Goal: Information Seeking & Learning: Learn about a topic

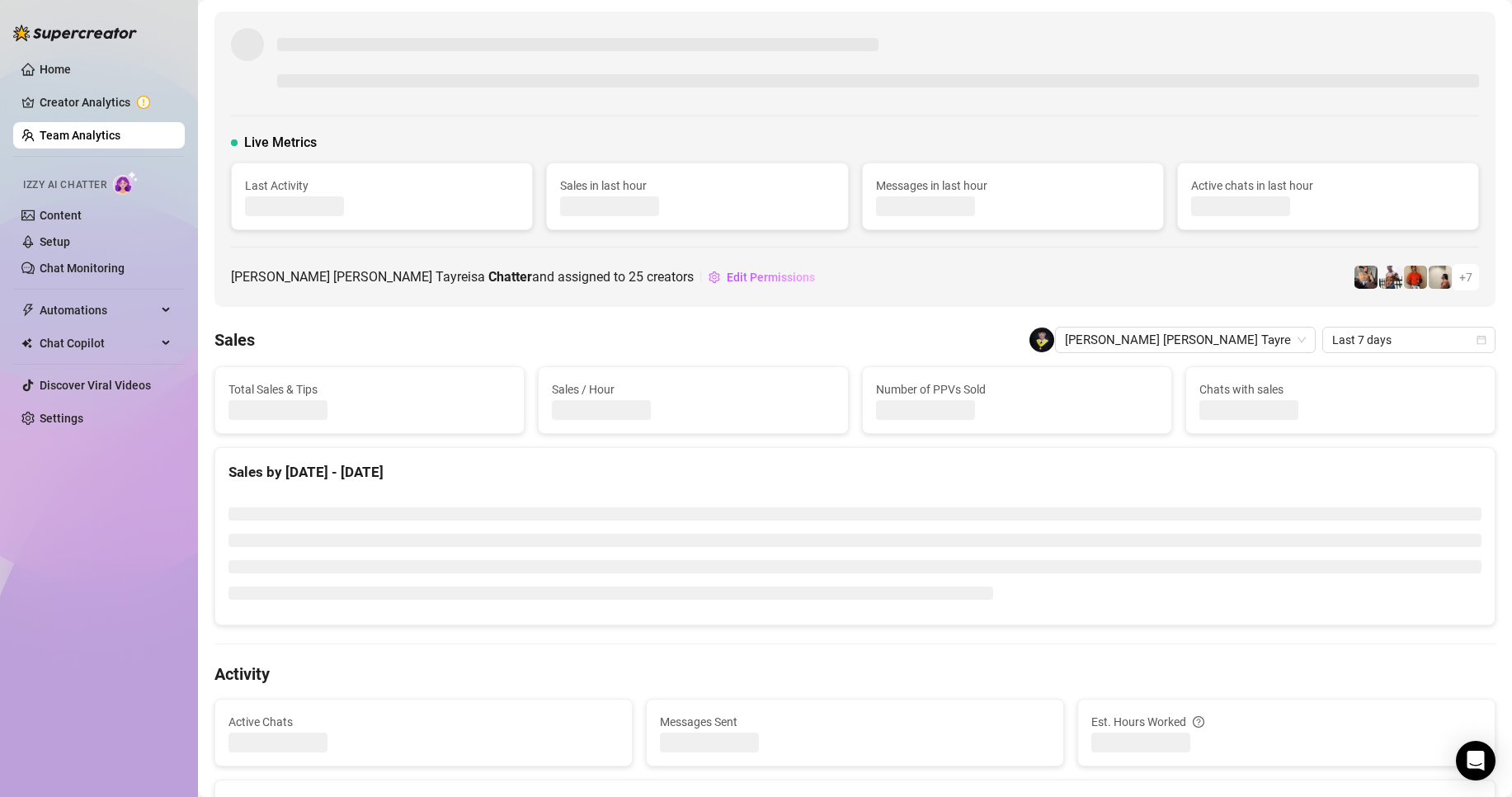
click at [105, 140] on link "Team Analytics" at bounding box center [80, 135] width 81 height 13
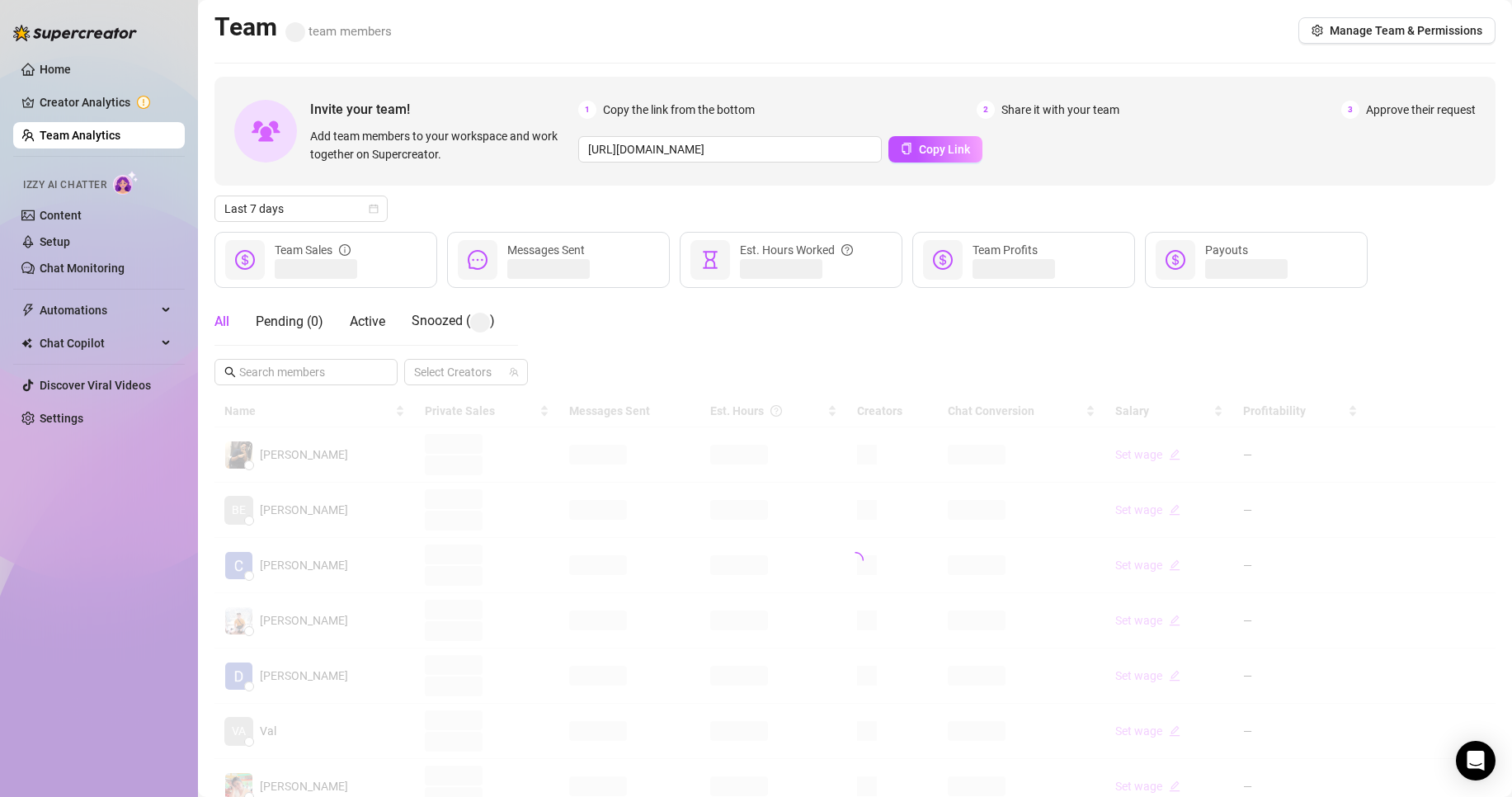
click at [105, 140] on link "Team Analytics" at bounding box center [80, 135] width 81 height 13
click at [314, 212] on span "Last 7 days" at bounding box center [301, 209] width 154 height 25
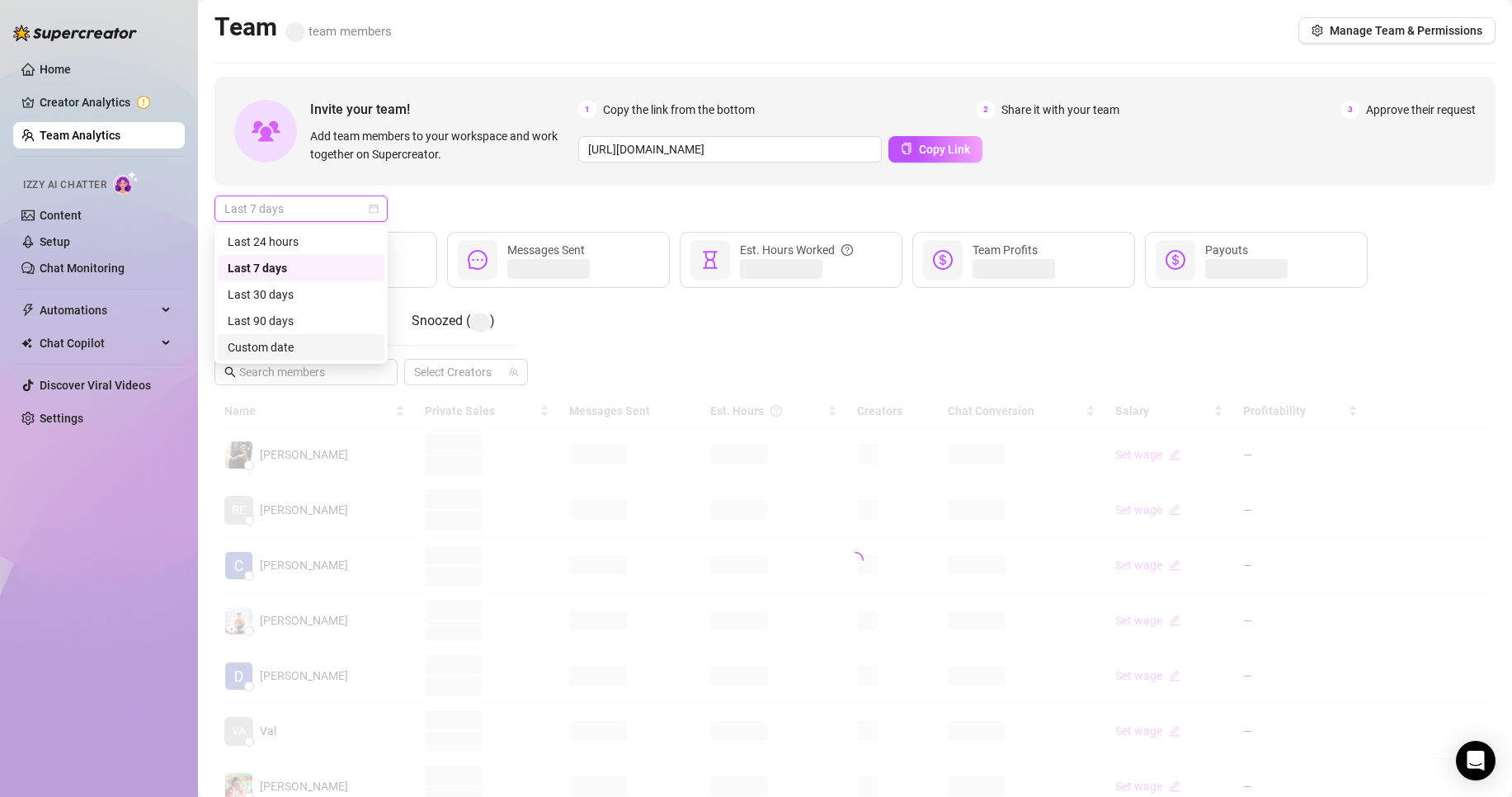
click at [274, 341] on div "Custom date" at bounding box center [301, 346] width 147 height 18
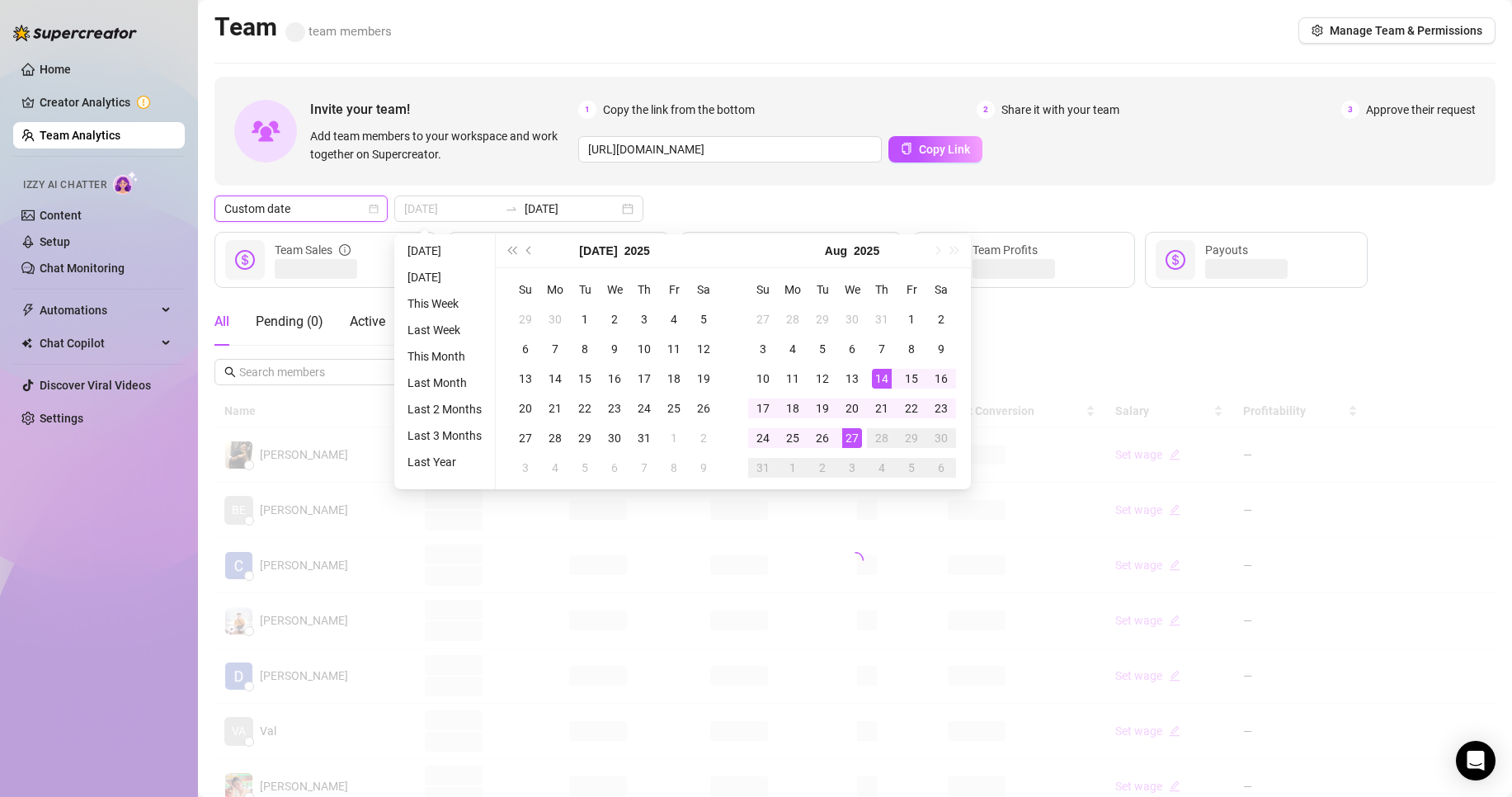
type input "[DATE]"
click at [851, 443] on div "27" at bounding box center [851, 438] width 20 height 20
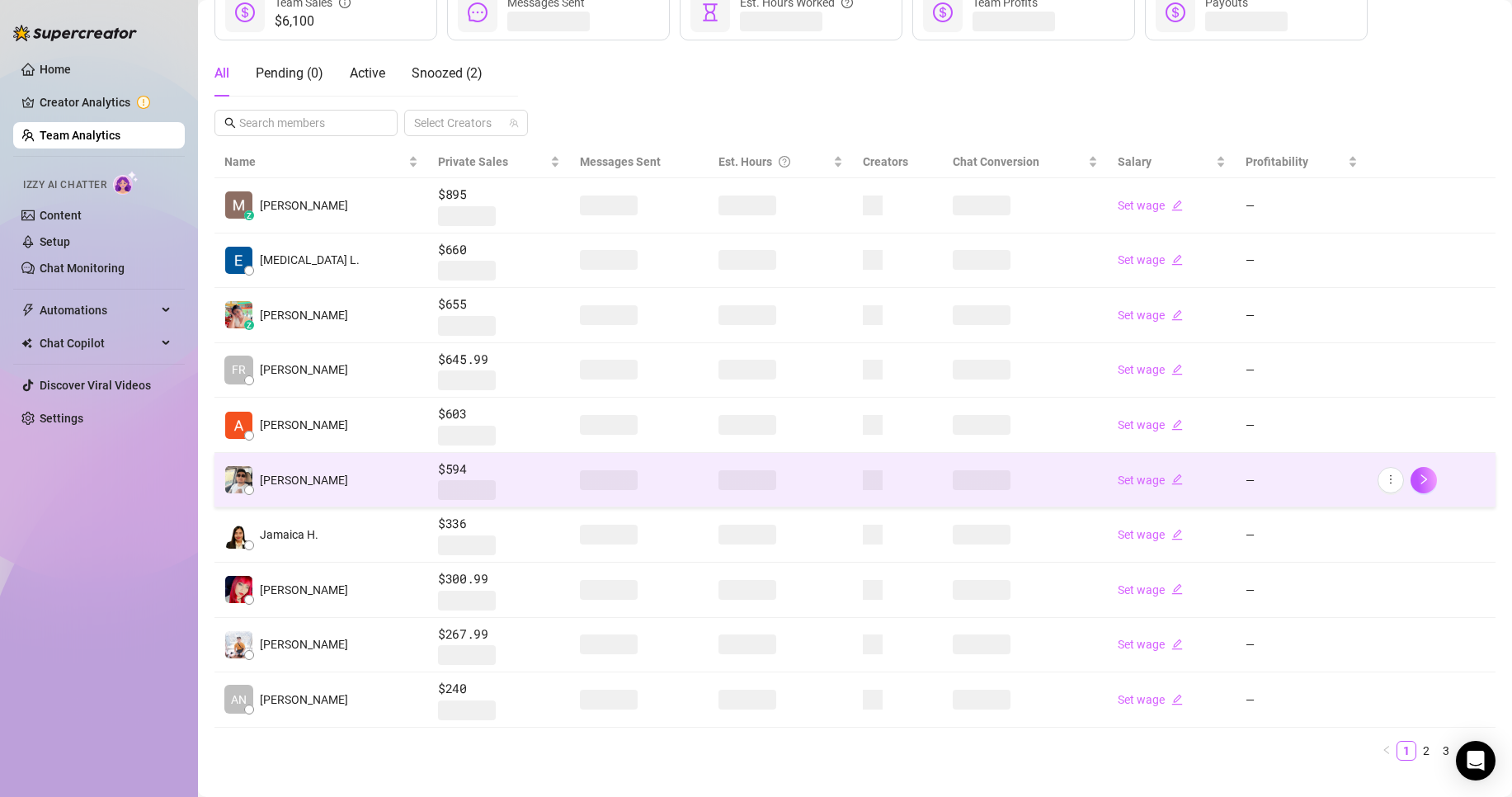
scroll to position [274, 0]
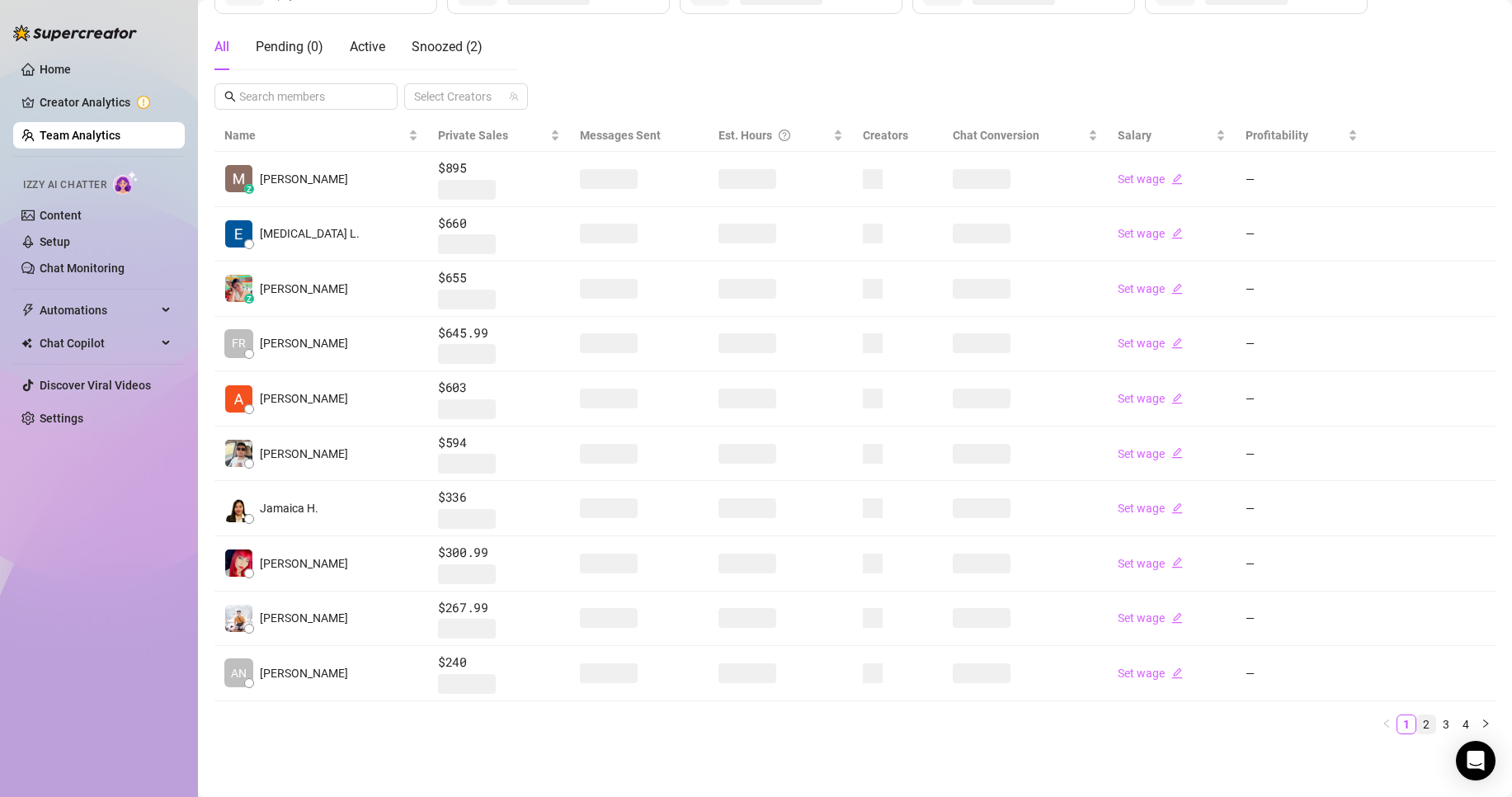
click at [1418, 720] on link "2" at bounding box center [1426, 723] width 18 height 18
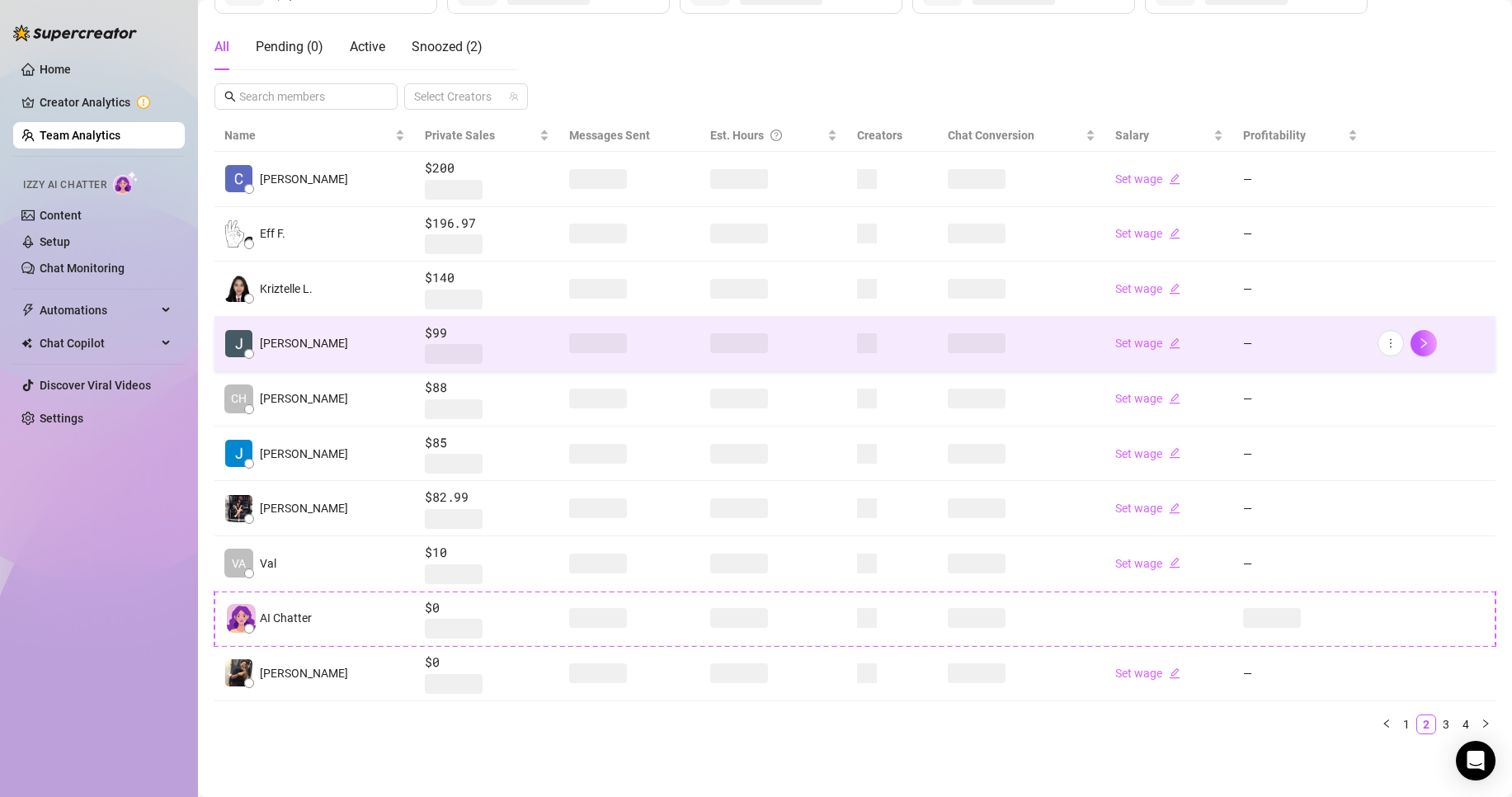
click at [520, 340] on span "$99" at bounding box center [487, 332] width 125 height 20
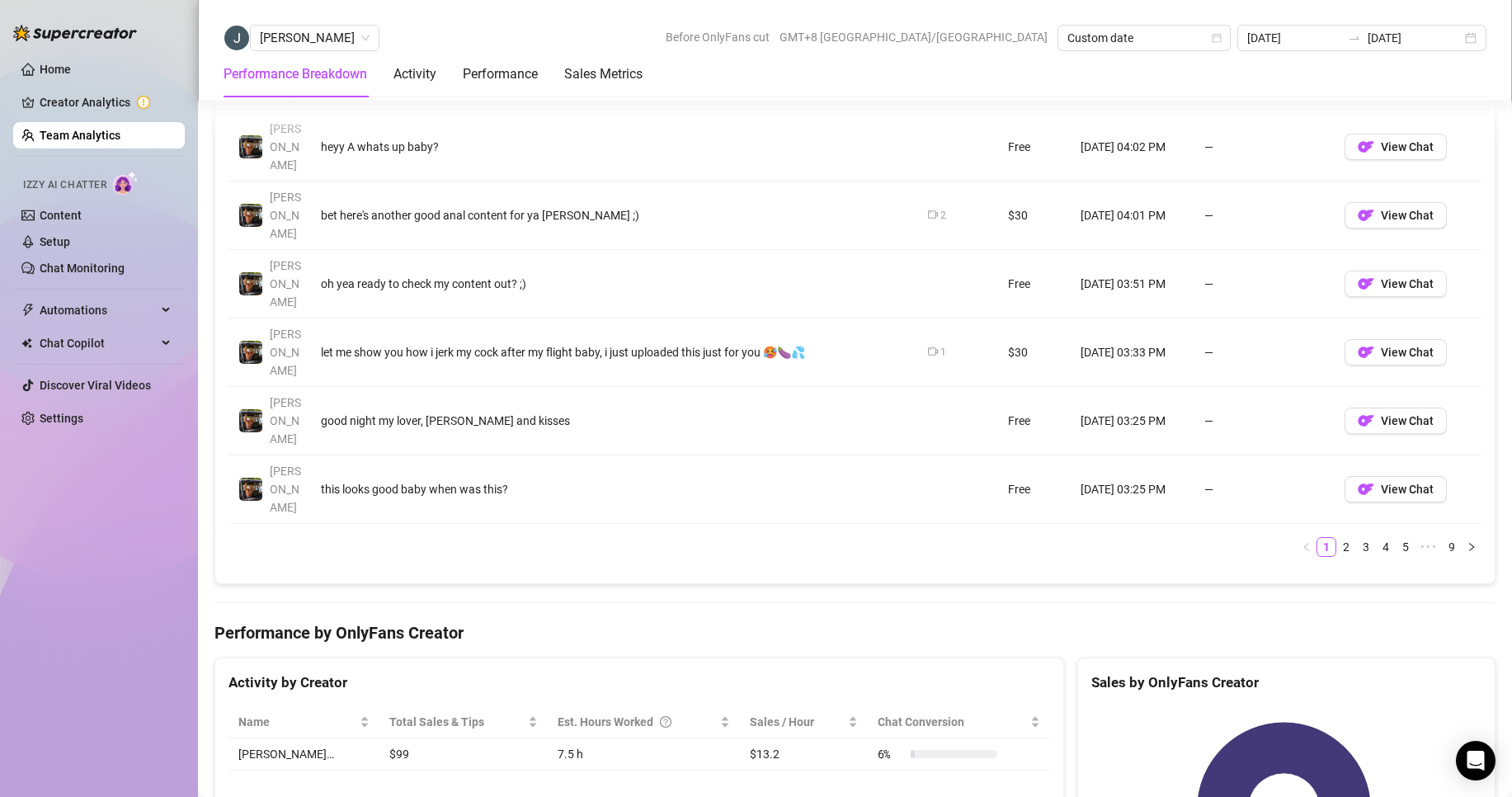
scroll to position [1923, 0]
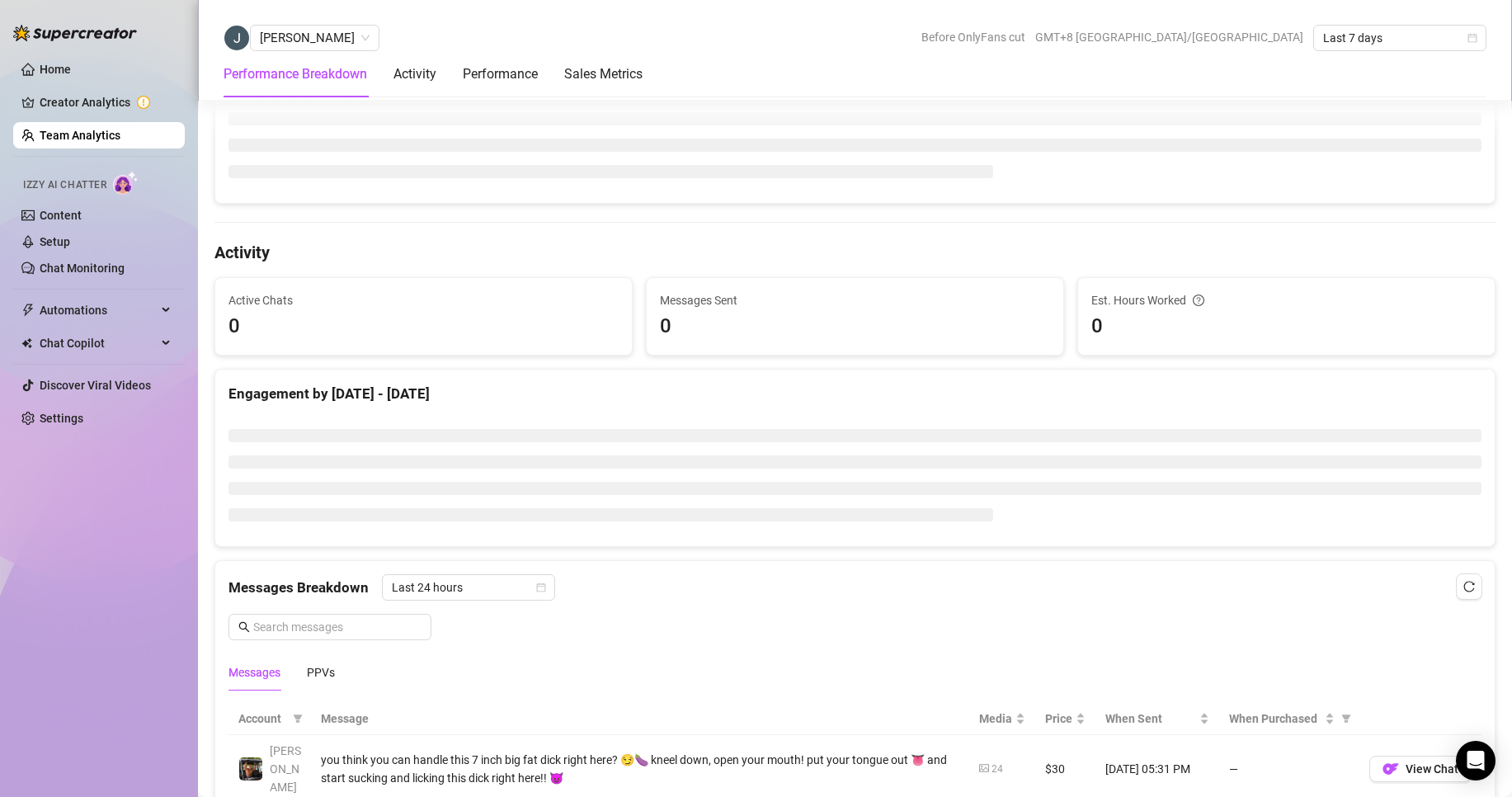
scroll to position [83, 0]
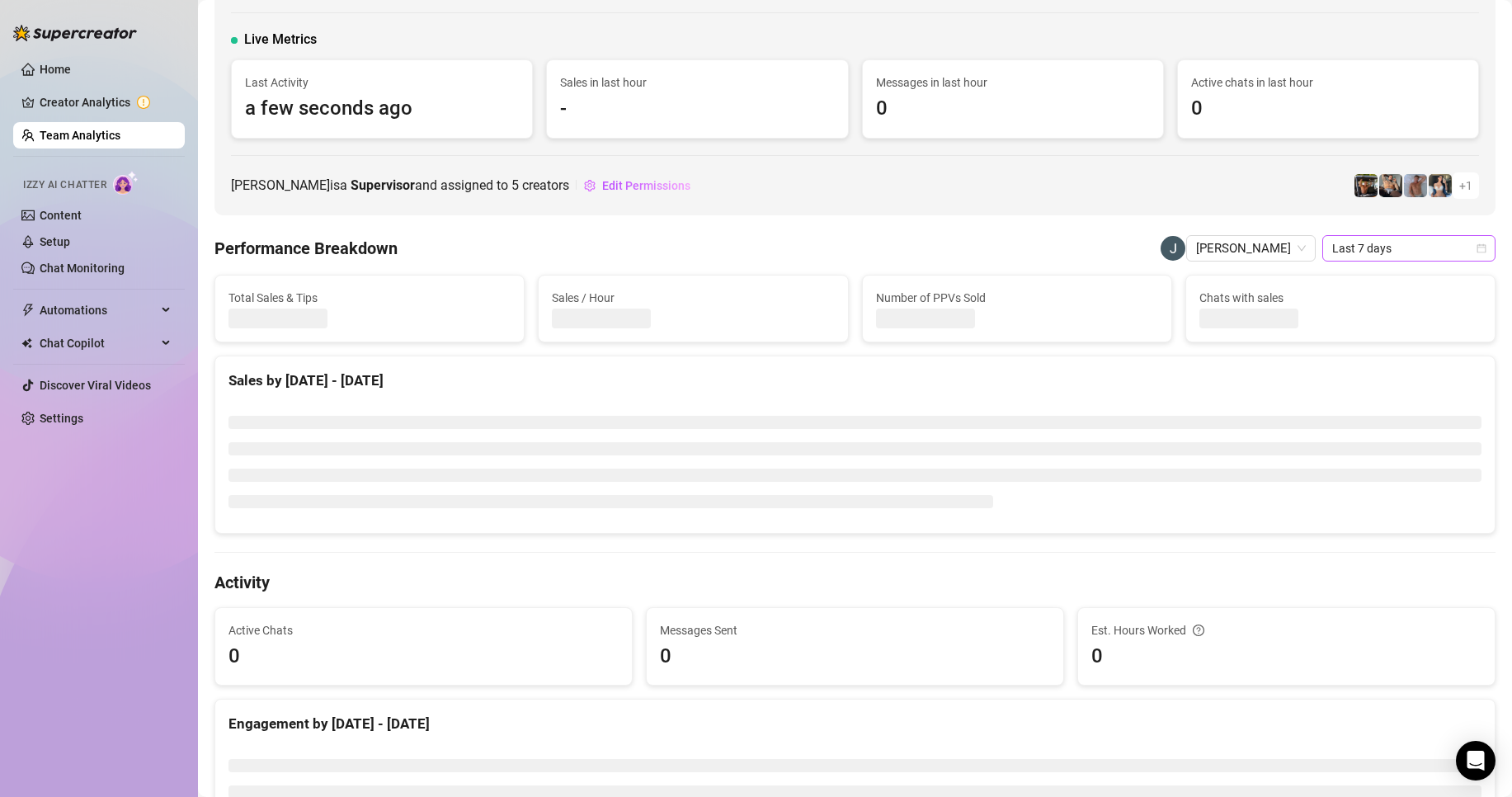
click at [1345, 253] on span "Last 7 days" at bounding box center [1409, 248] width 154 height 25
click at [1338, 384] on div "Custom date" at bounding box center [1396, 386] width 147 height 18
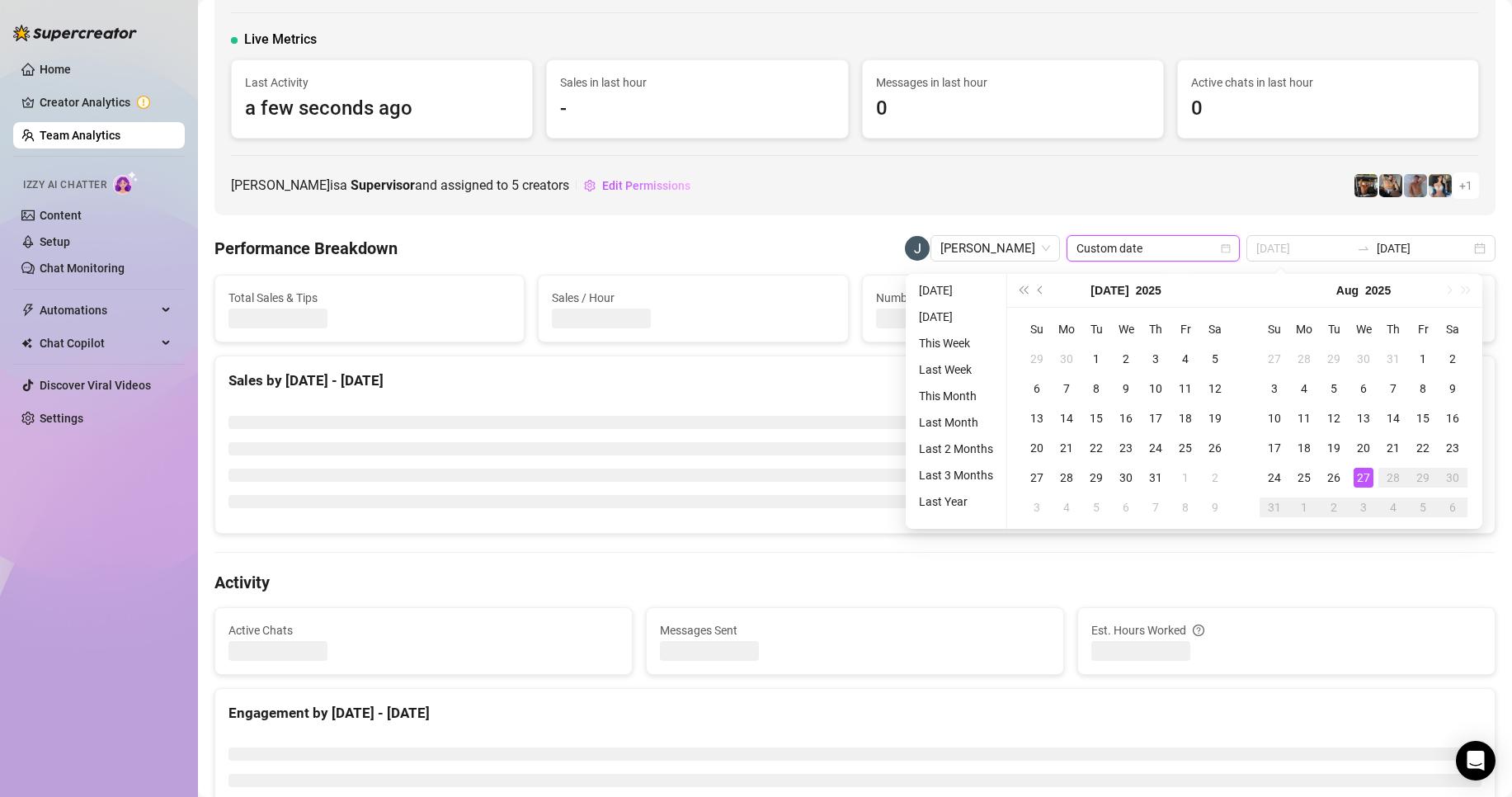
click at [1365, 467] on div "27" at bounding box center [1363, 477] width 20 height 20
click at [1365, 470] on div "27" at bounding box center [1363, 477] width 20 height 20
type input "[DATE]"
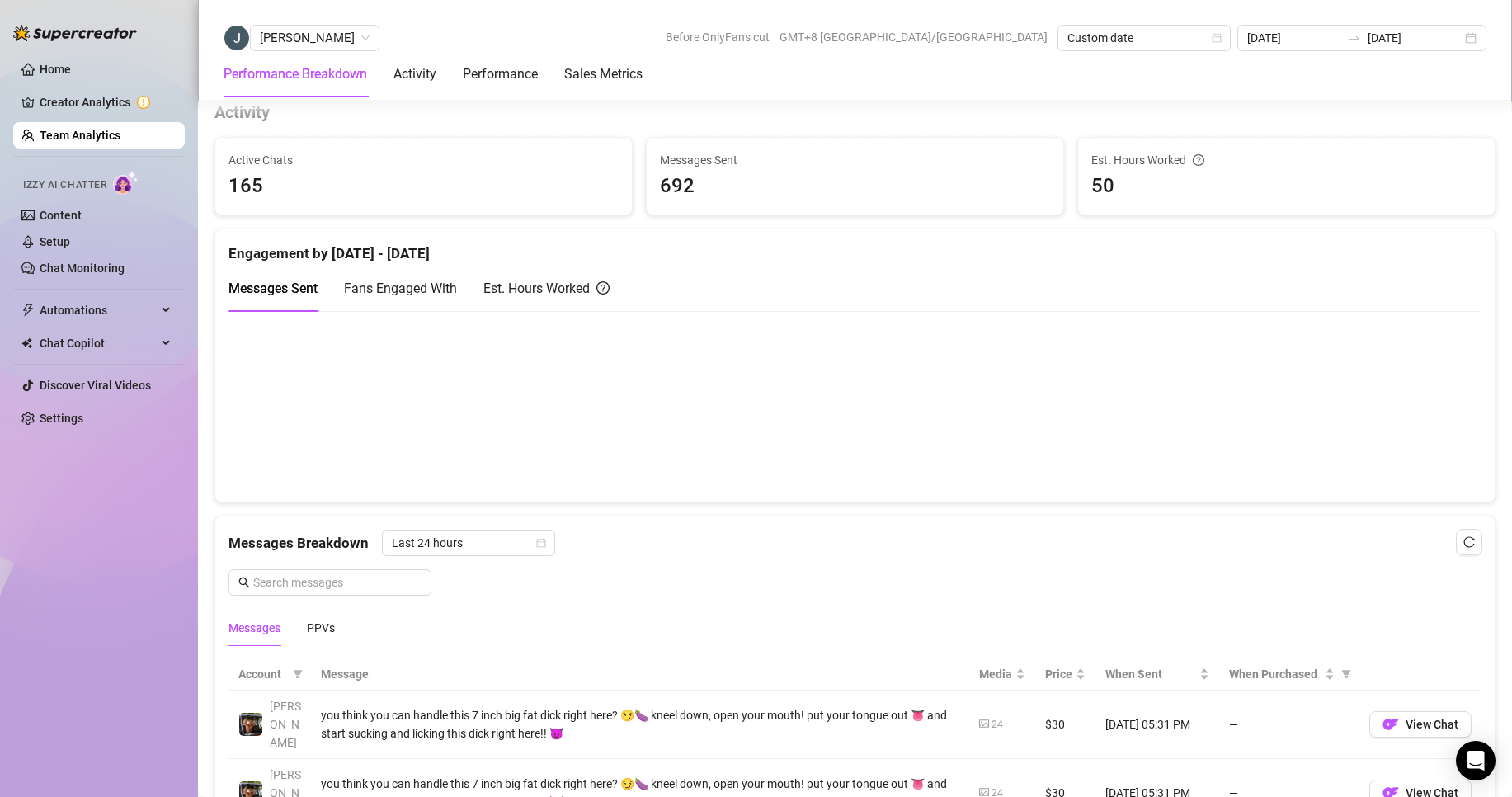
scroll to position [990, 0]
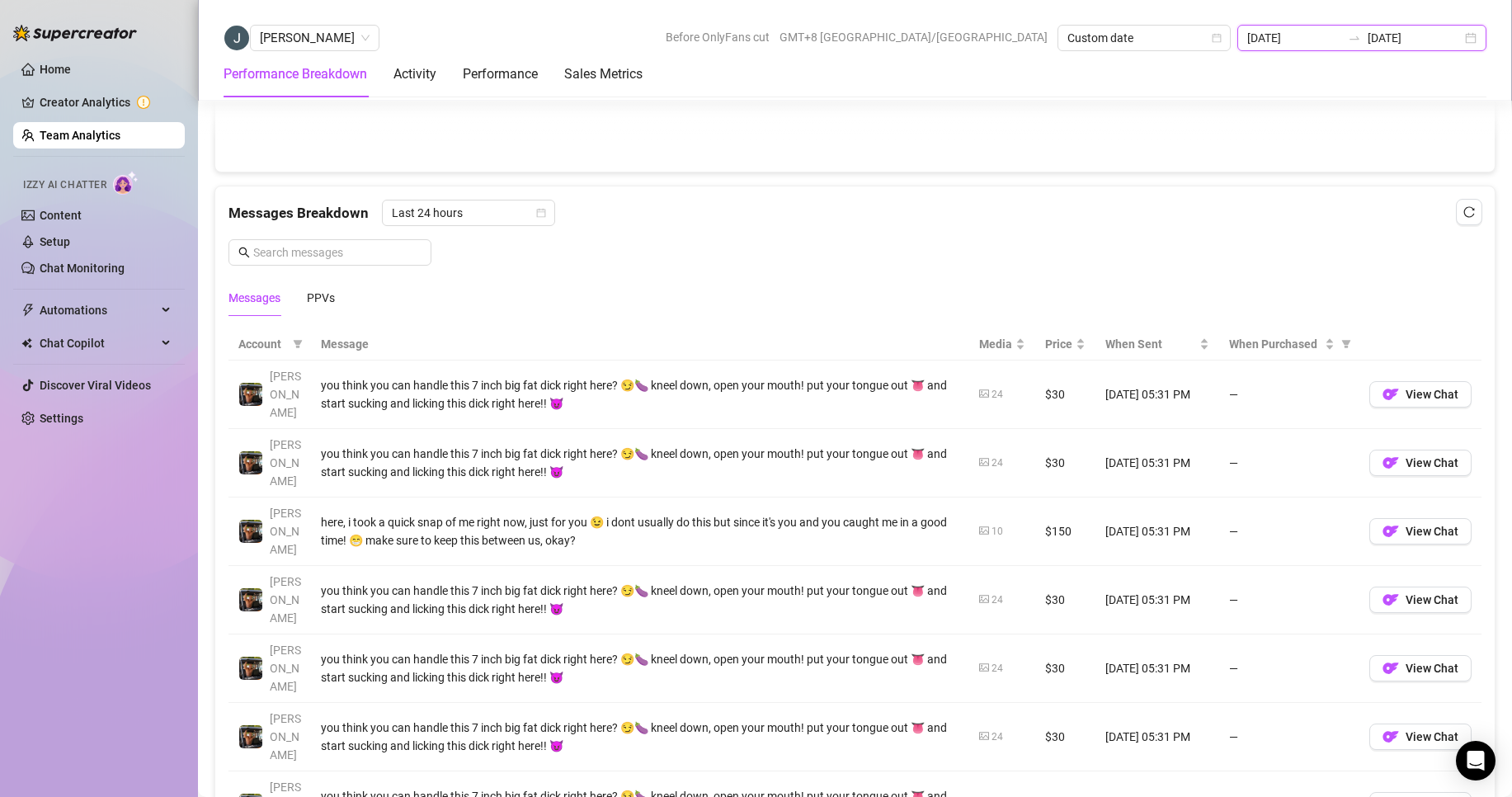
click at [1338, 38] on input "[DATE]" at bounding box center [1294, 37] width 94 height 18
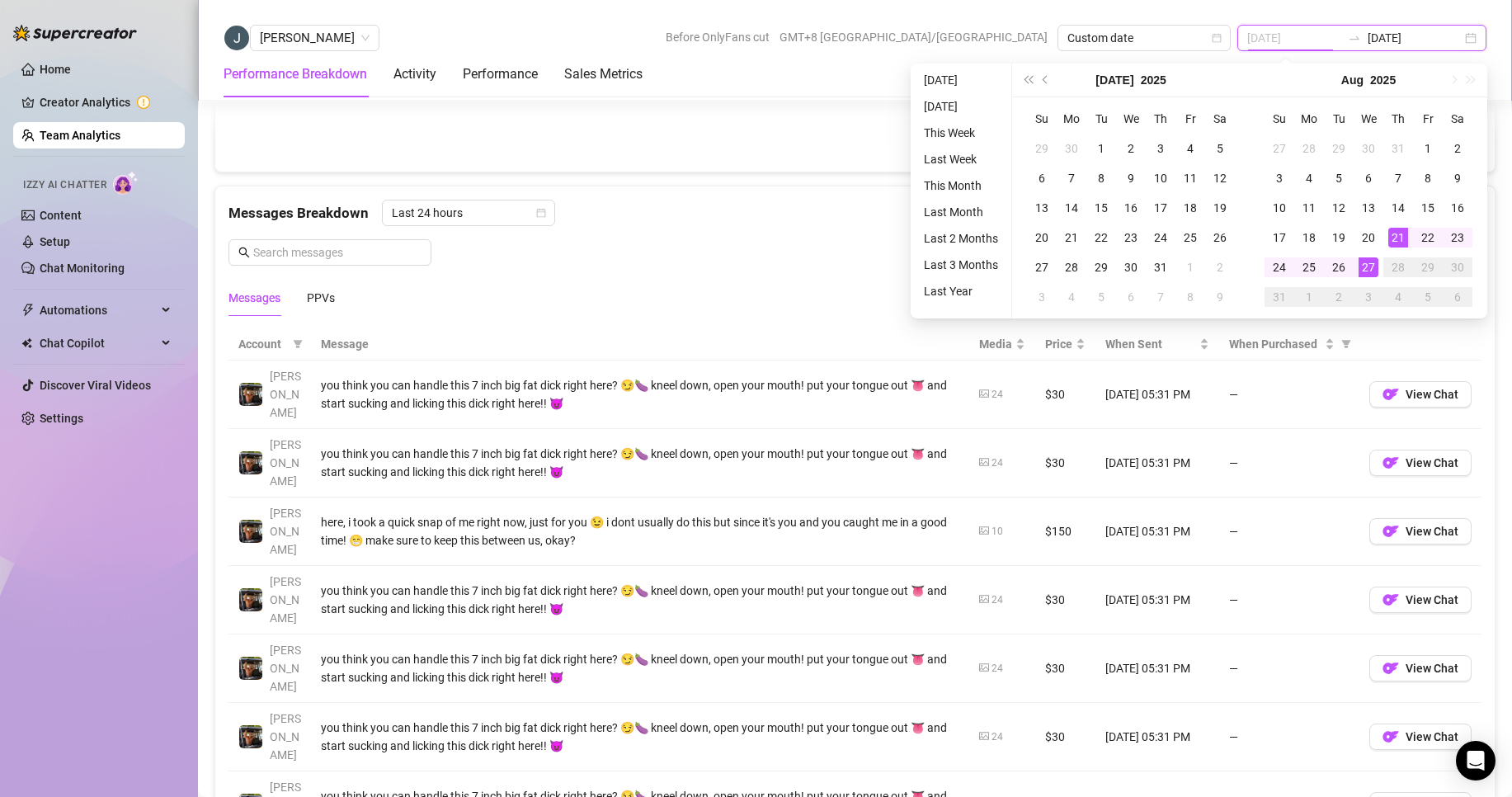
type input "[DATE]"
click at [1369, 258] on div "27" at bounding box center [1369, 266] width 20 height 20
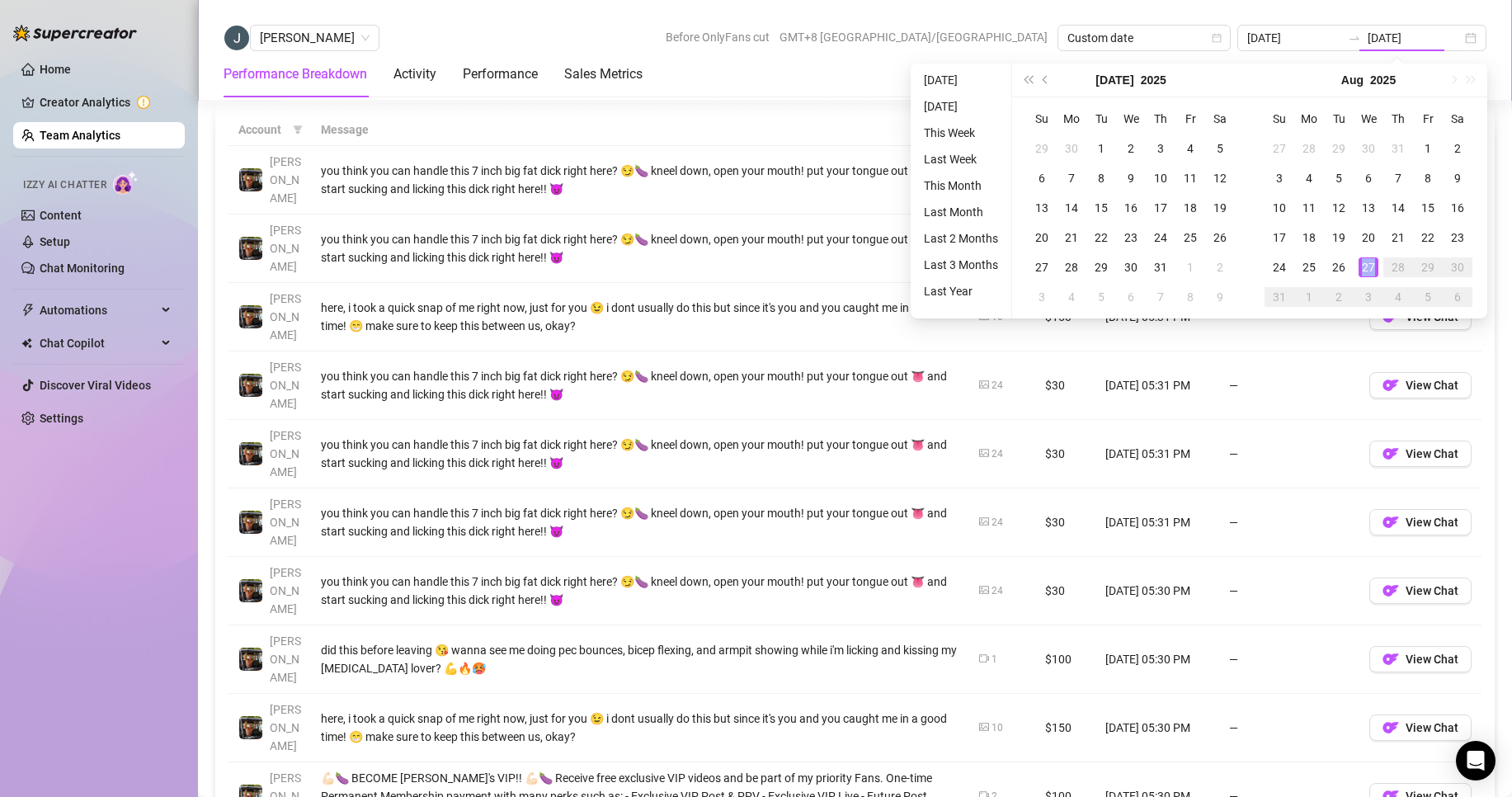
type input "[DATE]"
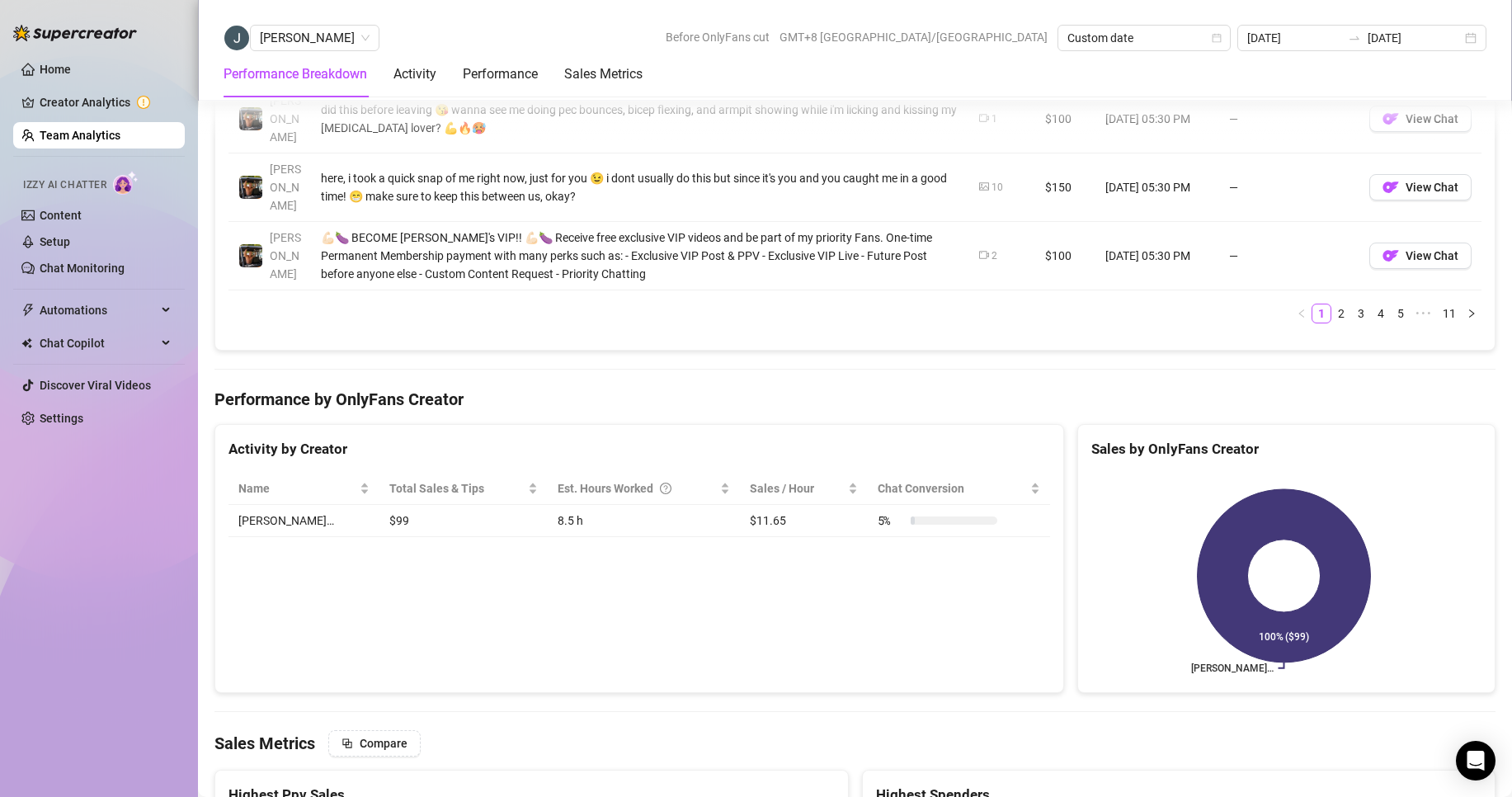
scroll to position [1579, 0]
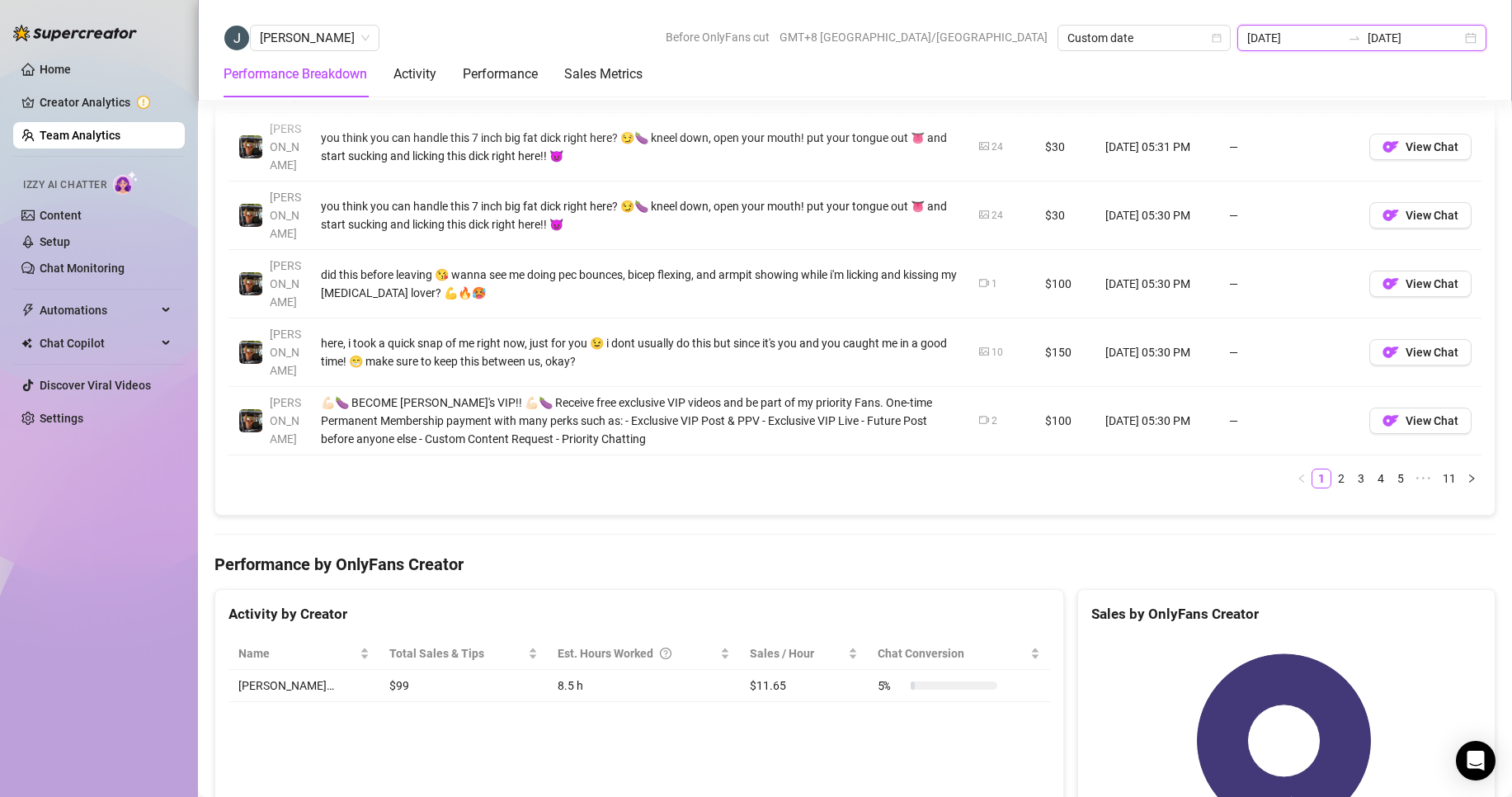
click at [1314, 36] on input "[DATE]" at bounding box center [1294, 37] width 94 height 18
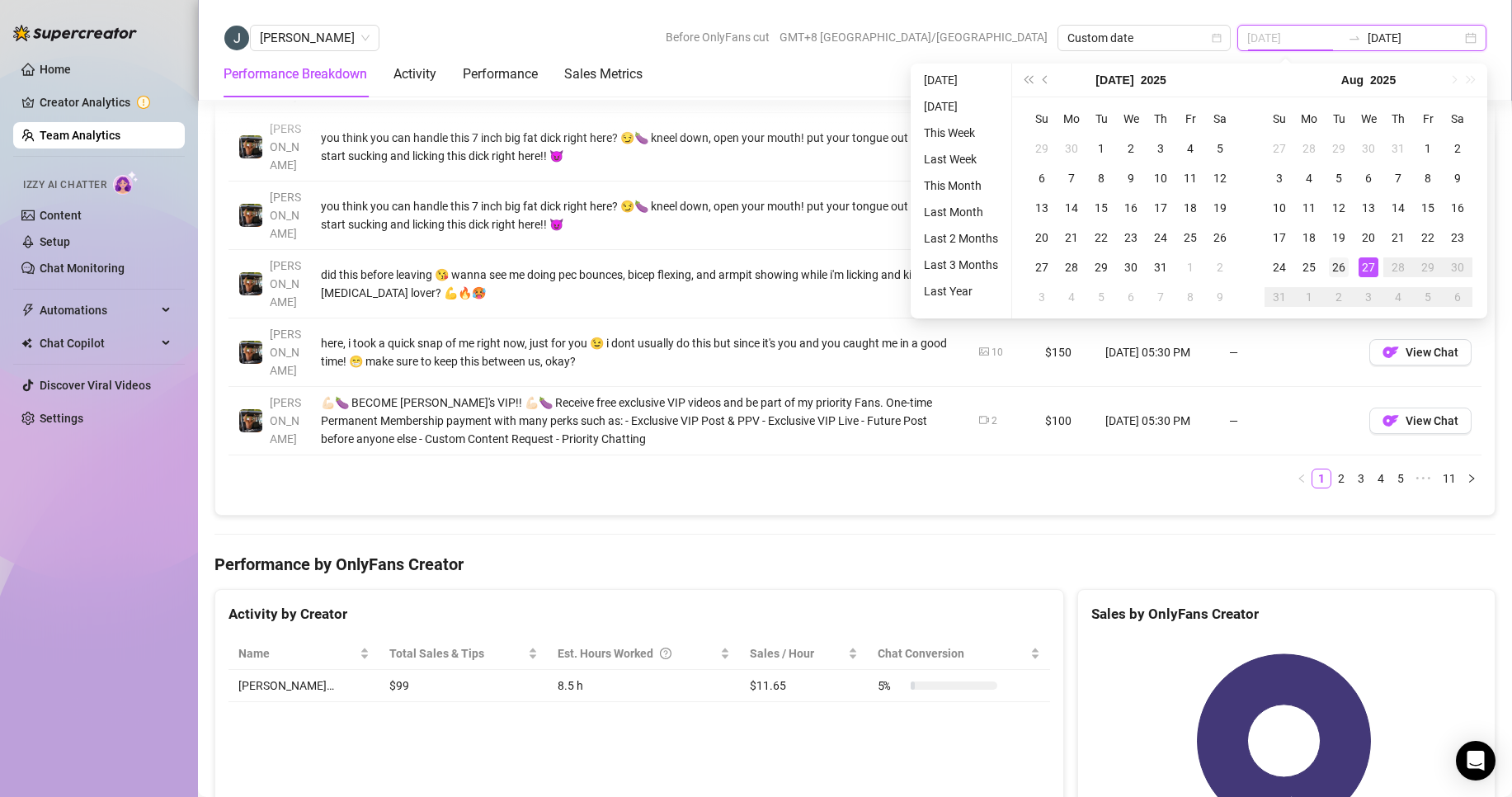
type input "[DATE]"
click at [1336, 261] on div "26" at bounding box center [1339, 266] width 20 height 20
type input "[DATE]"
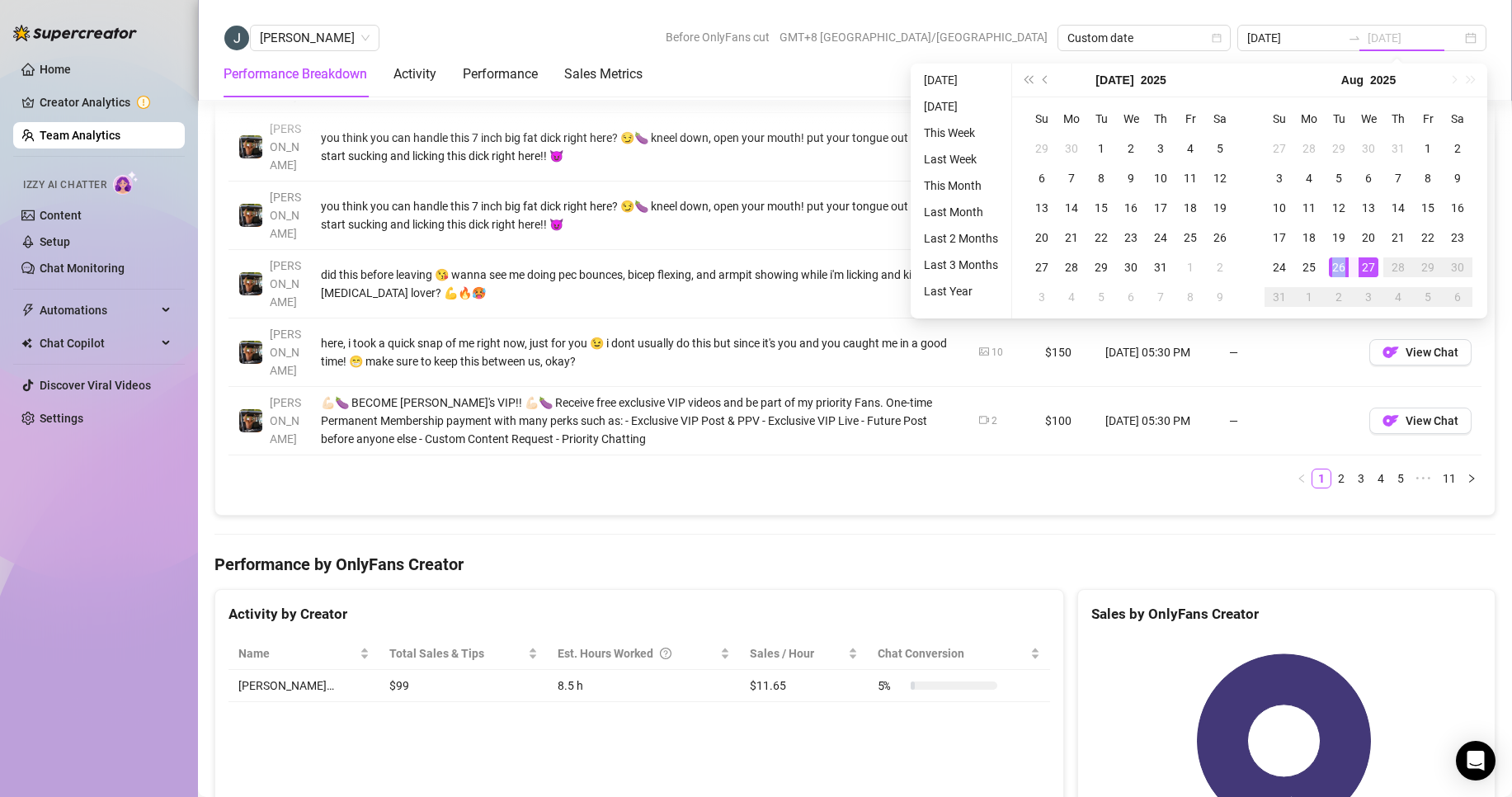
type input "[DATE]"
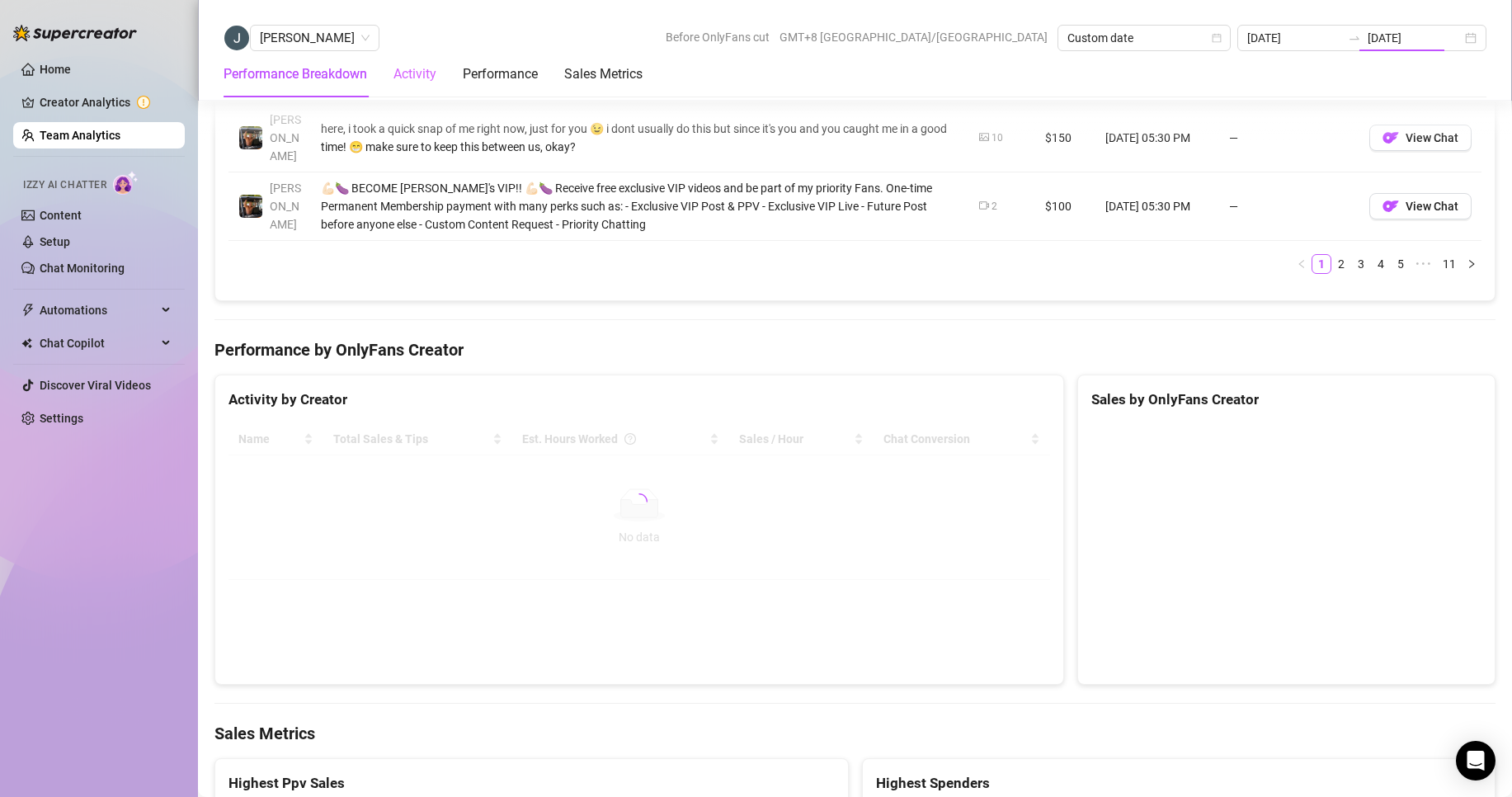
scroll to position [1365, 0]
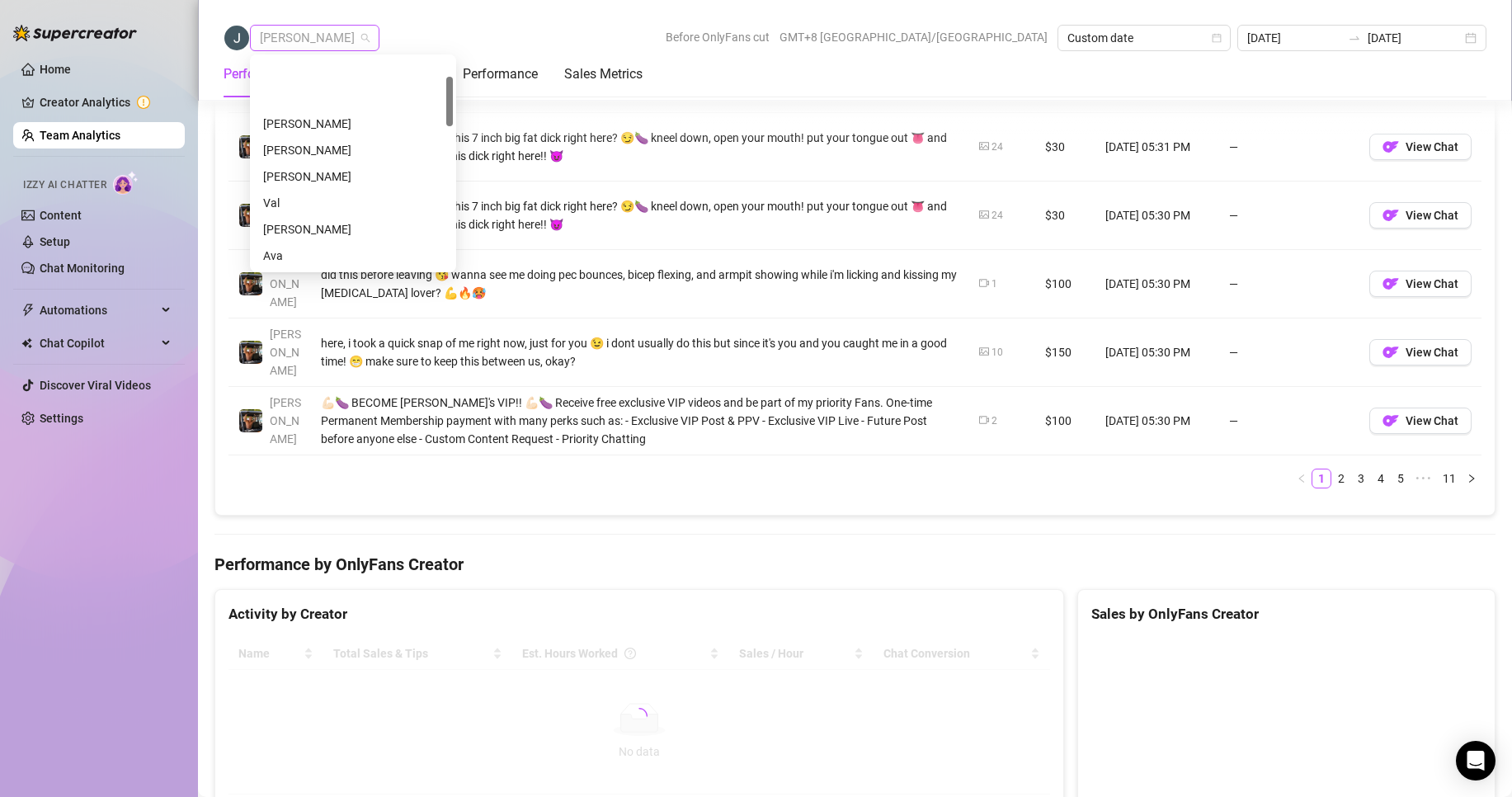
click at [318, 34] on span "[PERSON_NAME]" at bounding box center [315, 37] width 110 height 25
drag, startPoint x: 303, startPoint y: 69, endPoint x: 563, endPoint y: 393, distance: 415.4
click at [303, 68] on div "[PERSON_NAME]" at bounding box center [353, 70] width 180 height 18
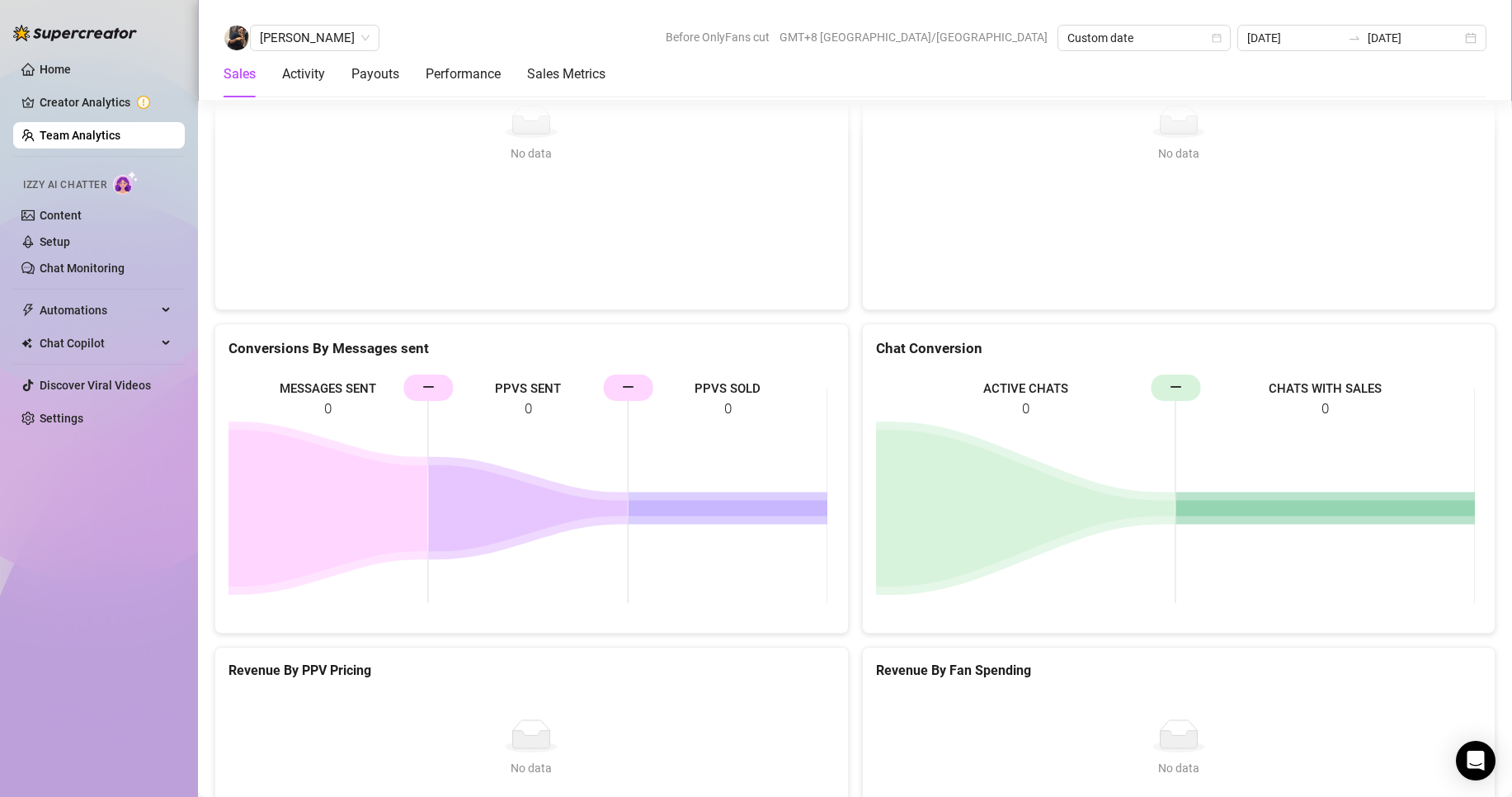
scroll to position [1909, 0]
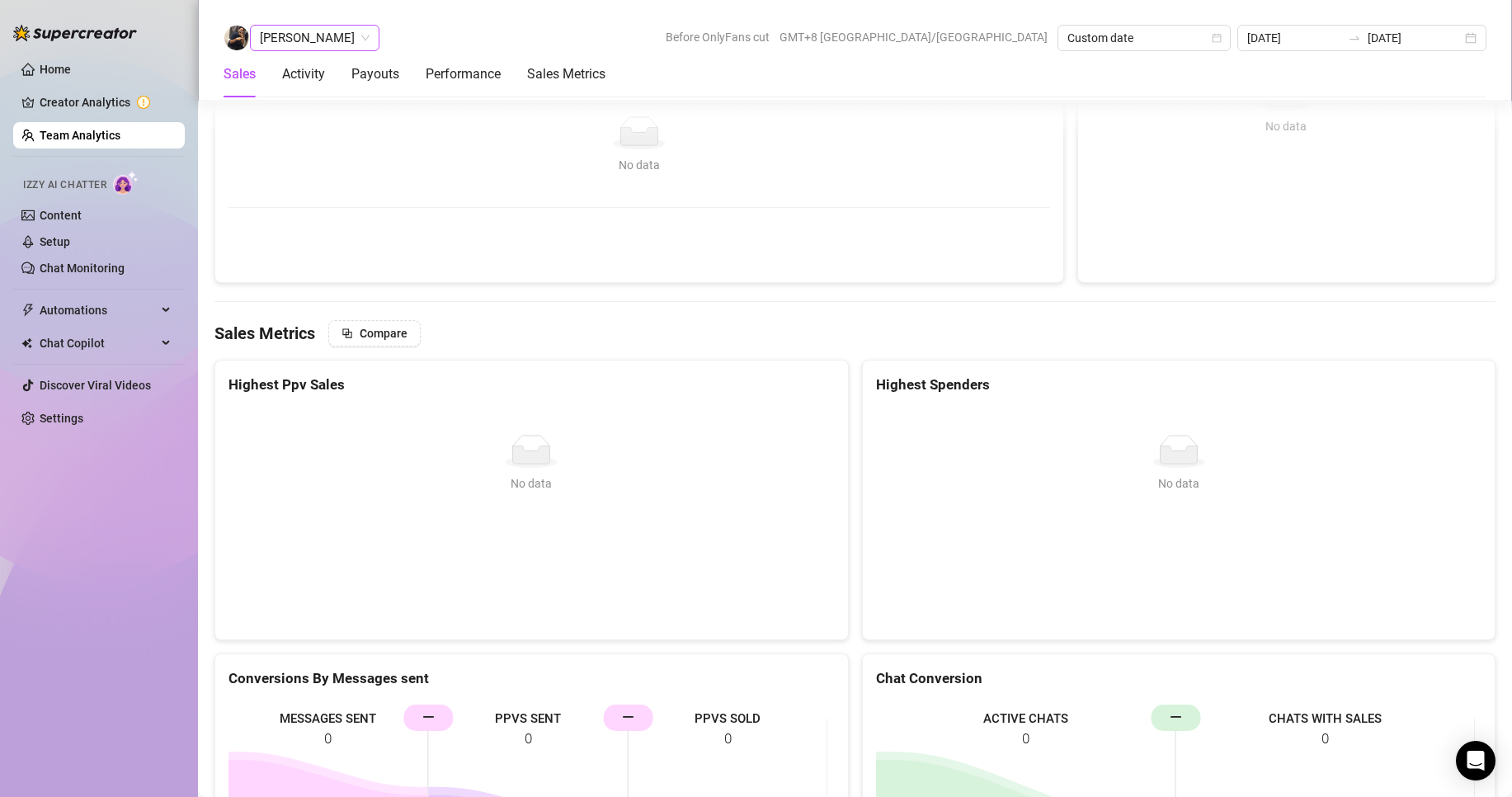
click at [306, 33] on span "[PERSON_NAME]" at bounding box center [315, 37] width 110 height 25
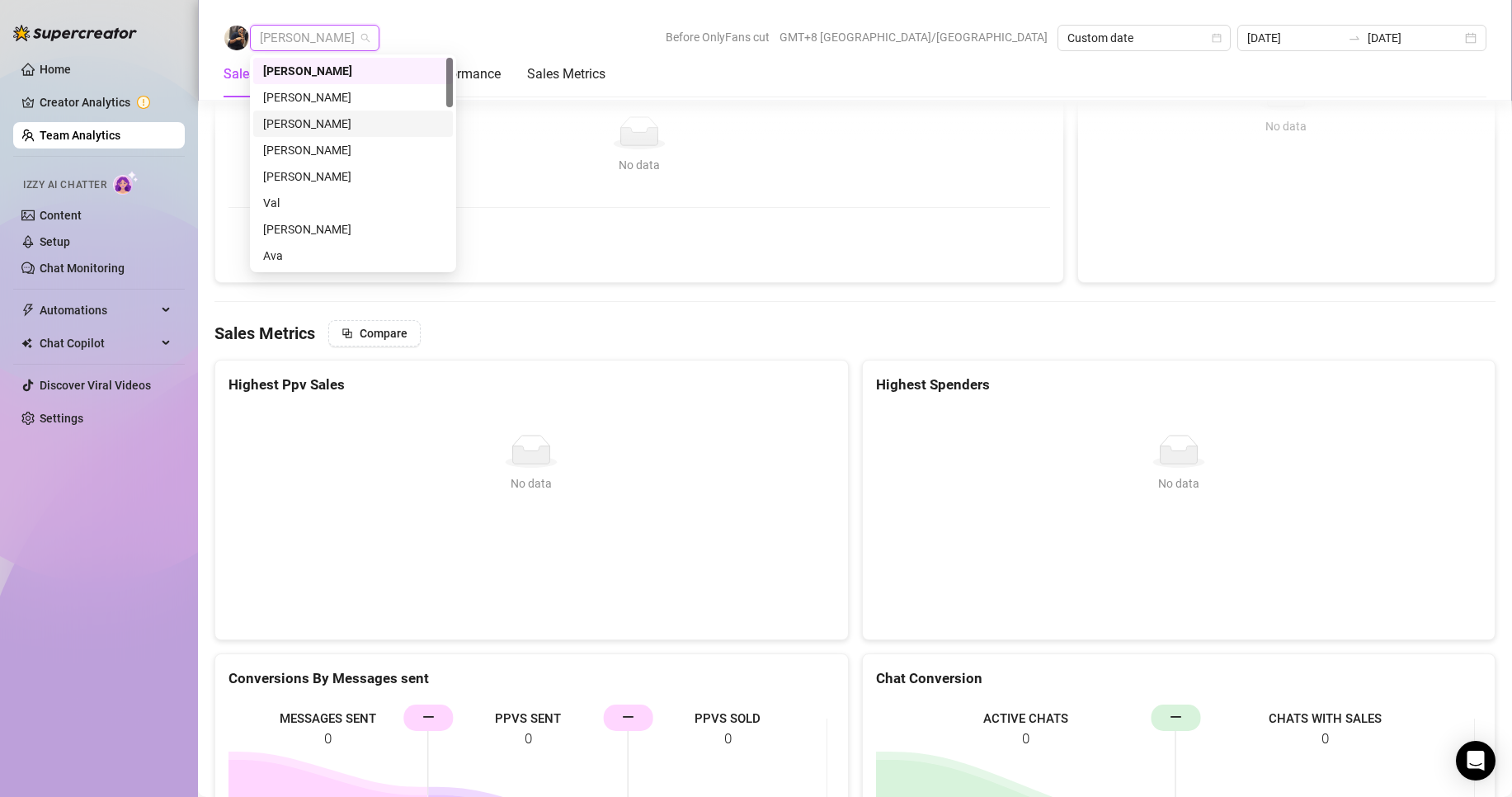
click at [310, 119] on div "[PERSON_NAME]" at bounding box center [353, 123] width 180 height 18
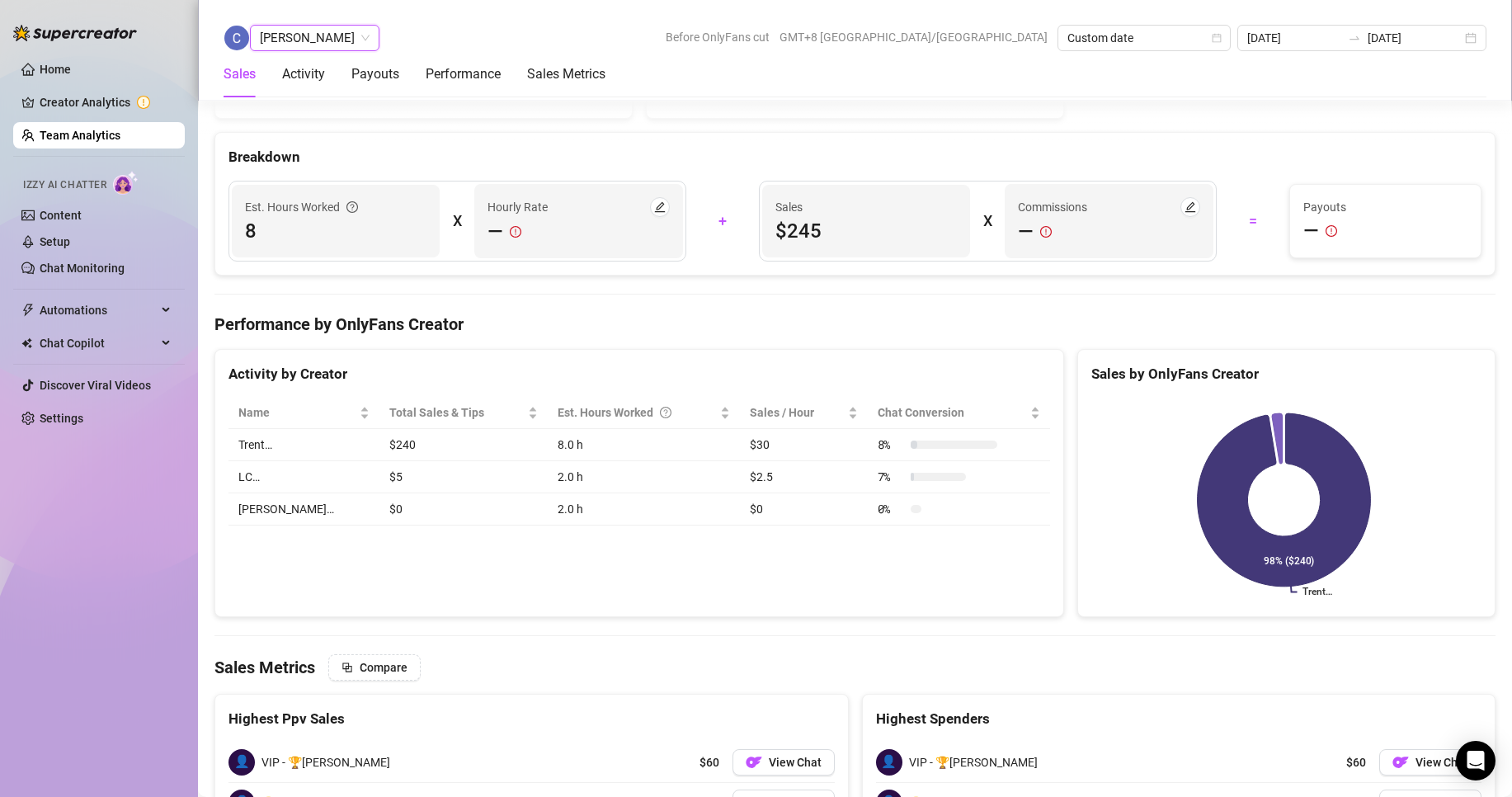
scroll to position [2318, 0]
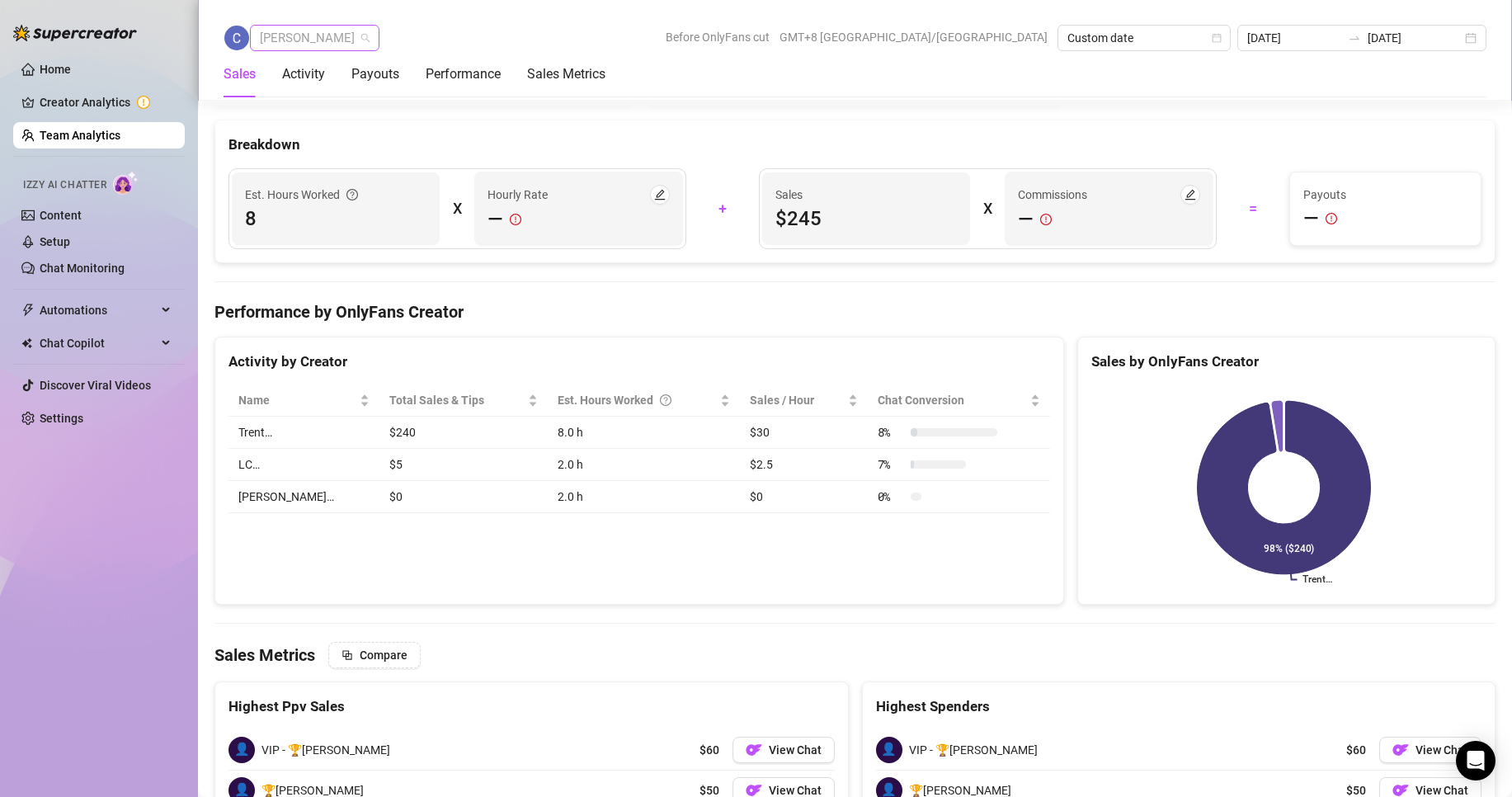
click at [341, 42] on span "[PERSON_NAME]" at bounding box center [315, 37] width 110 height 25
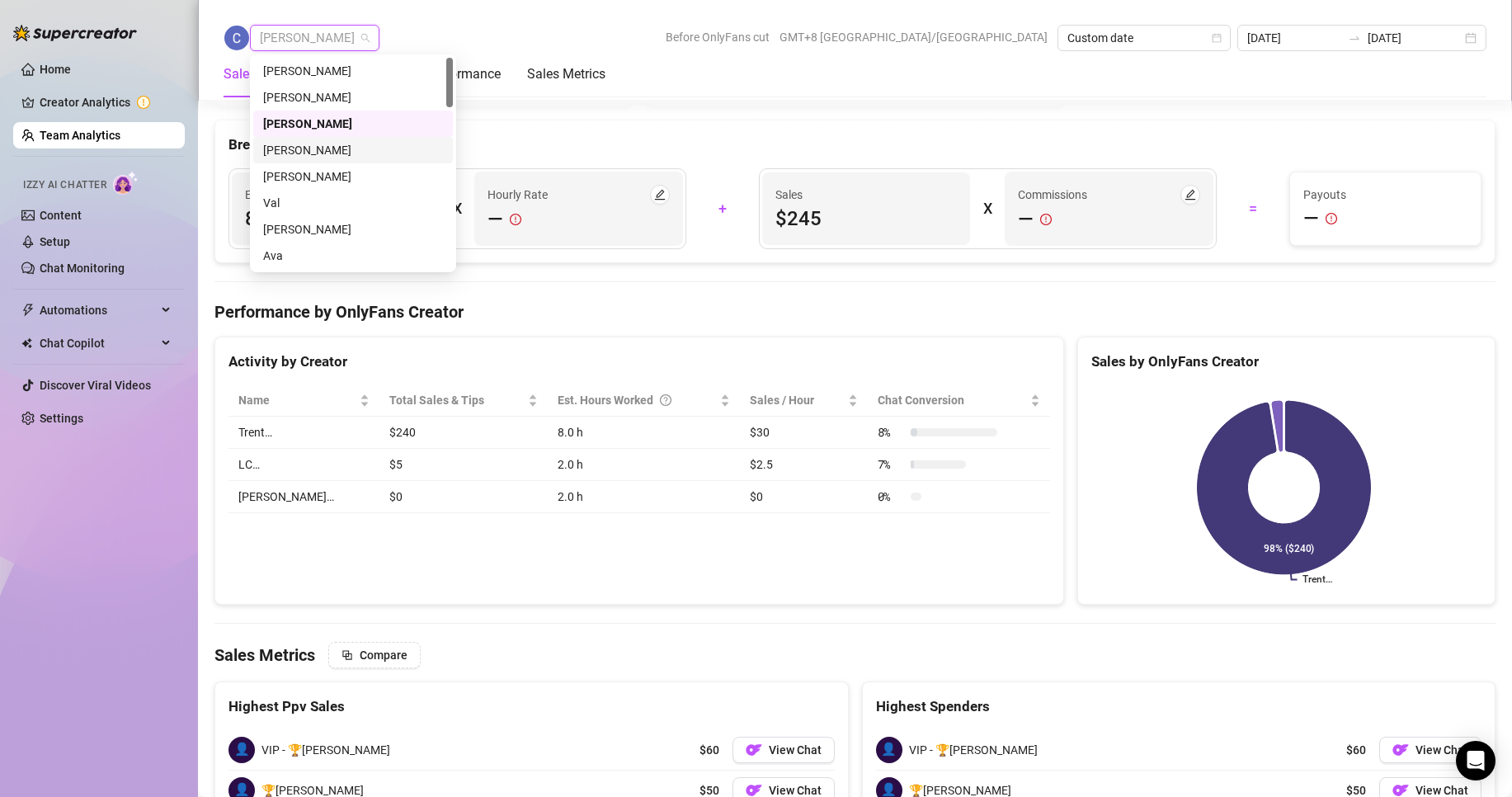
click at [308, 151] on div "[PERSON_NAME]" at bounding box center [353, 149] width 180 height 18
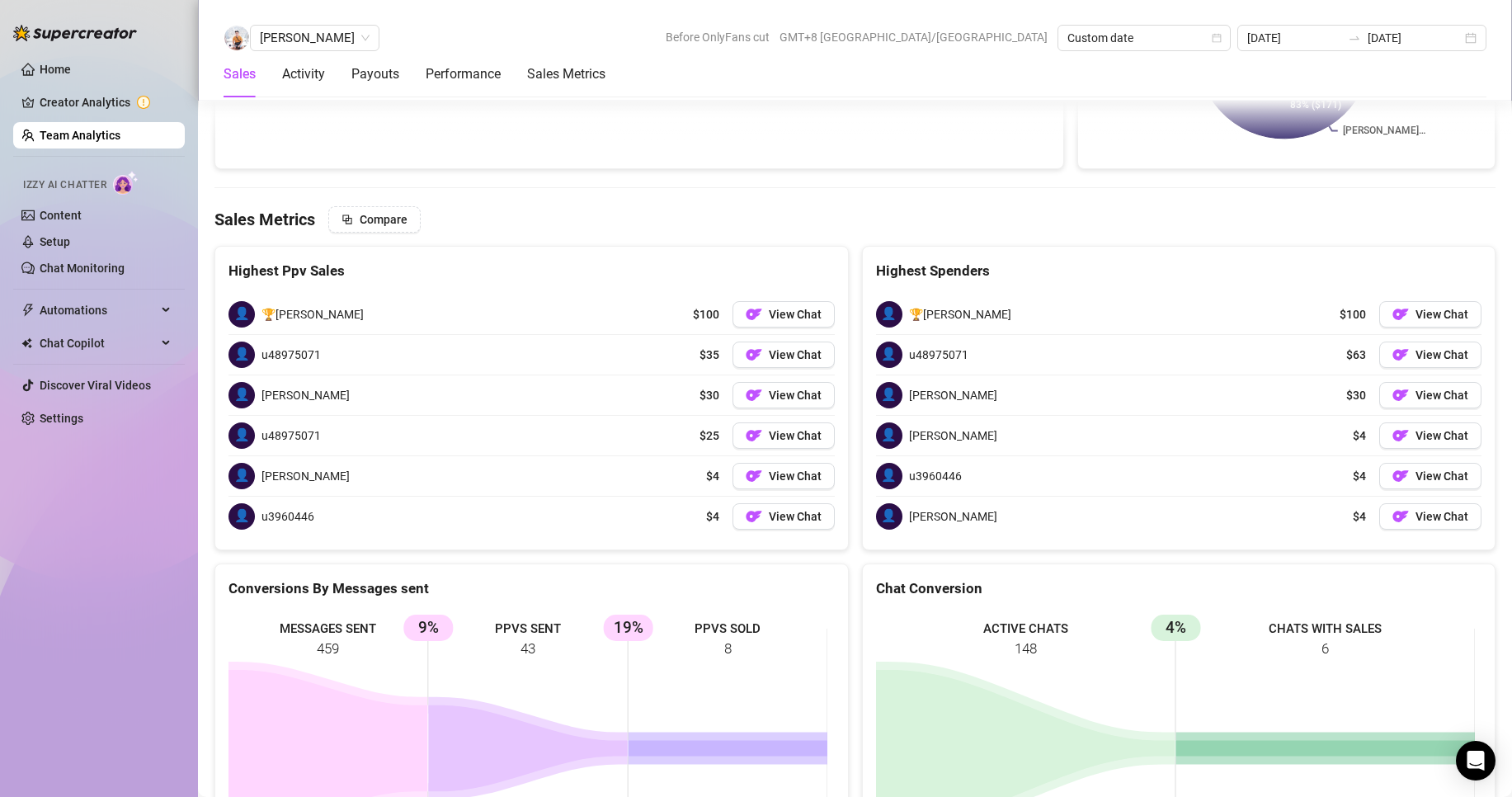
scroll to position [2624, 0]
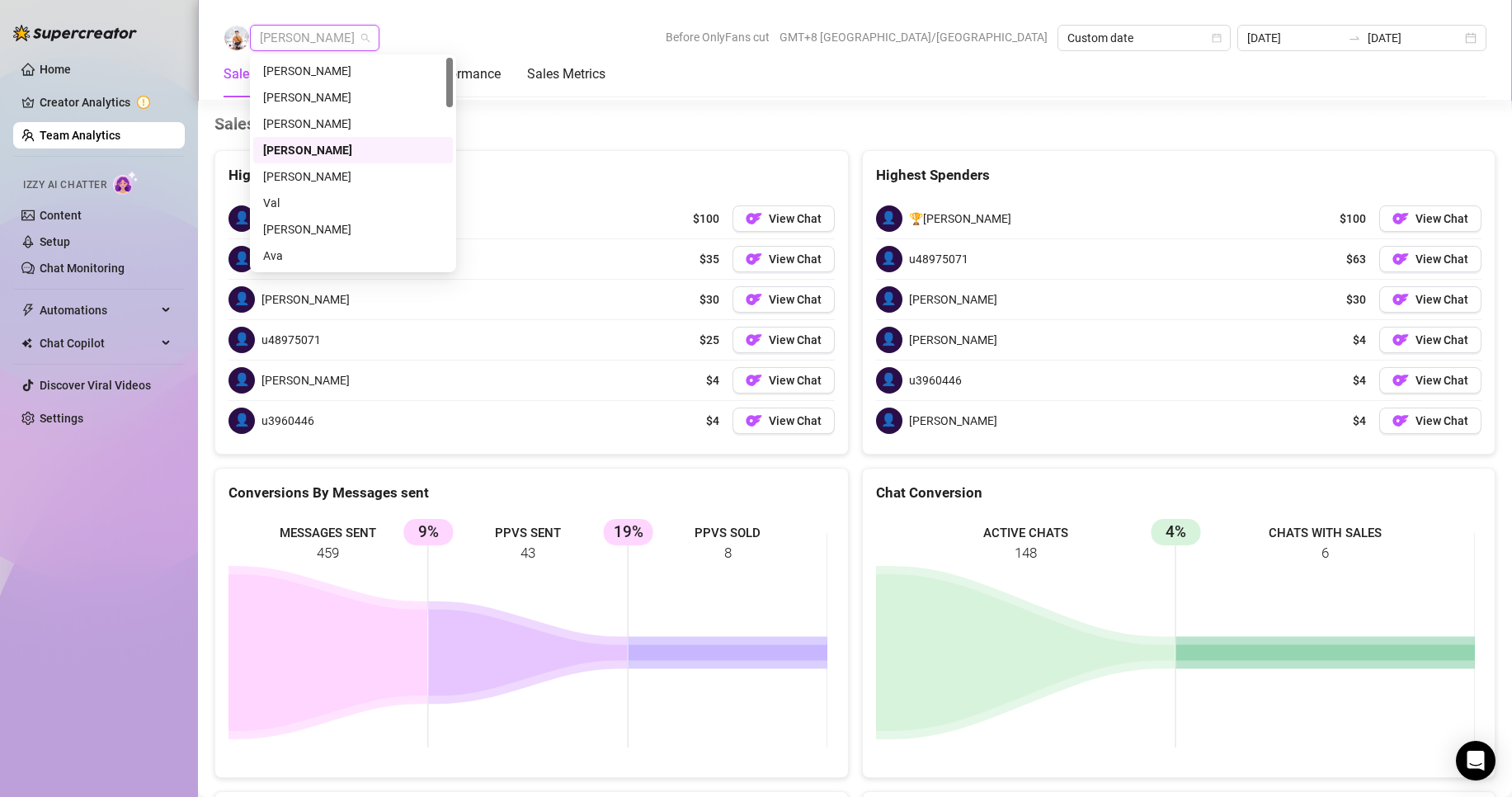
click at [320, 48] on span "[PERSON_NAME]" at bounding box center [315, 37] width 110 height 25
click at [283, 195] on div "Val" at bounding box center [353, 202] width 180 height 18
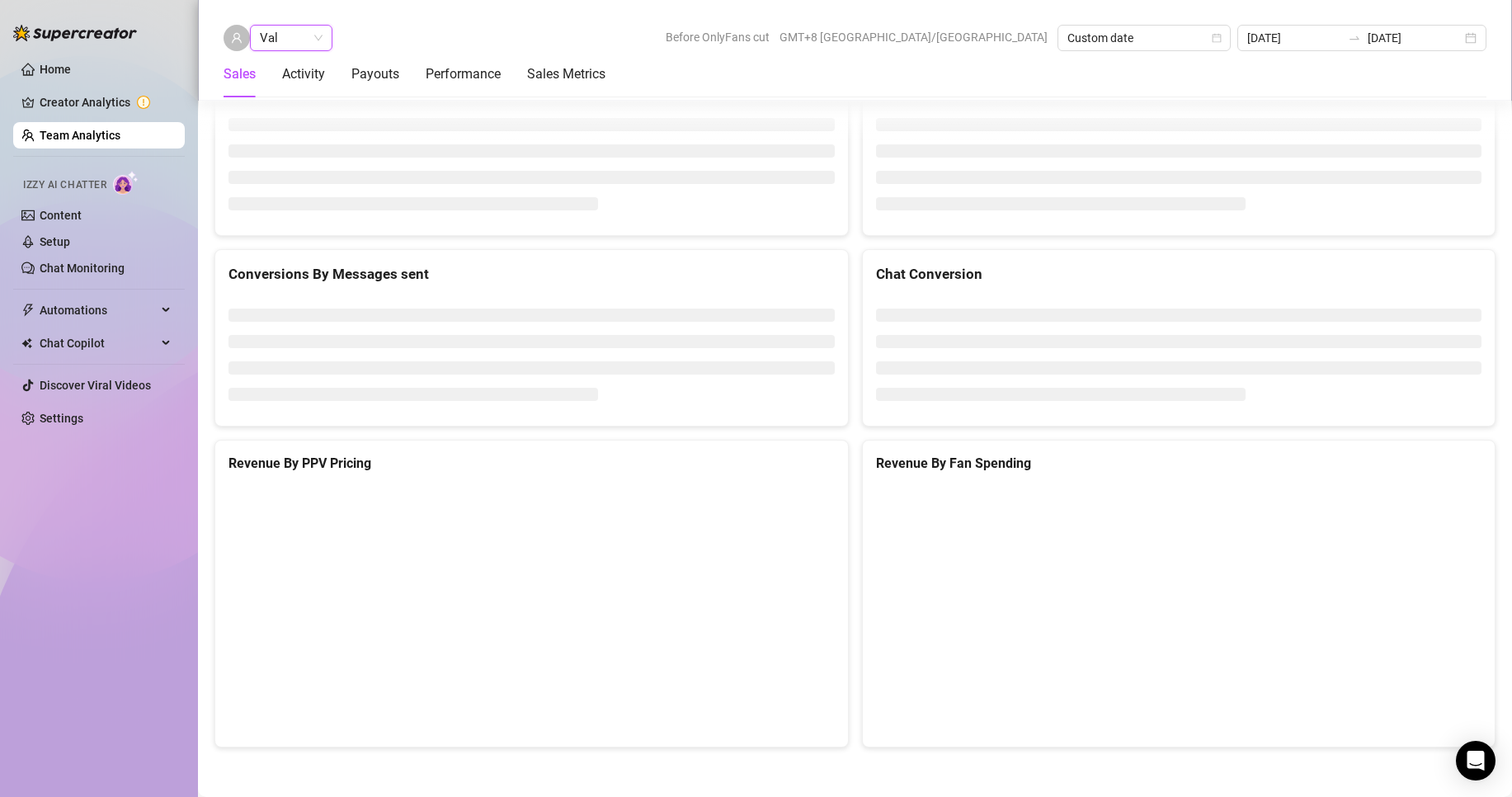
scroll to position [2209, 0]
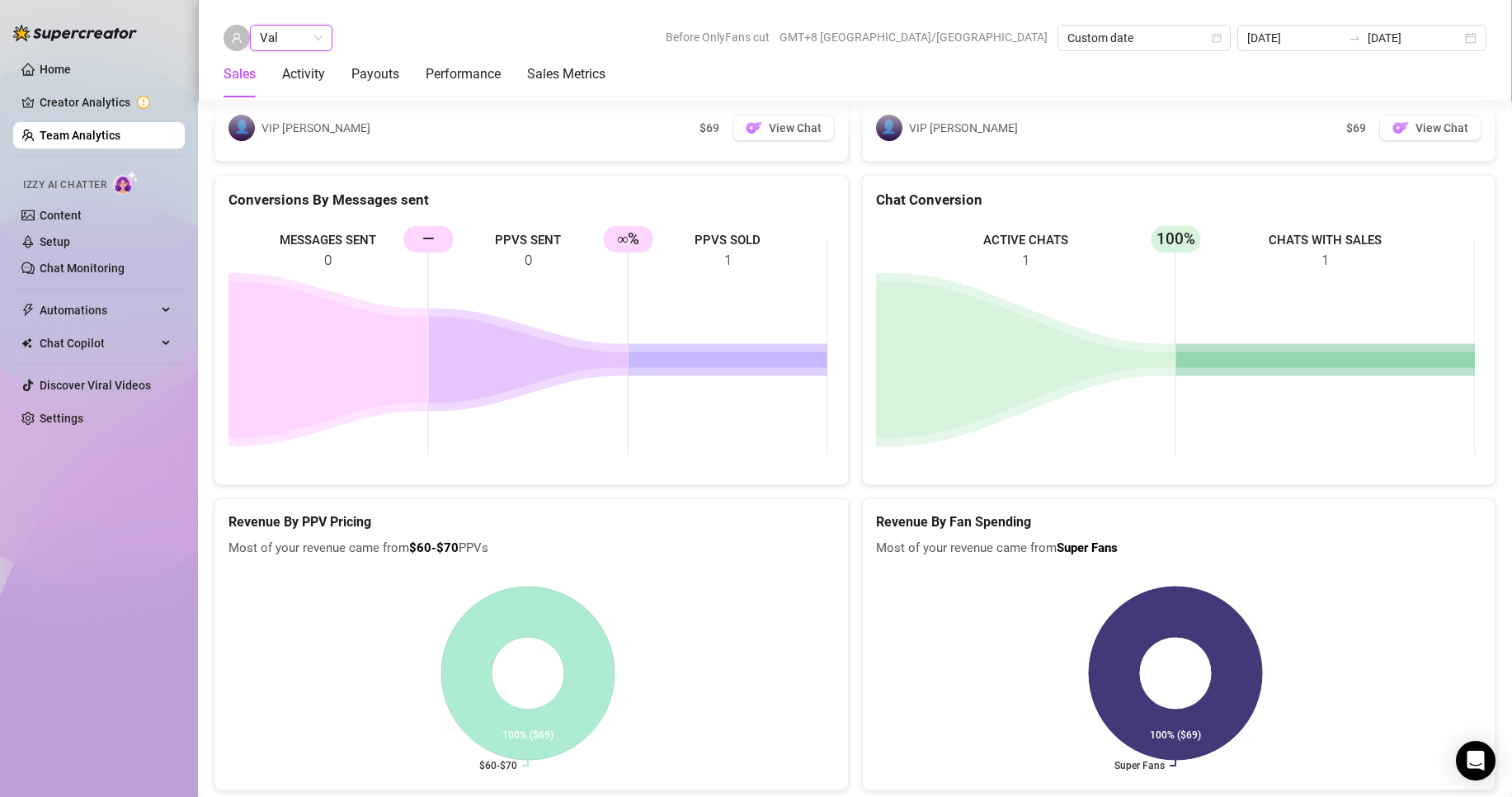
click at [290, 41] on span "Val" at bounding box center [291, 37] width 62 height 25
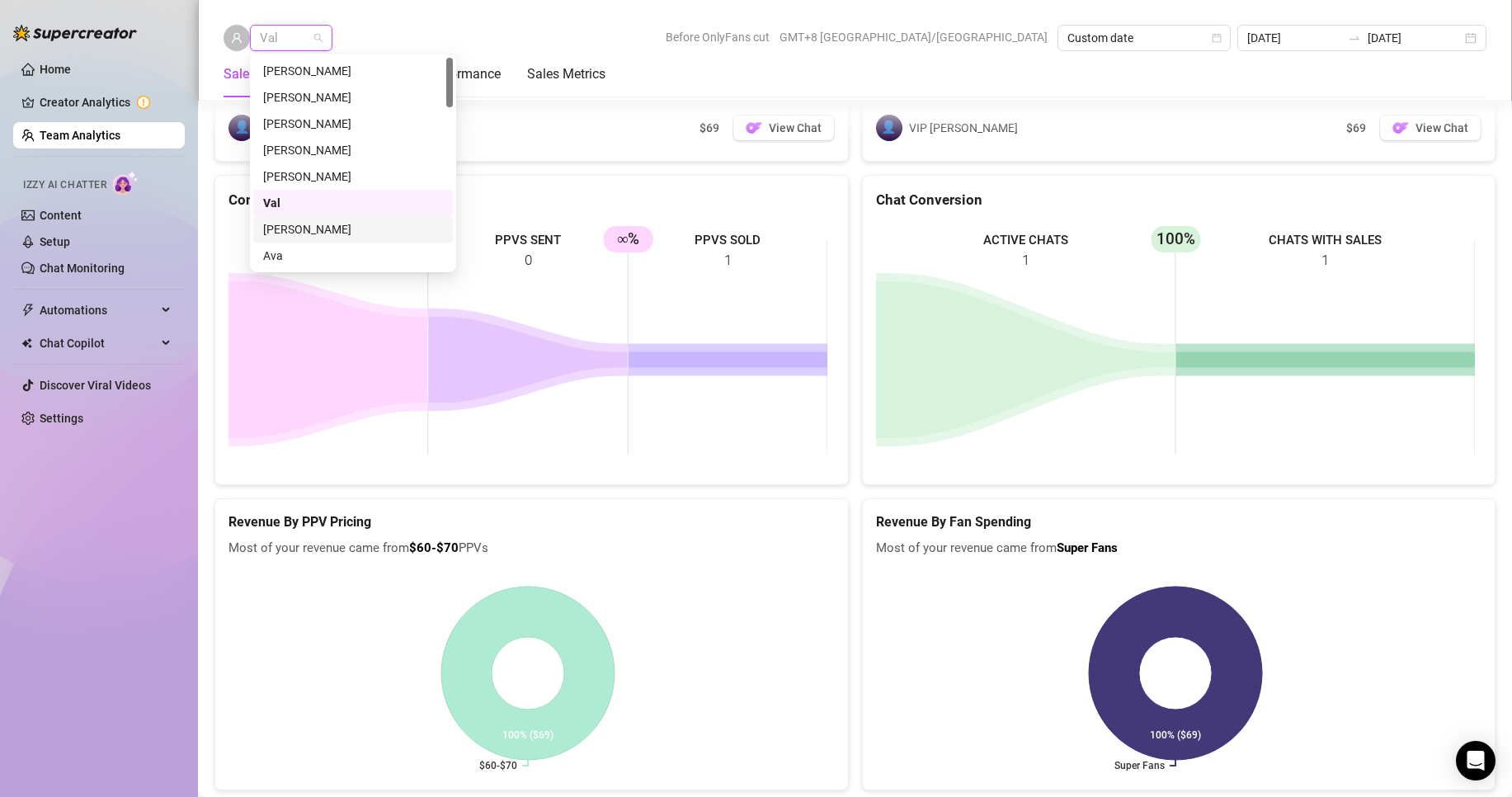
click at [285, 226] on div "[PERSON_NAME]" at bounding box center [353, 228] width 180 height 18
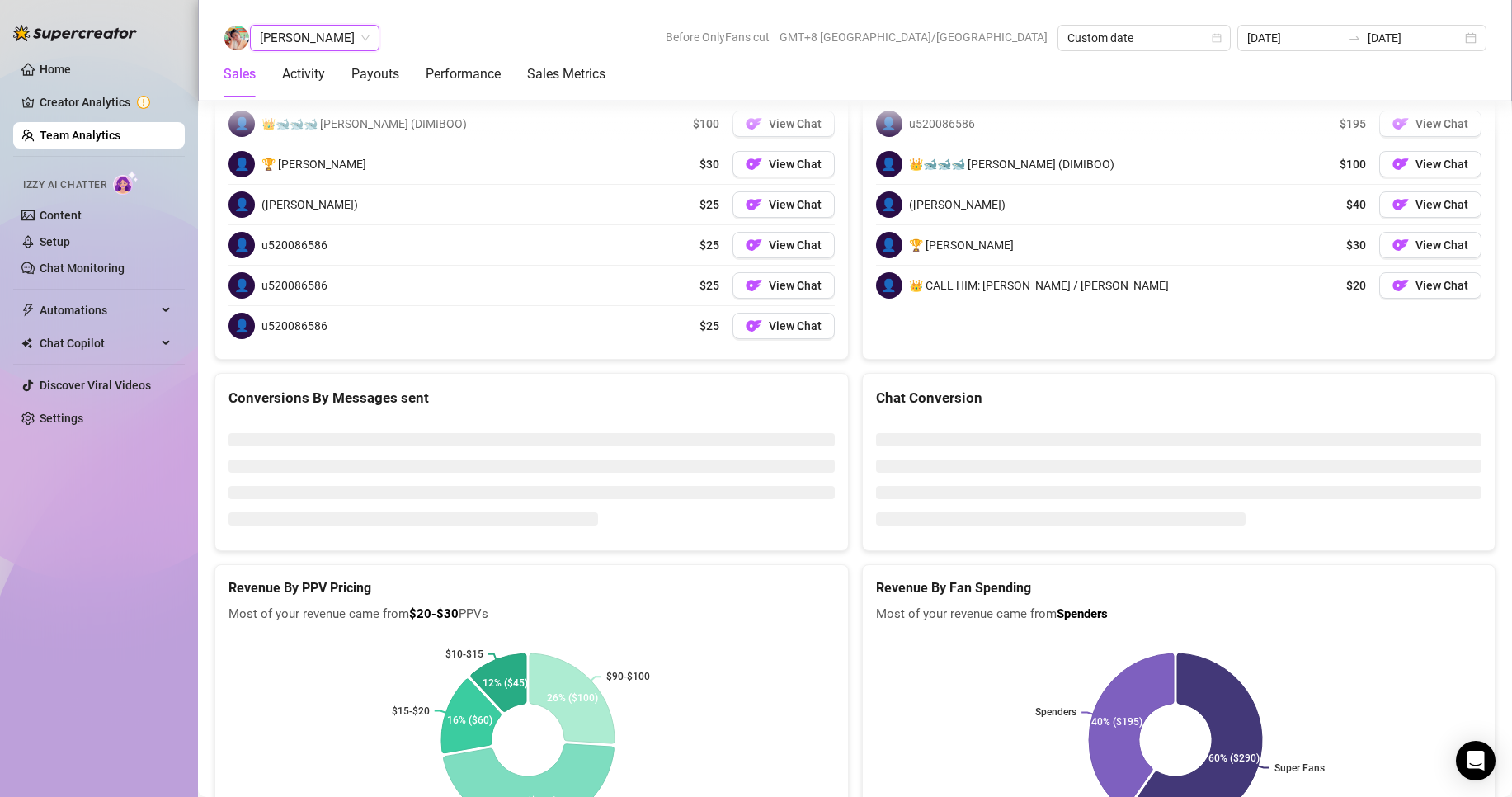
scroll to position [2525, 0]
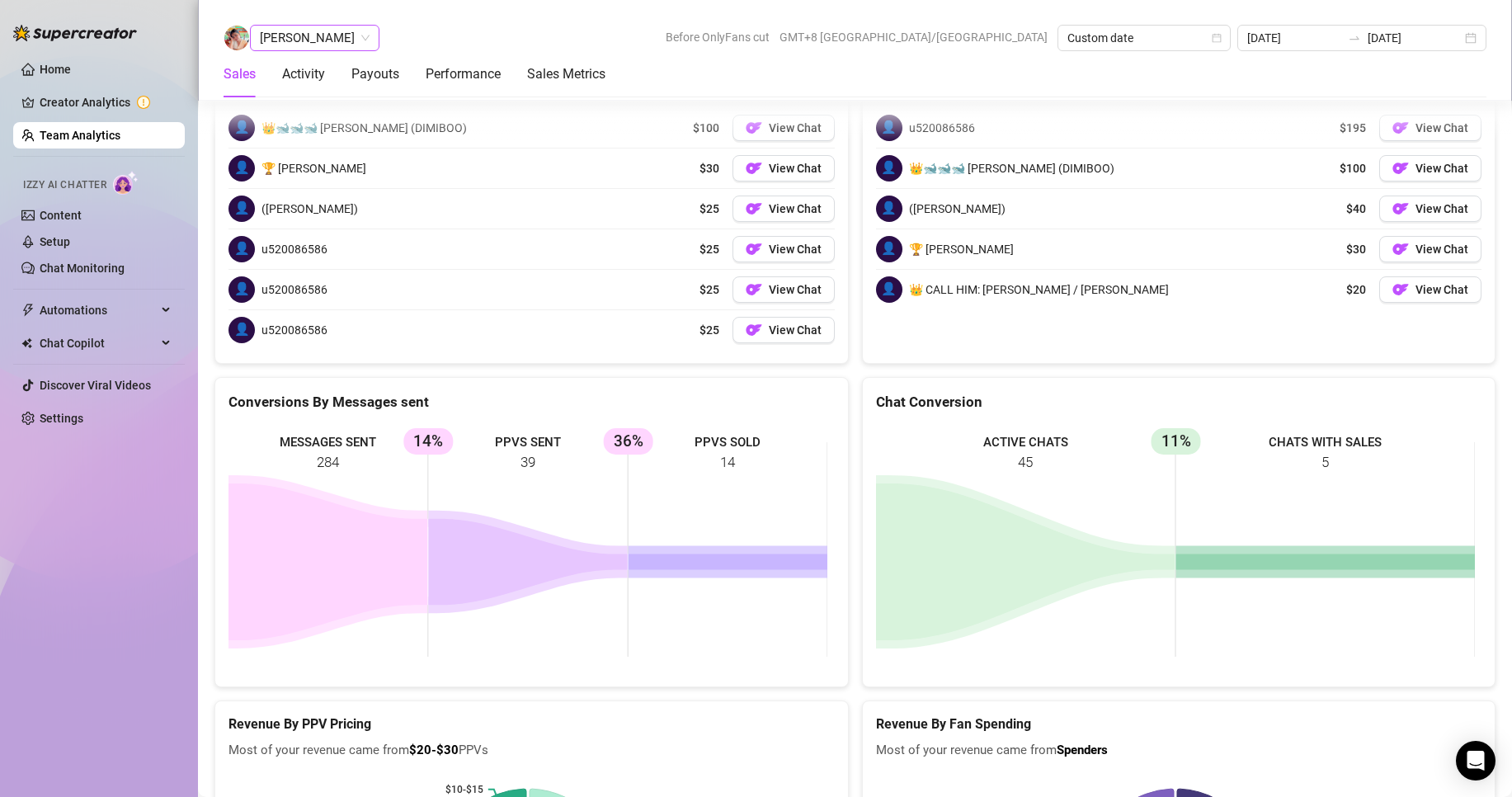
click at [315, 49] on div "[PERSON_NAME]" at bounding box center [314, 38] width 129 height 26
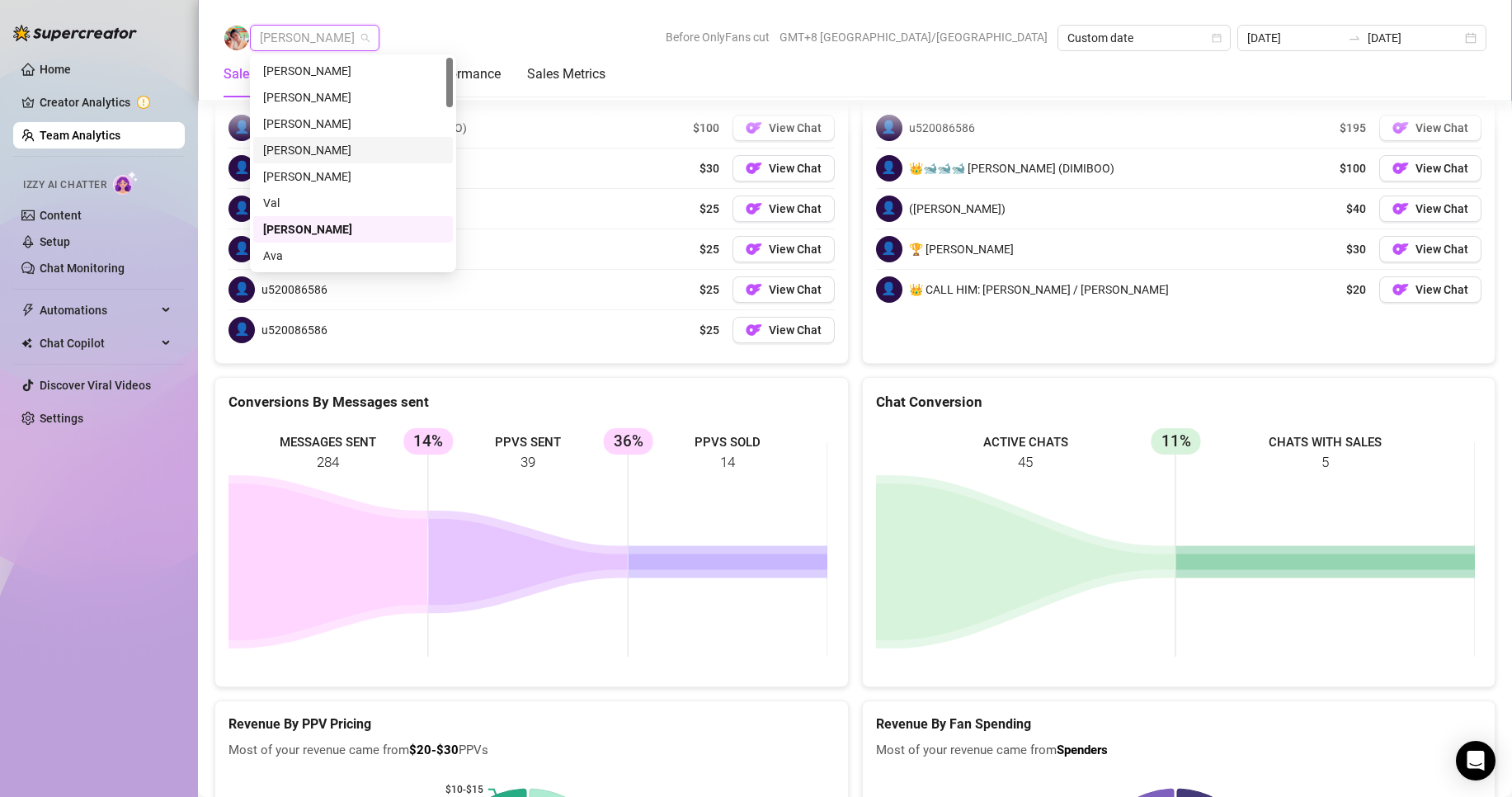
scroll to position [83, 0]
click at [285, 193] on div "[PERSON_NAME]" at bounding box center [353, 199] width 180 height 18
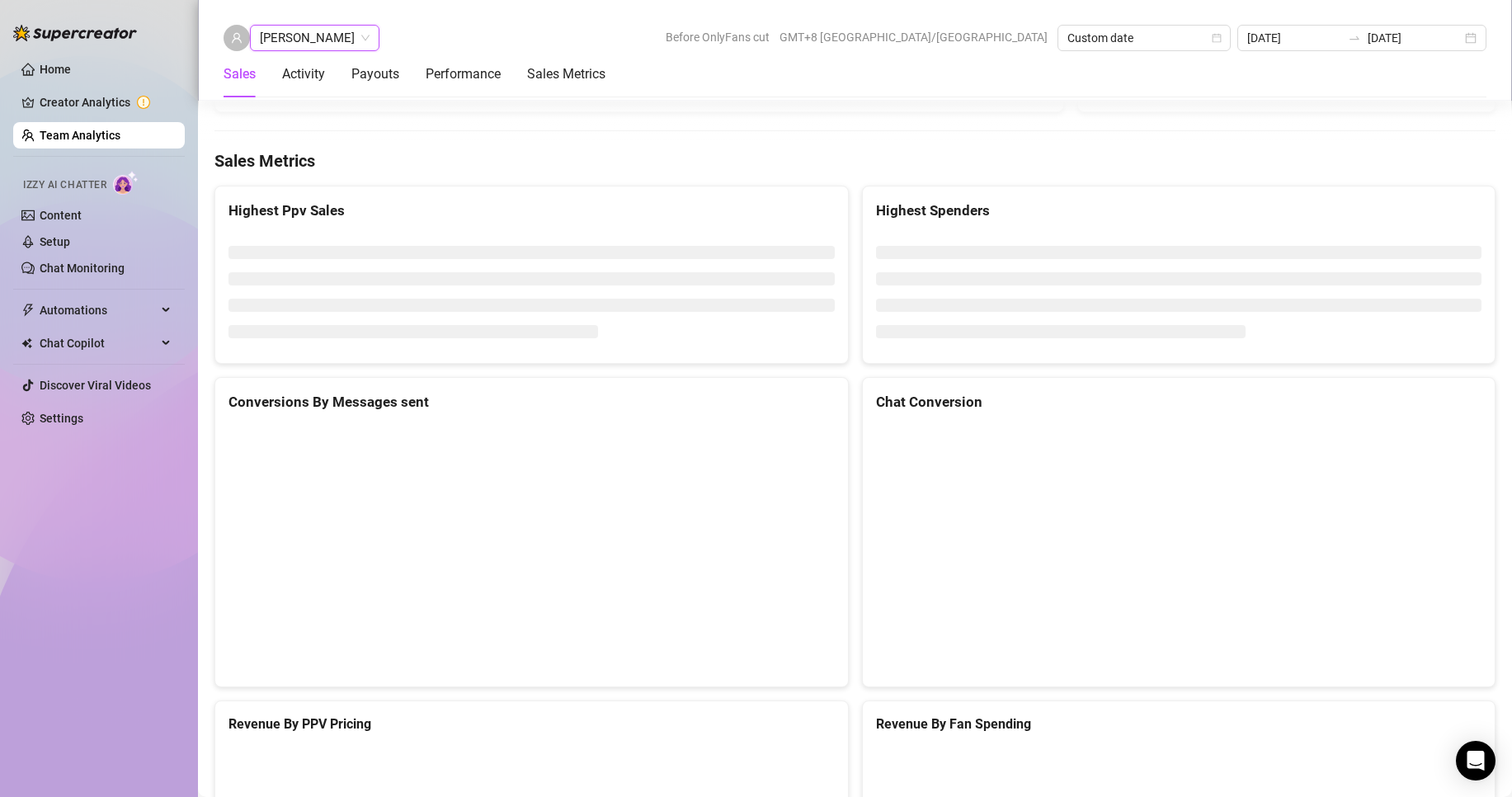
scroll to position [2660, 0]
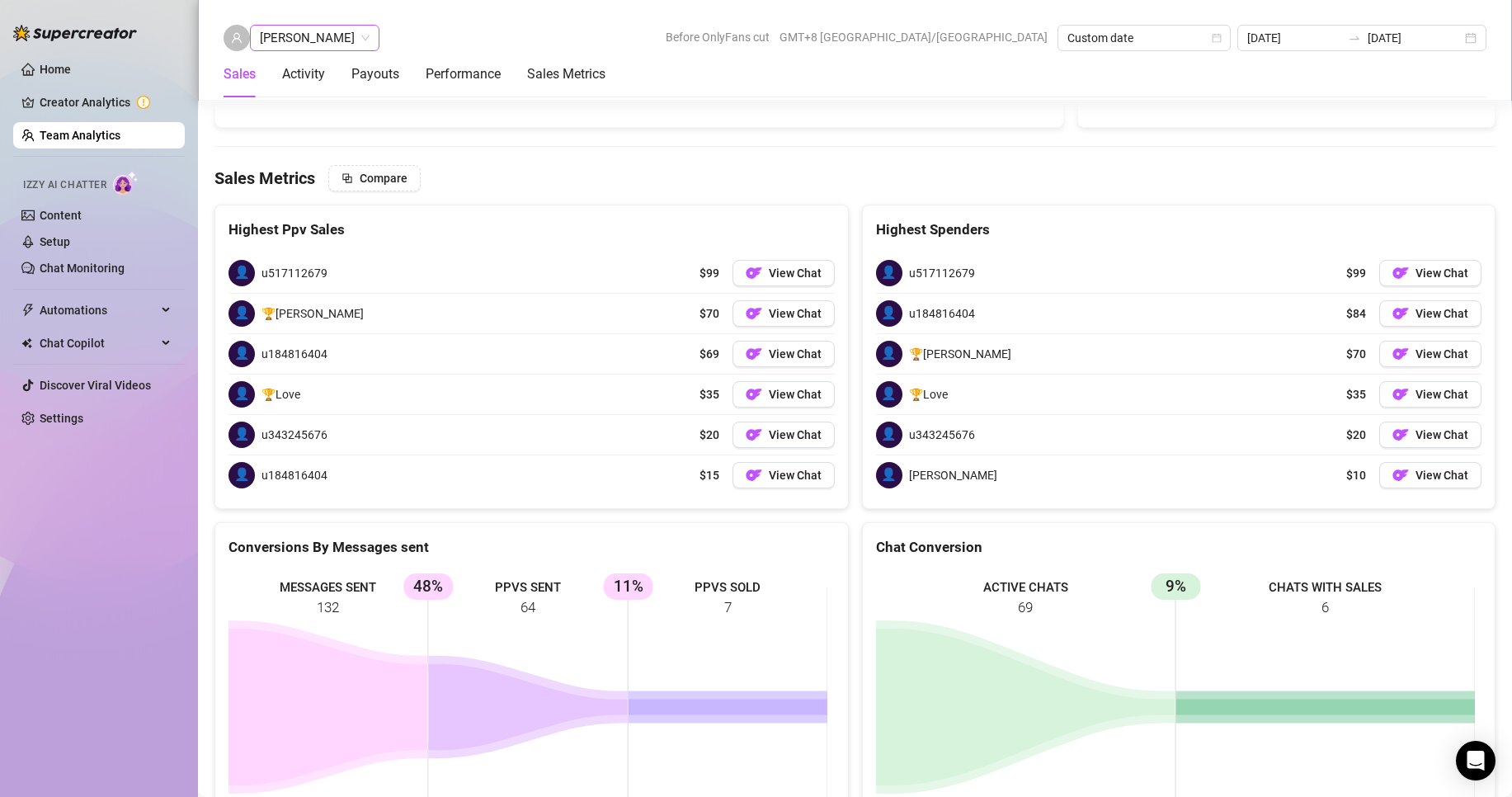
click at [320, 34] on span "[PERSON_NAME]" at bounding box center [315, 37] width 110 height 25
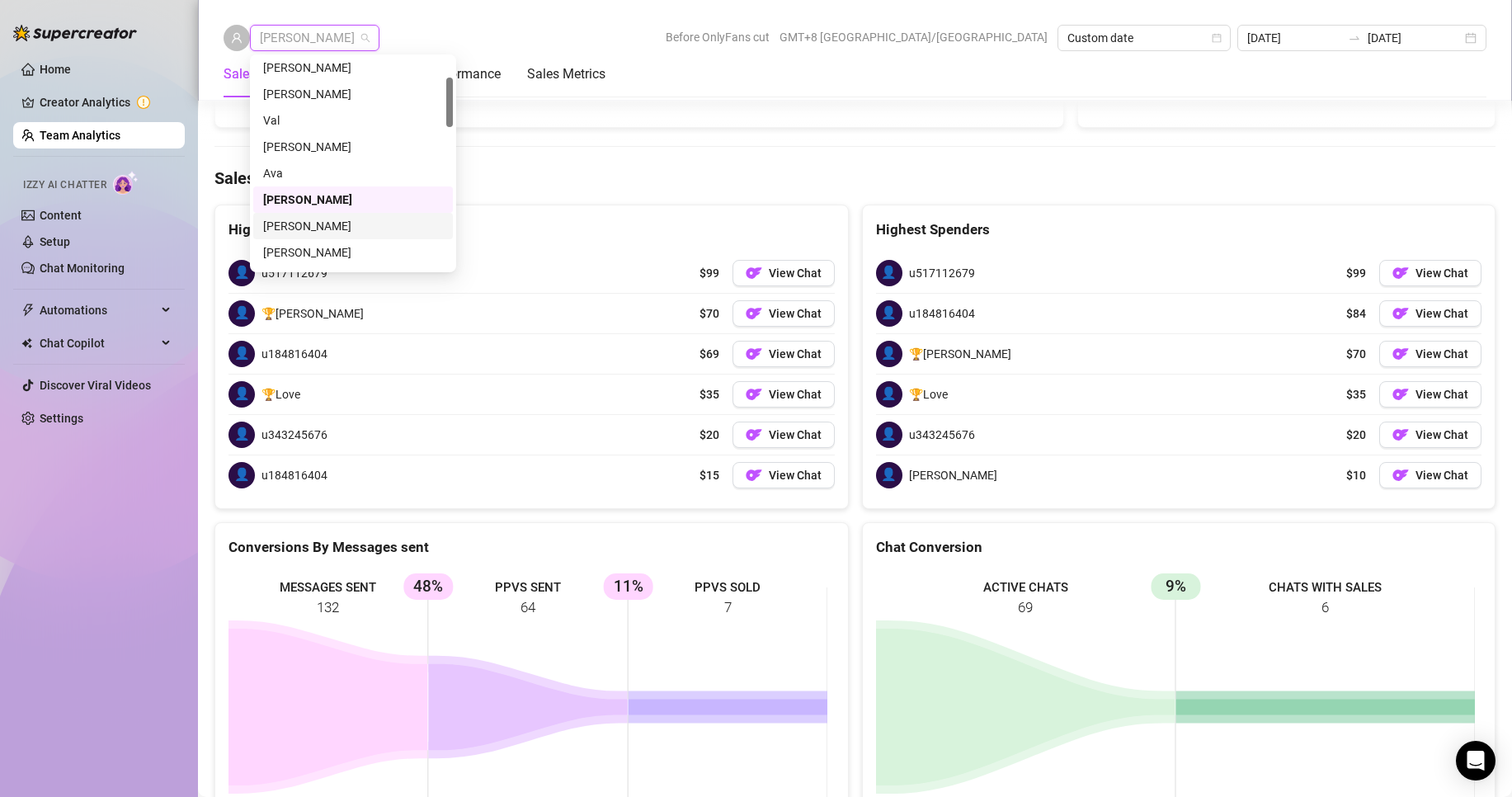
click at [298, 224] on div "[PERSON_NAME]" at bounding box center [353, 225] width 180 height 18
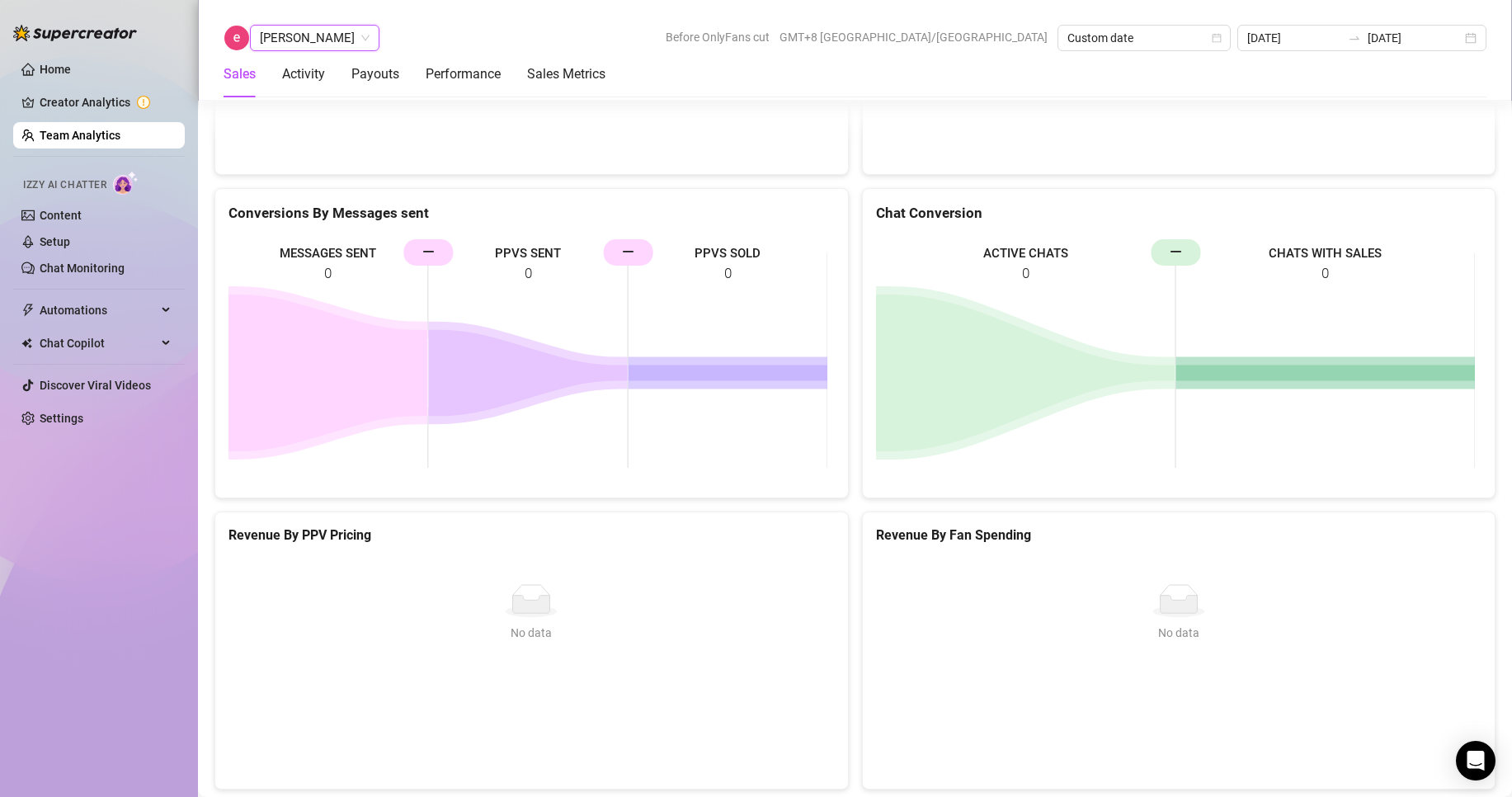
scroll to position [2209, 0]
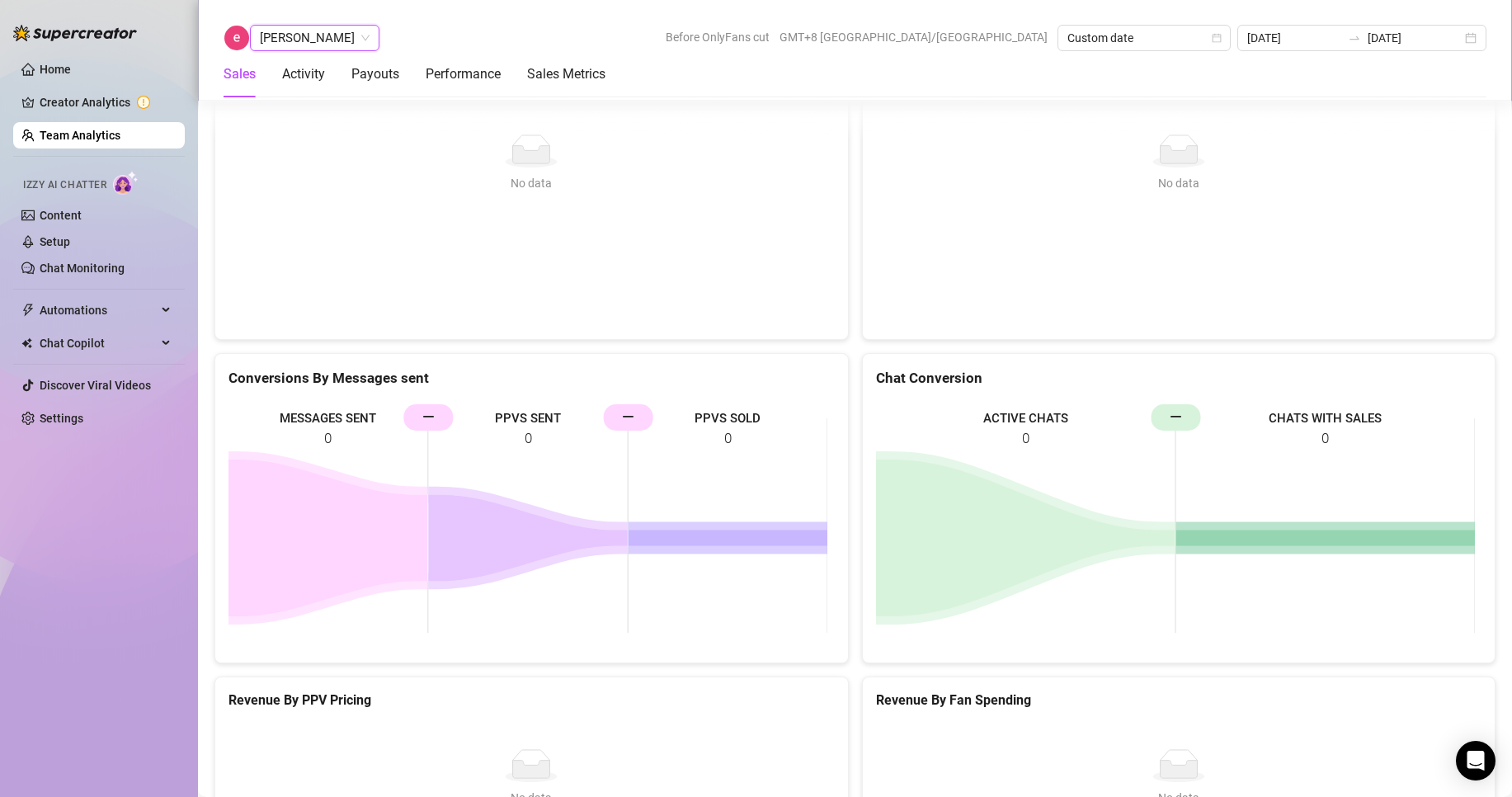
click at [306, 40] on span "[PERSON_NAME]" at bounding box center [315, 37] width 110 height 25
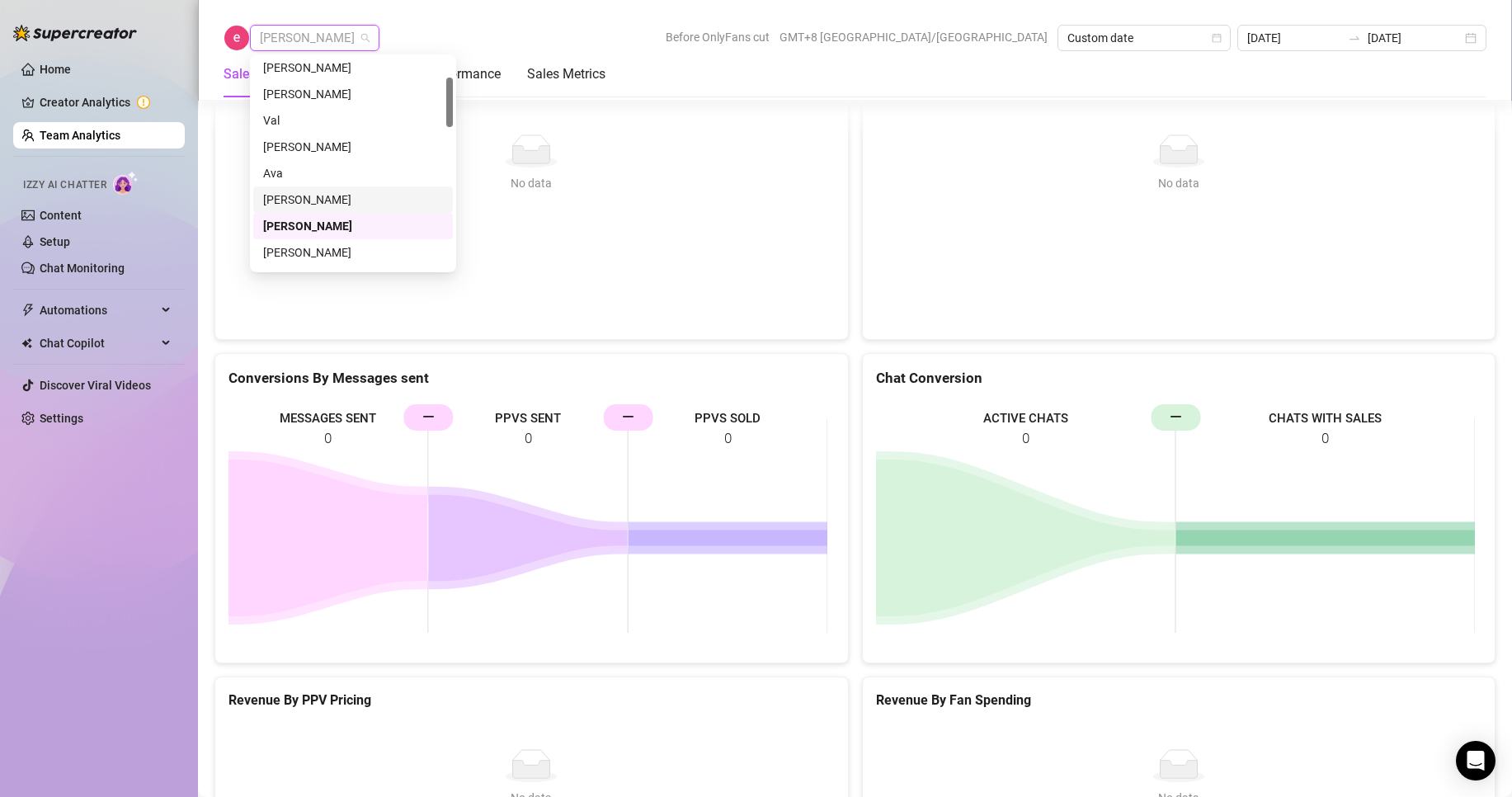
scroll to position [165, 0]
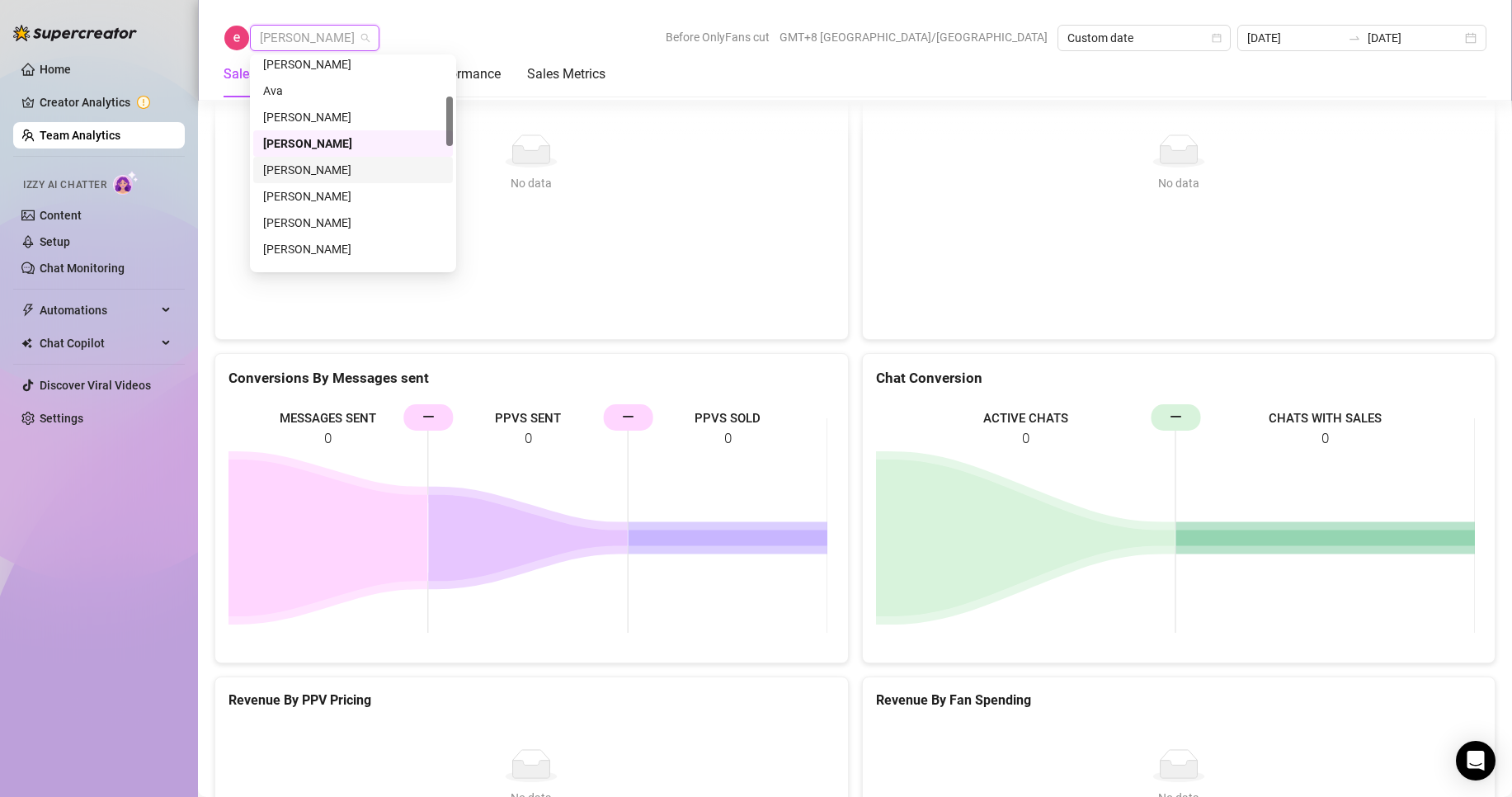
click at [307, 166] on div "[PERSON_NAME]" at bounding box center [353, 169] width 180 height 18
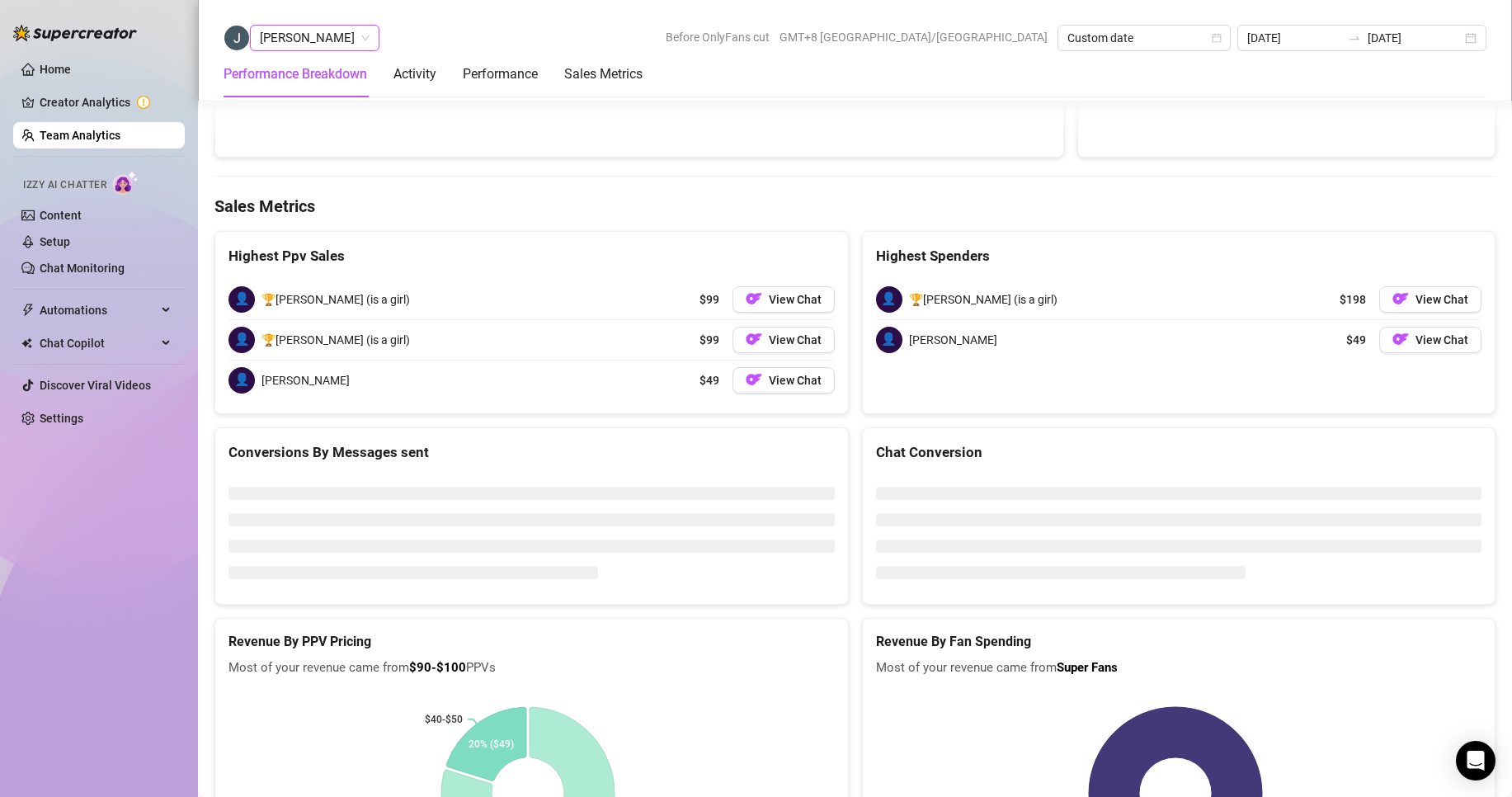
scroll to position [2290, 0]
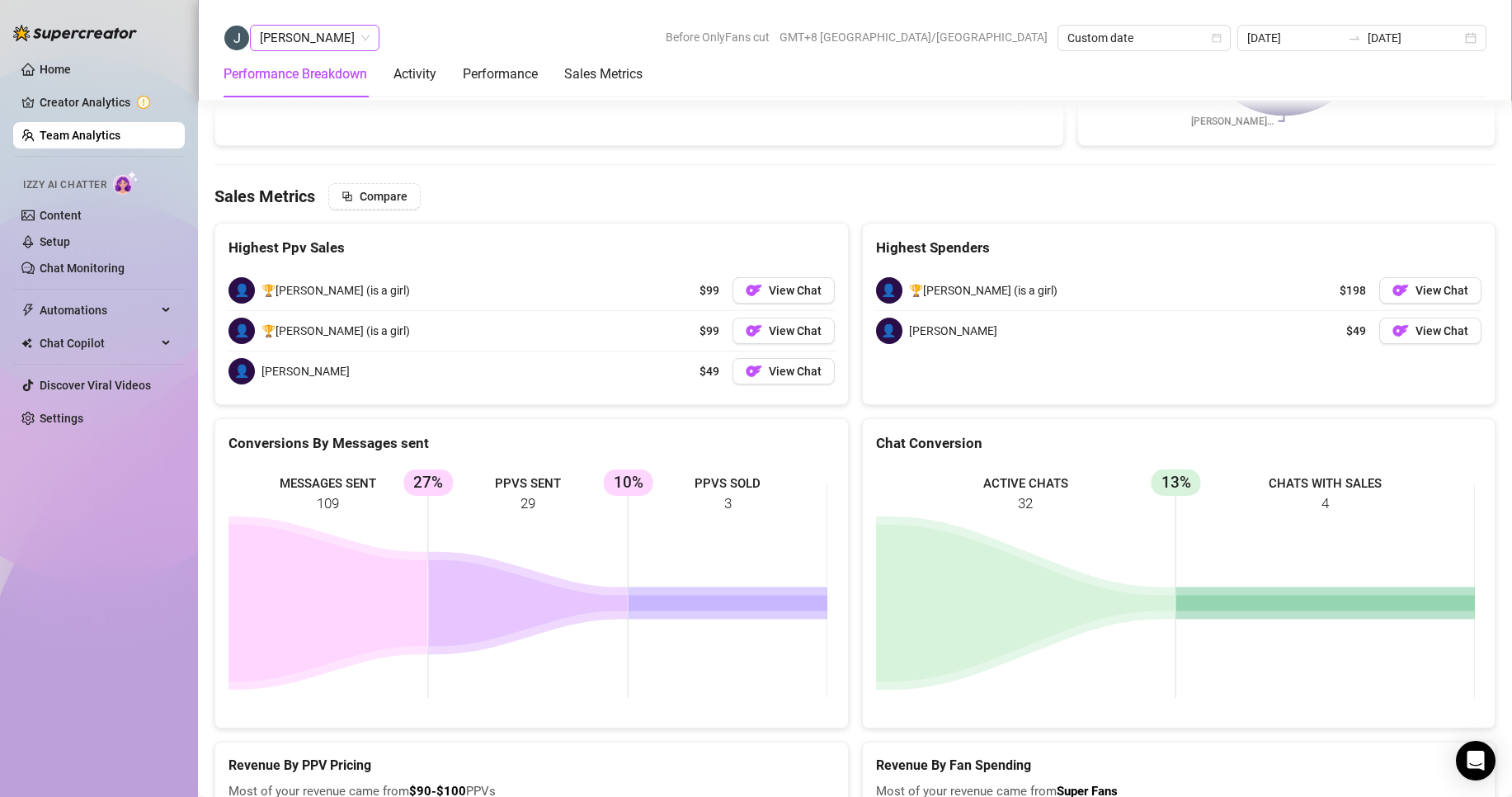
click at [331, 45] on span "[PERSON_NAME]" at bounding box center [315, 37] width 110 height 25
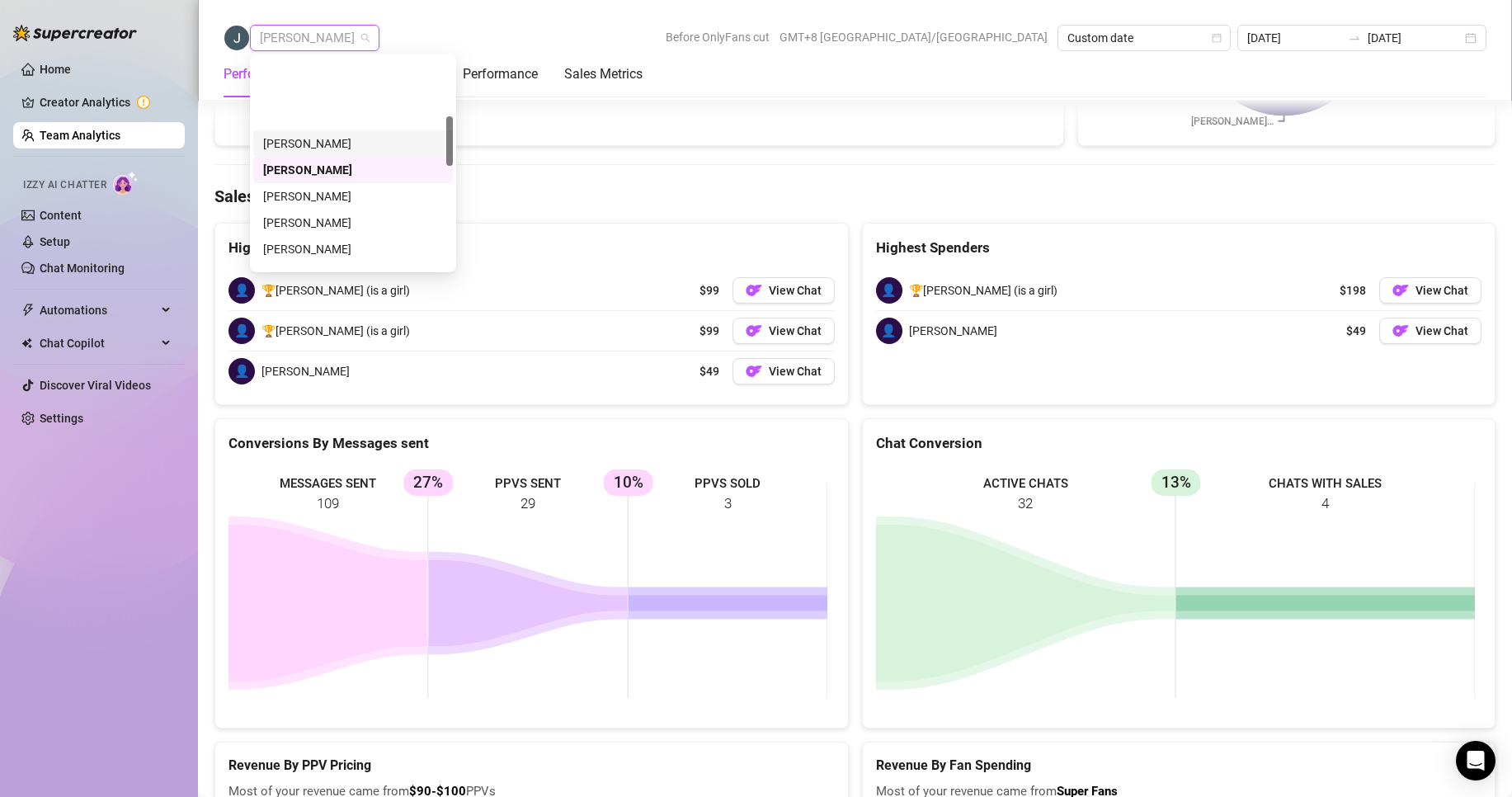
scroll to position [248, 0]
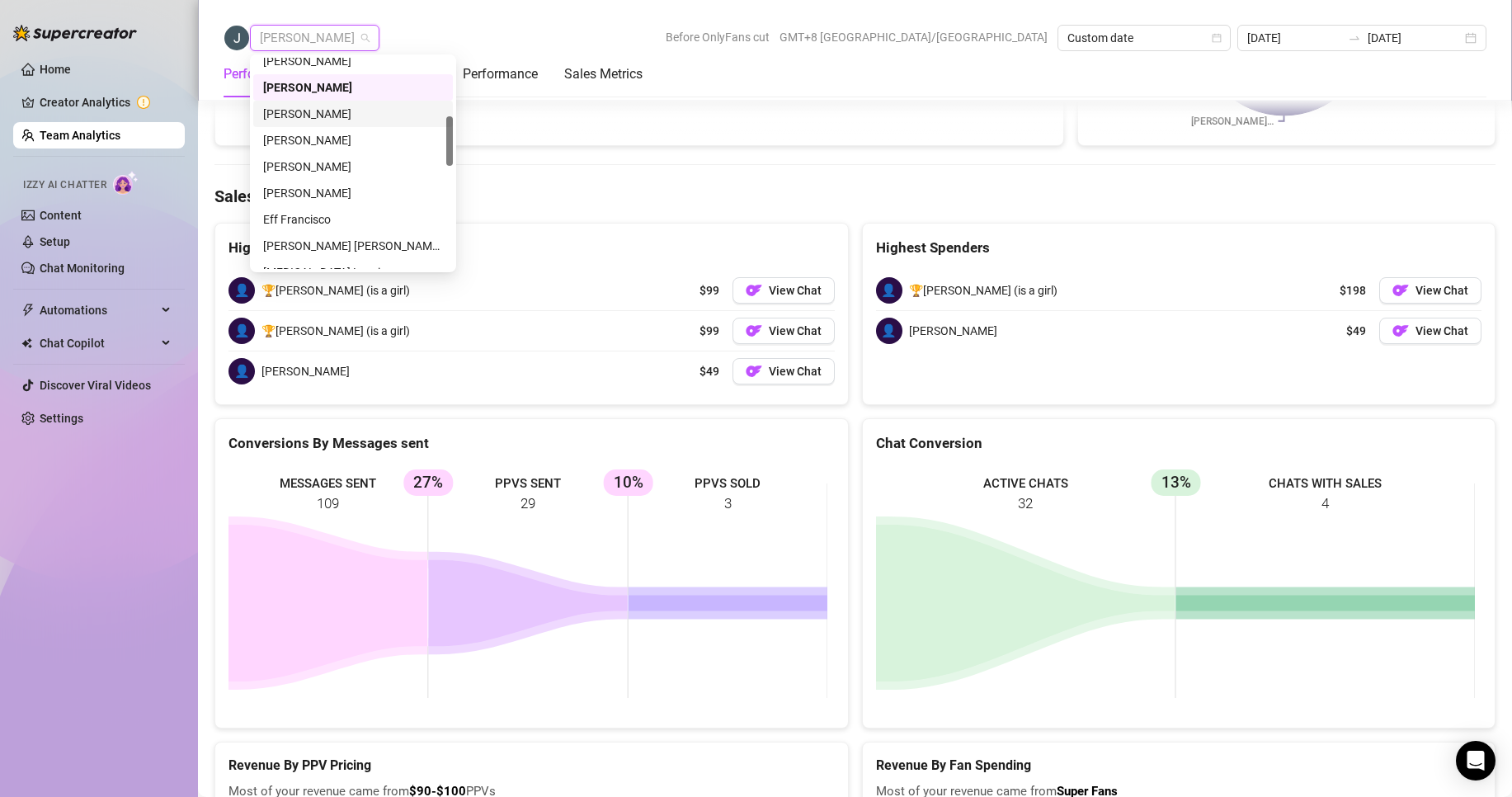
click at [305, 116] on div "[PERSON_NAME]" at bounding box center [353, 113] width 180 height 18
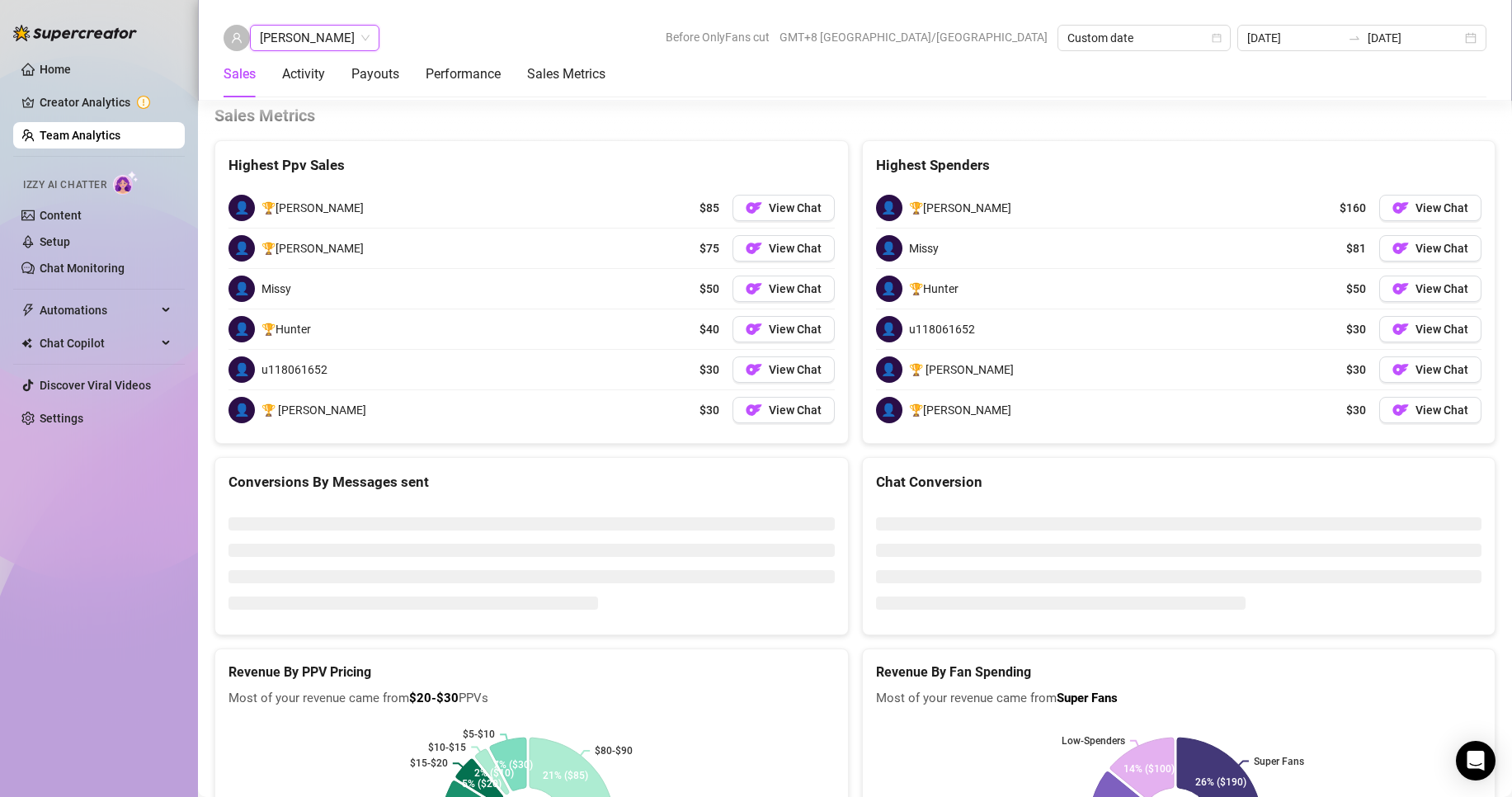
scroll to position [2525, 0]
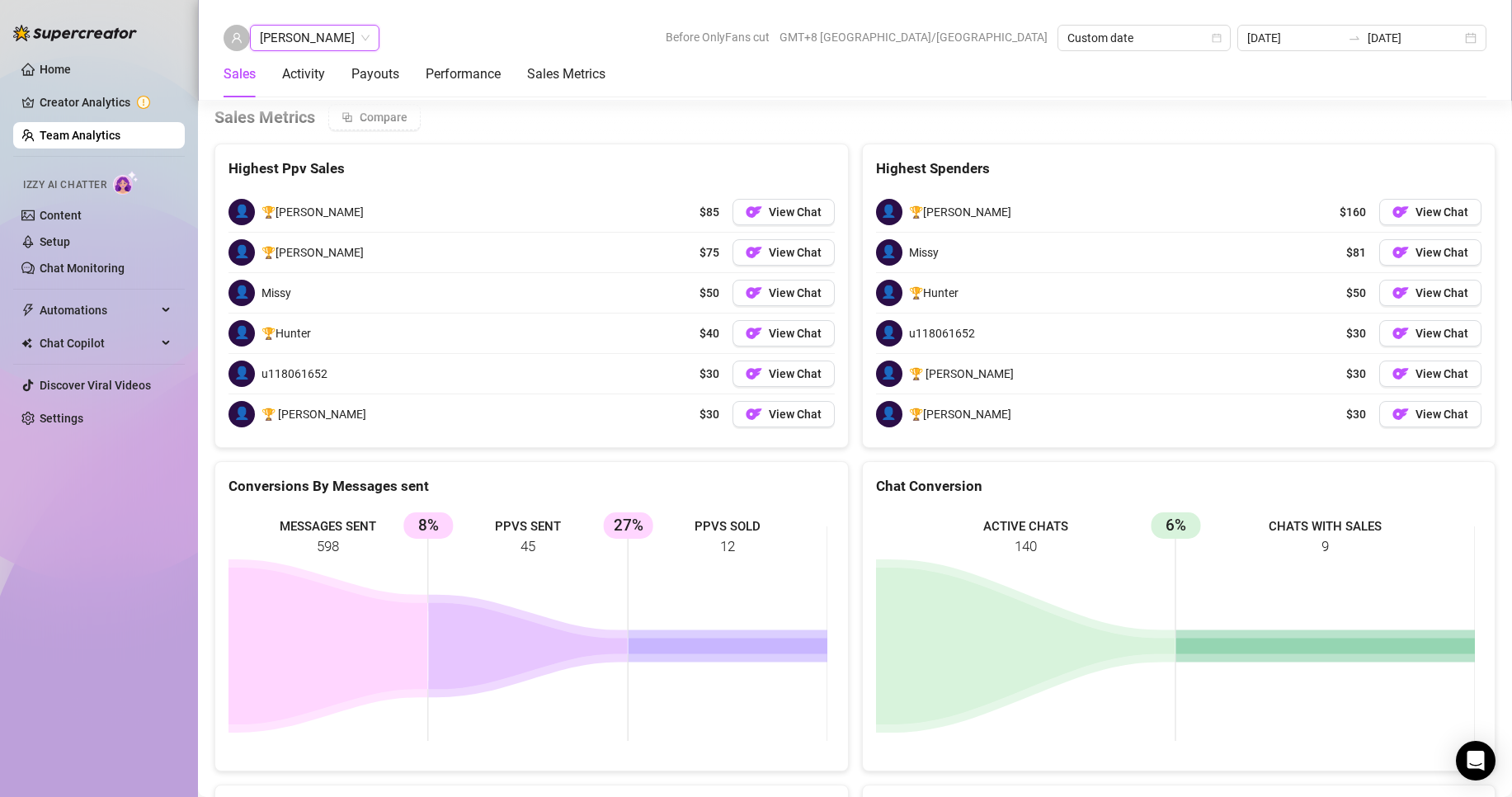
click at [329, 37] on span "[PERSON_NAME]" at bounding box center [315, 37] width 110 height 25
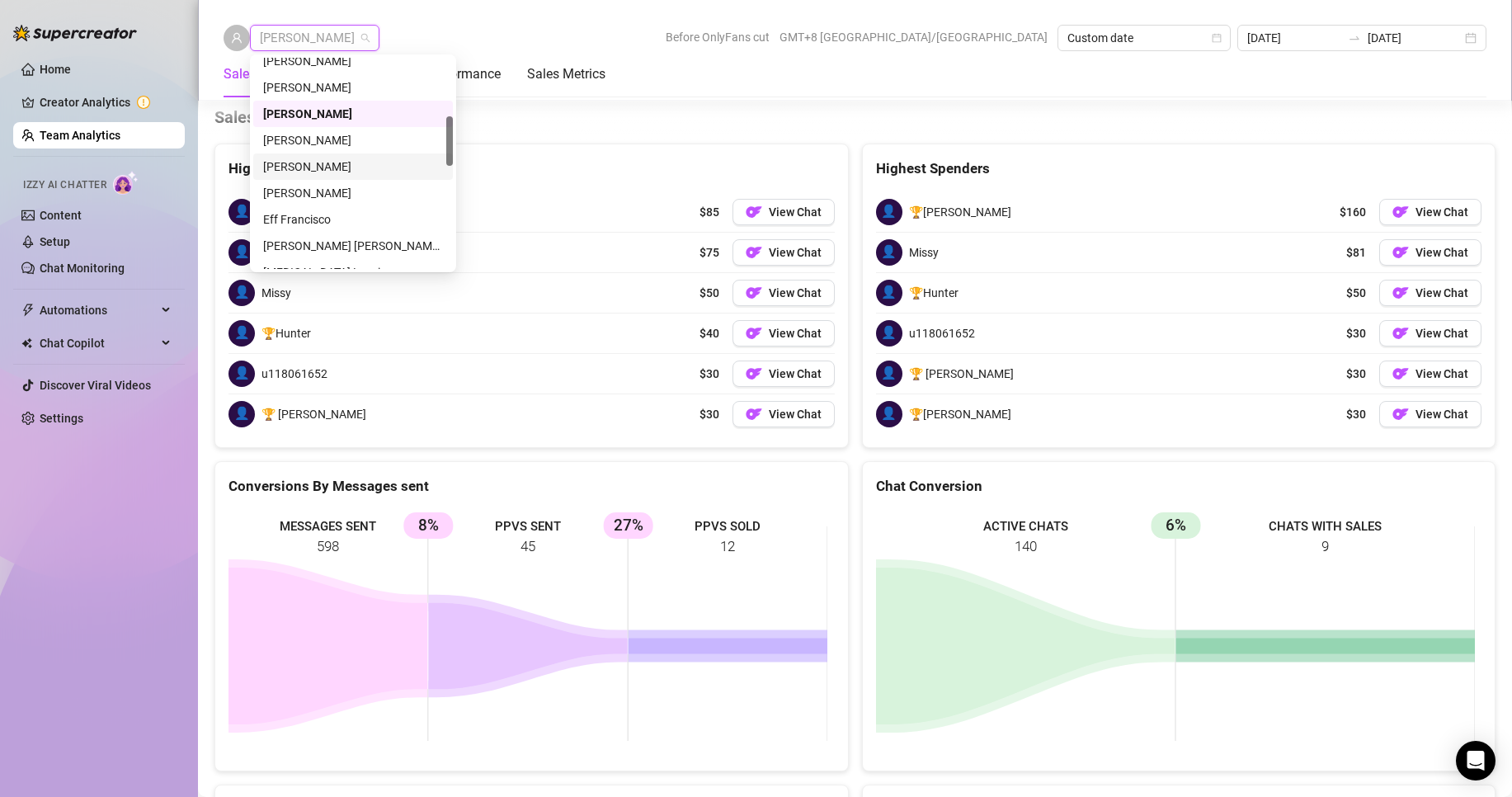
click at [290, 165] on div "[PERSON_NAME]" at bounding box center [353, 166] width 180 height 18
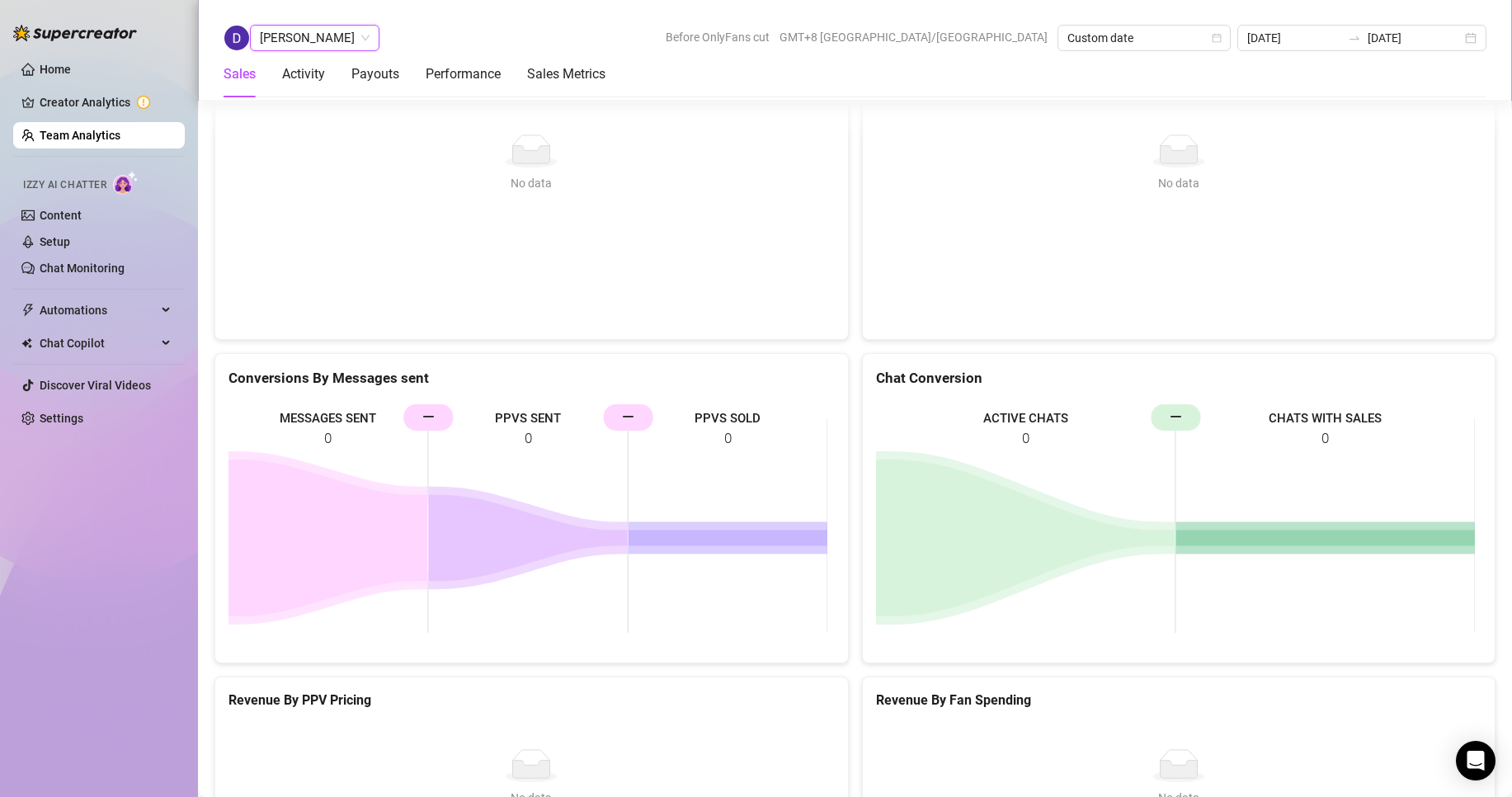
scroll to position [2291, 0]
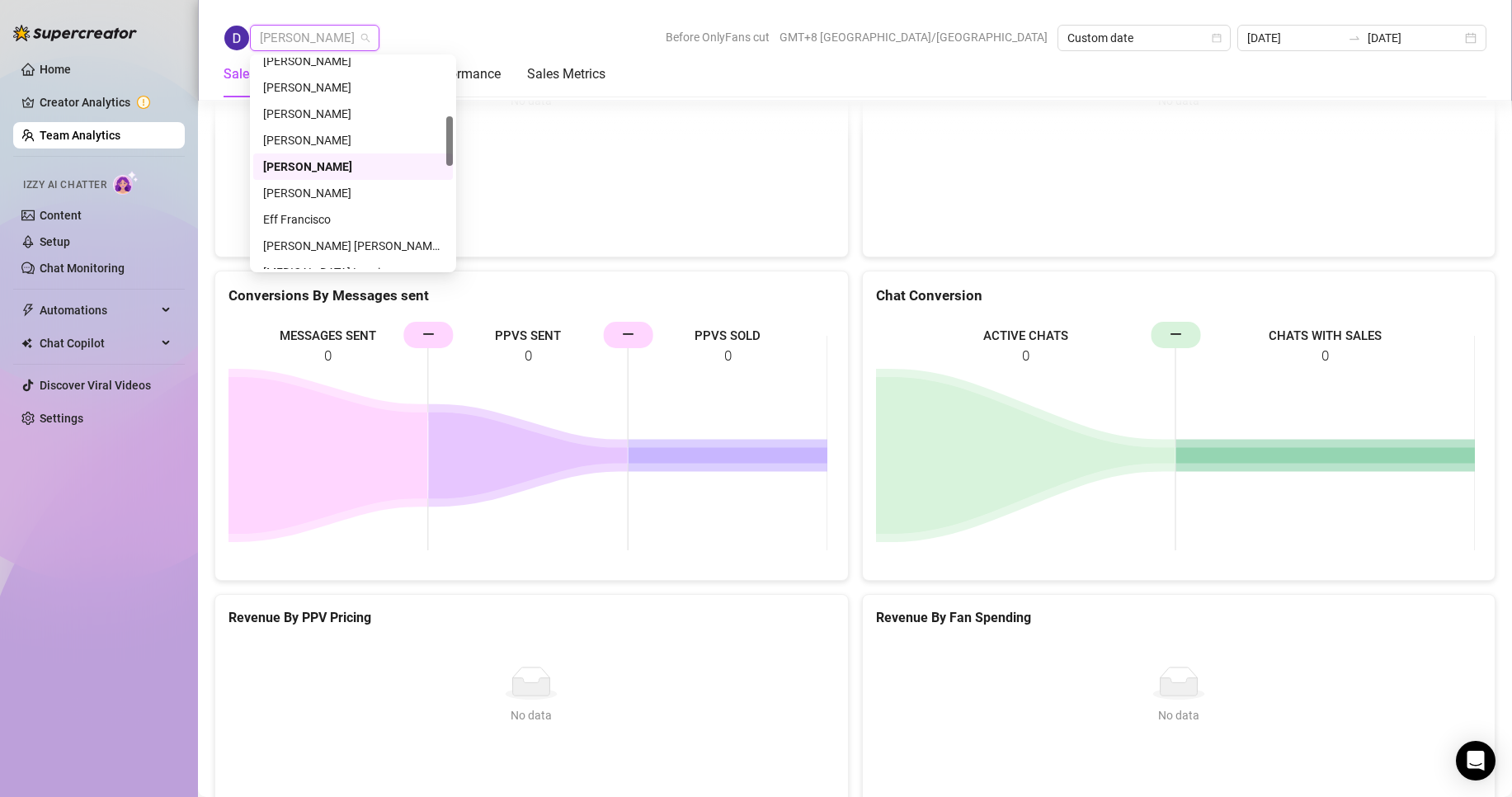
click at [315, 40] on span "[PERSON_NAME]" at bounding box center [315, 37] width 110 height 25
click at [282, 104] on div "[PERSON_NAME]" at bounding box center [353, 110] width 180 height 18
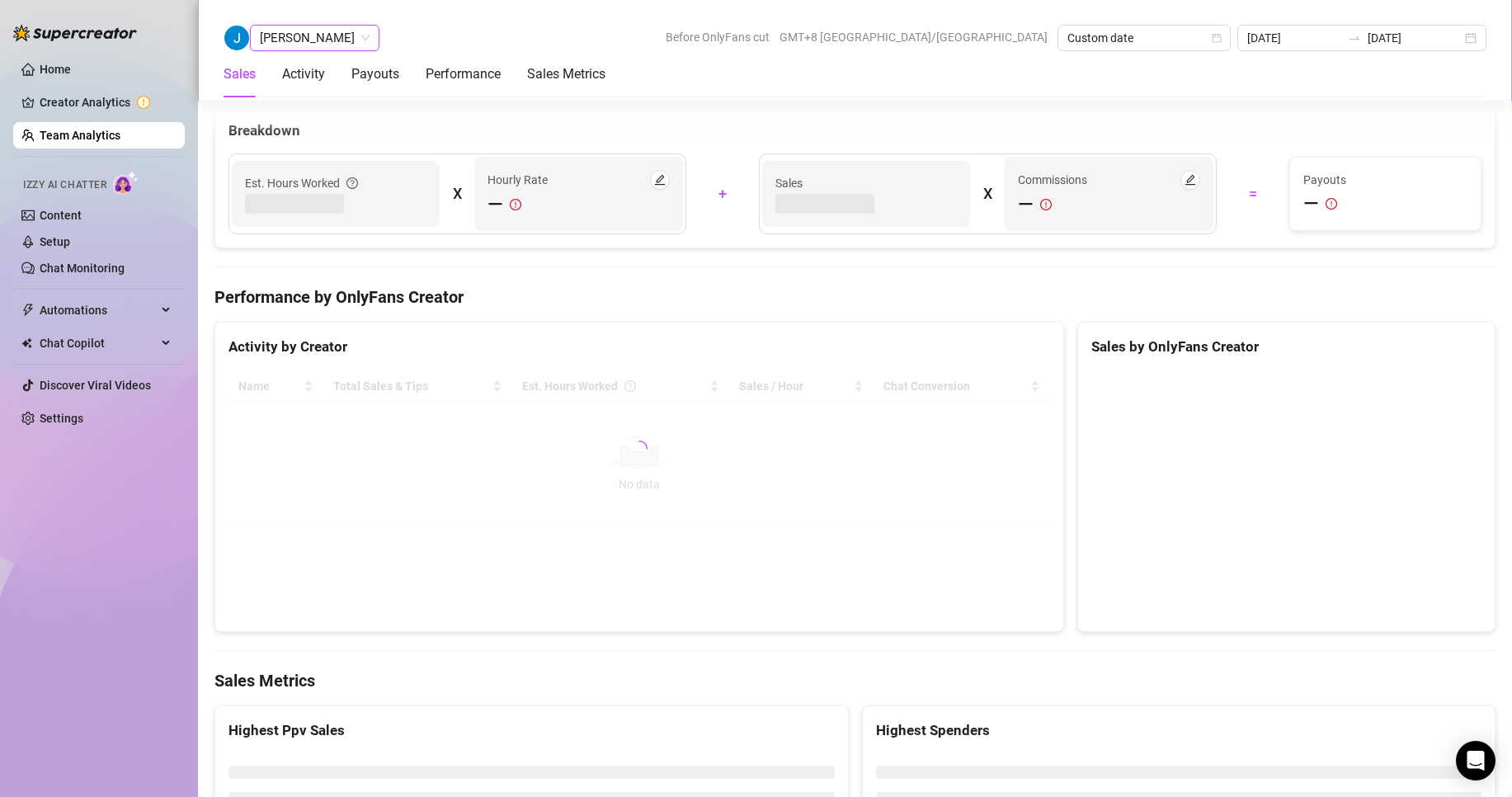
scroll to position [2641, 0]
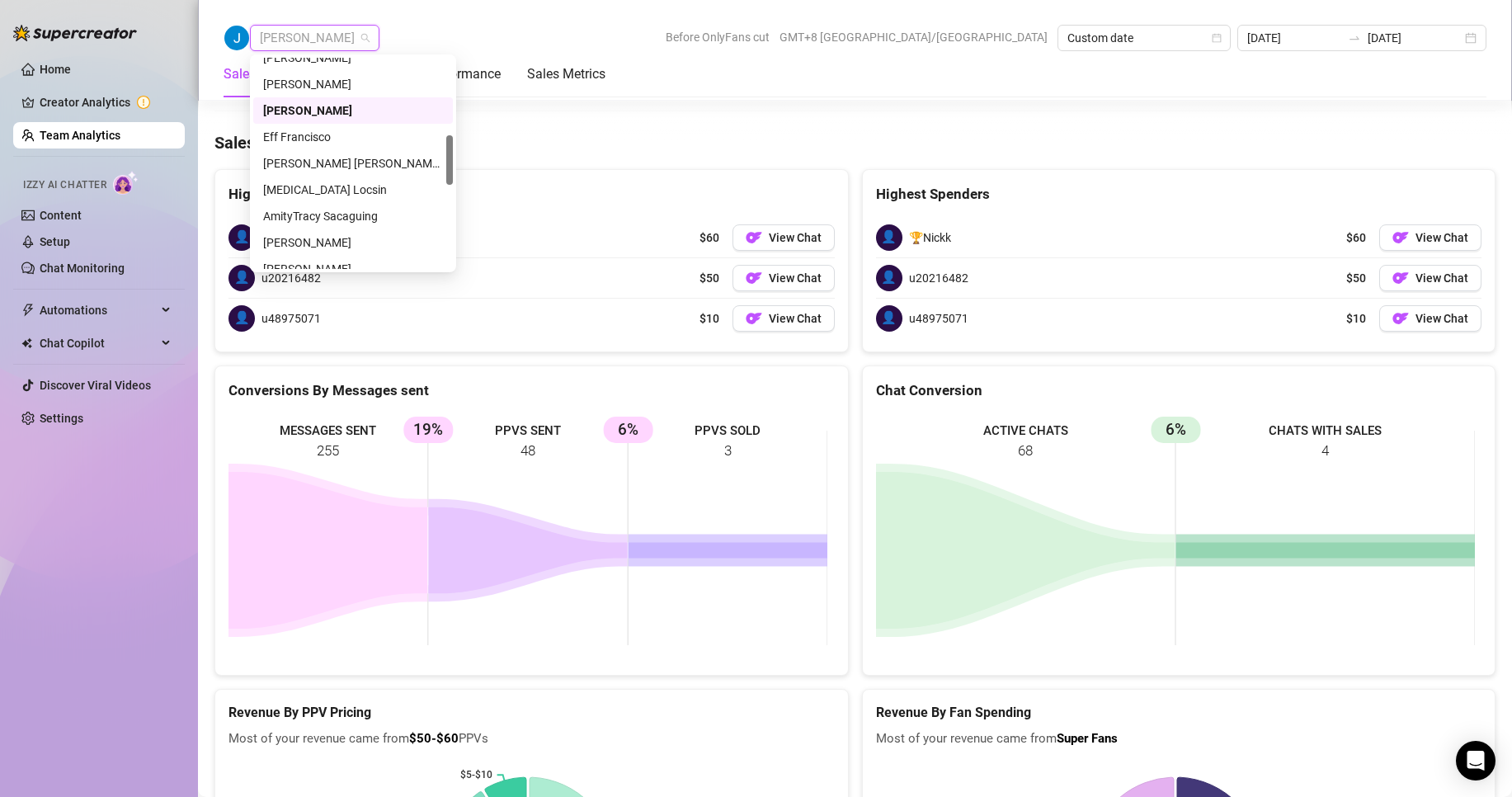
click at [303, 34] on span "[PERSON_NAME]" at bounding box center [315, 37] width 110 height 25
click at [294, 138] on div "Eff Francisco" at bounding box center [353, 136] width 180 height 18
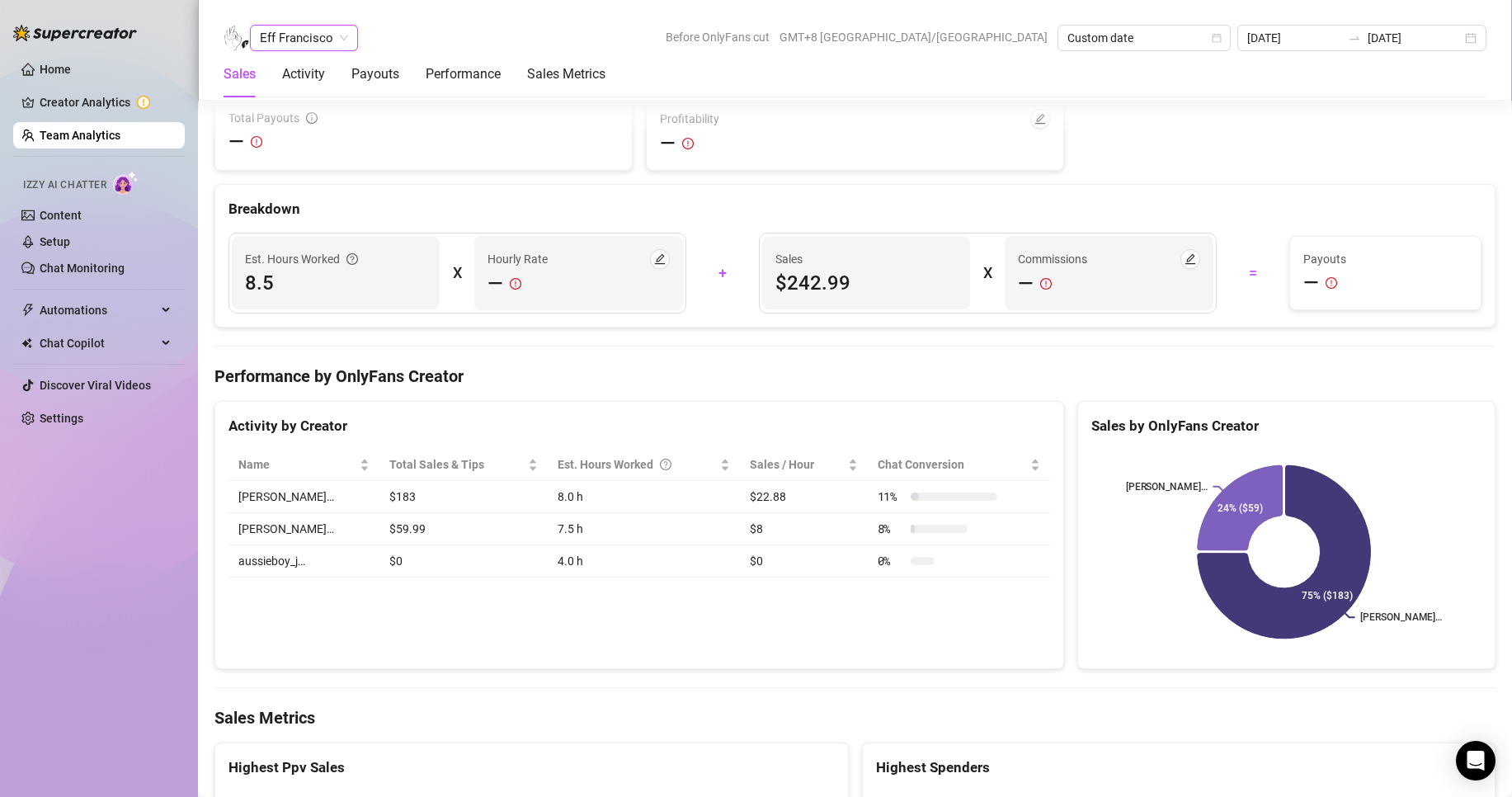
scroll to position [2573, 0]
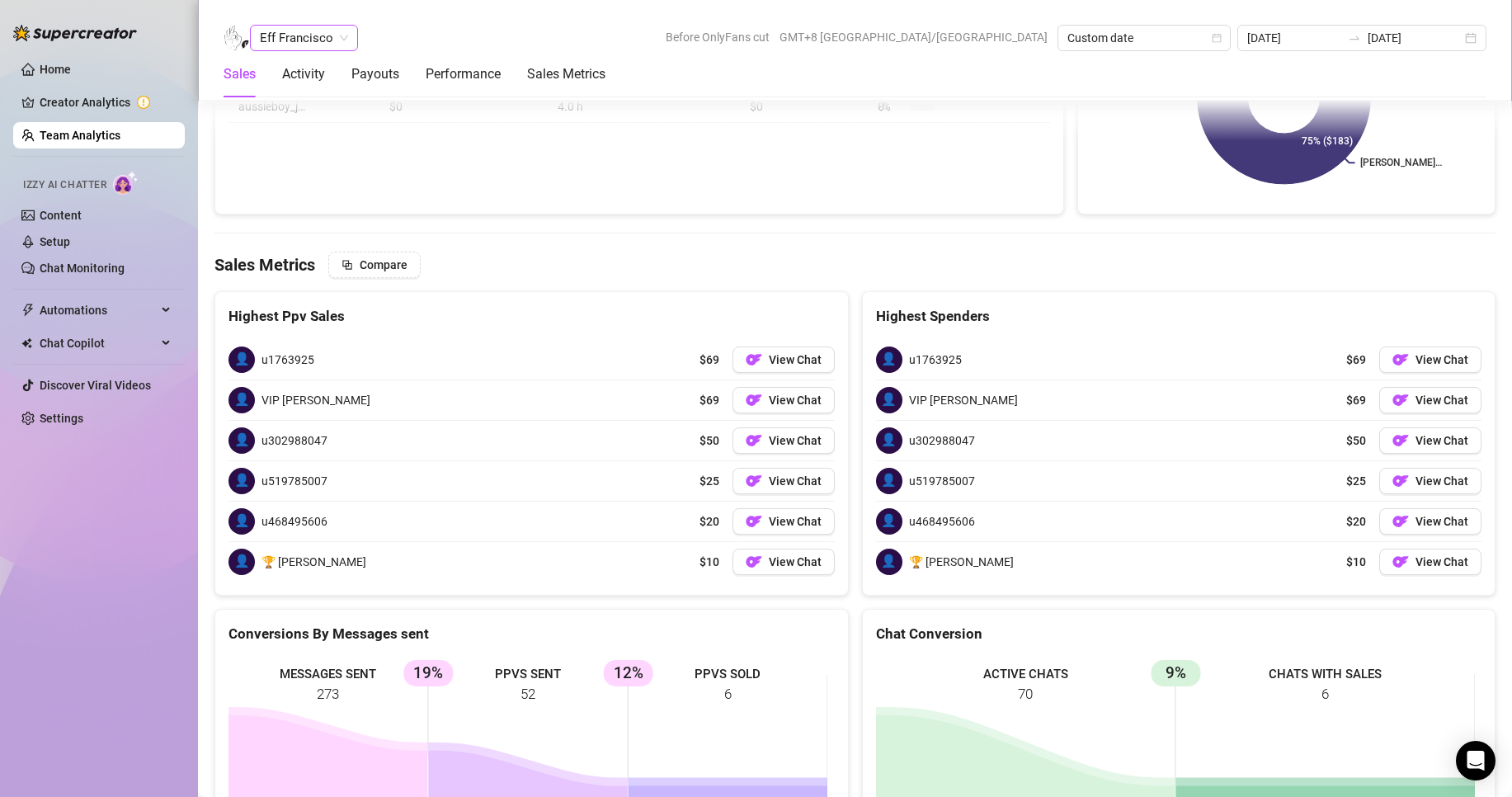
click at [335, 33] on span "Eff Francisco" at bounding box center [304, 37] width 89 height 25
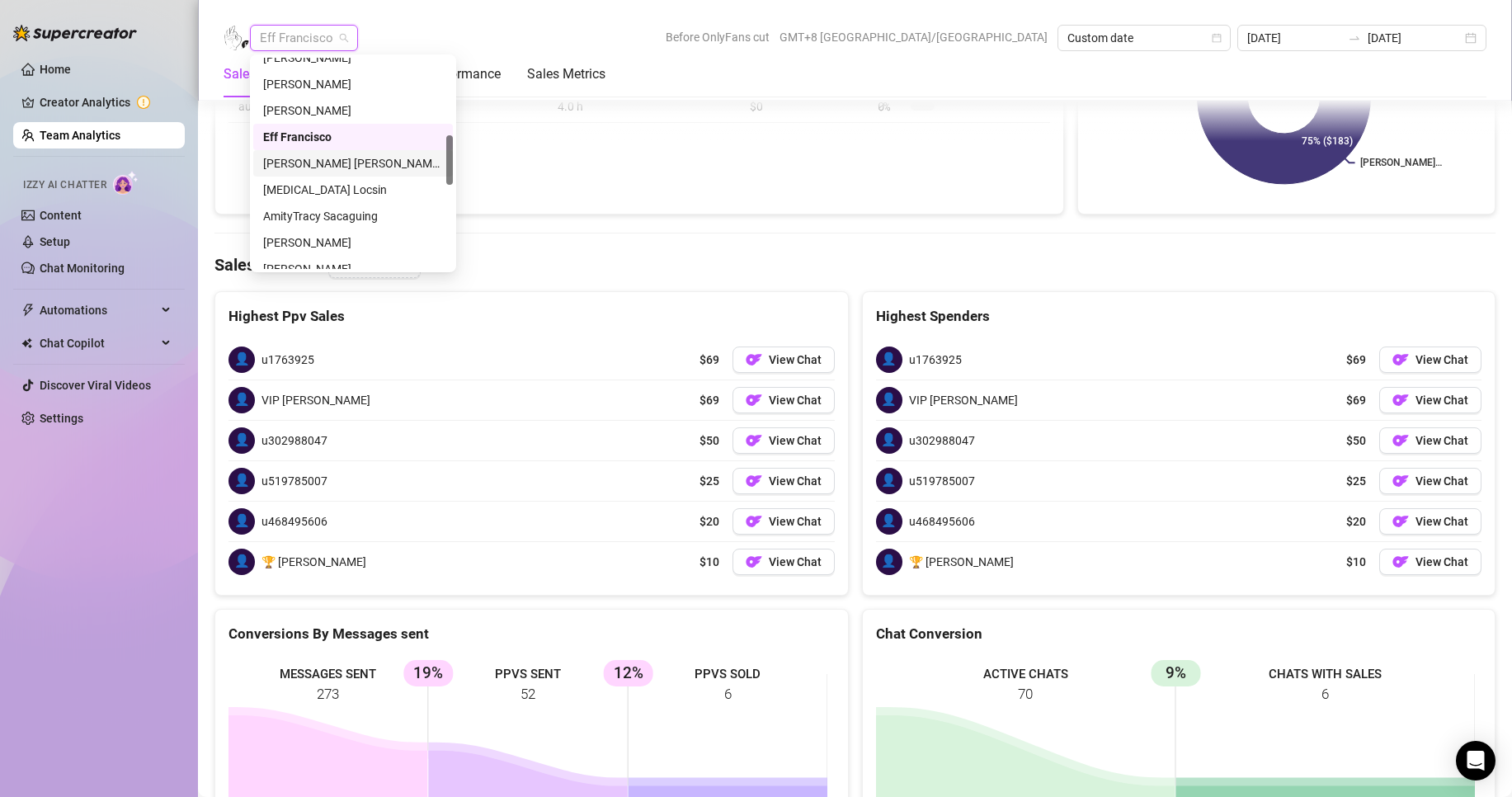
click at [327, 160] on div "[PERSON_NAME] [PERSON_NAME] Tarcena" at bounding box center [353, 163] width 180 height 18
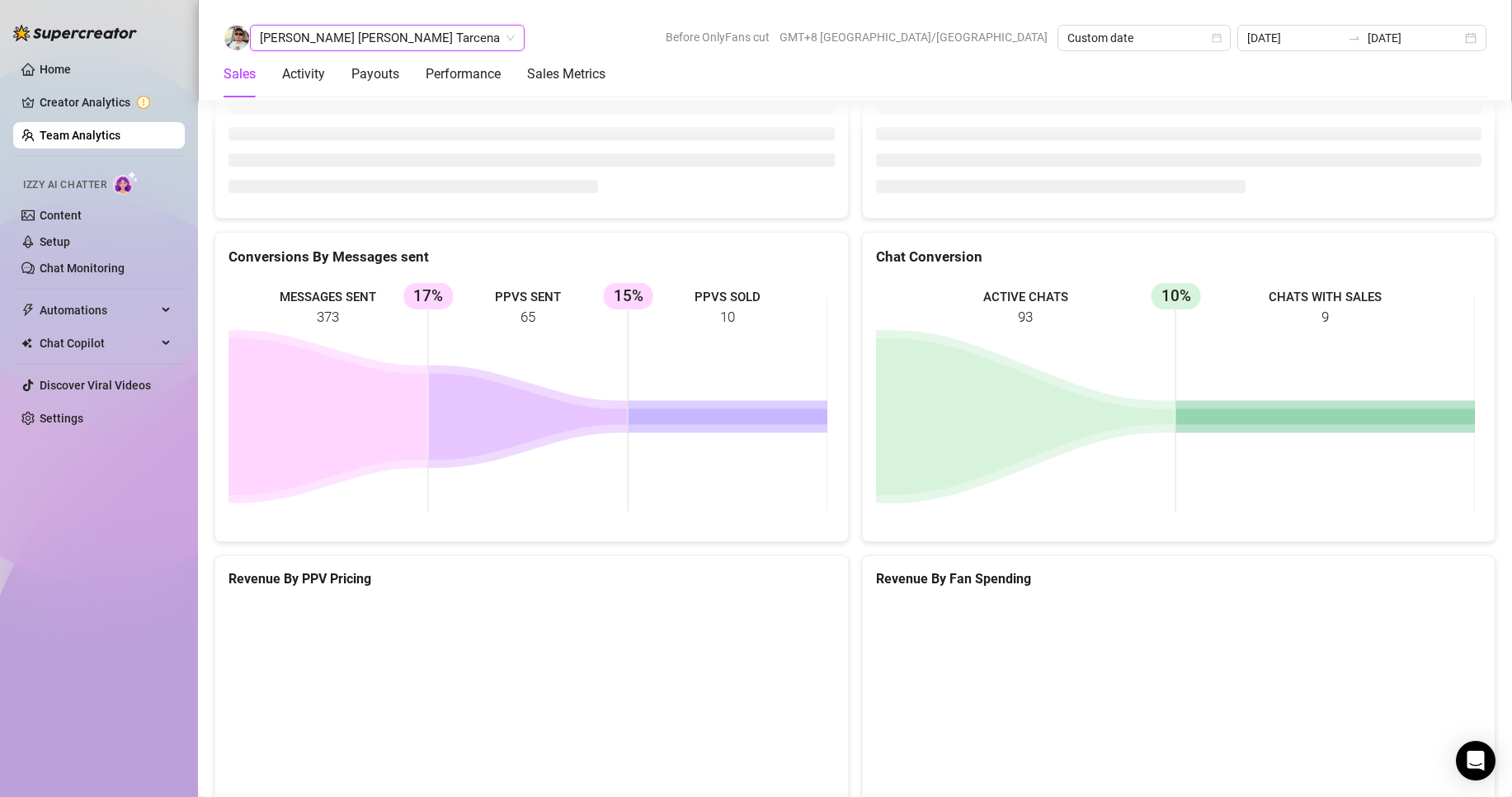
scroll to position [2580, 0]
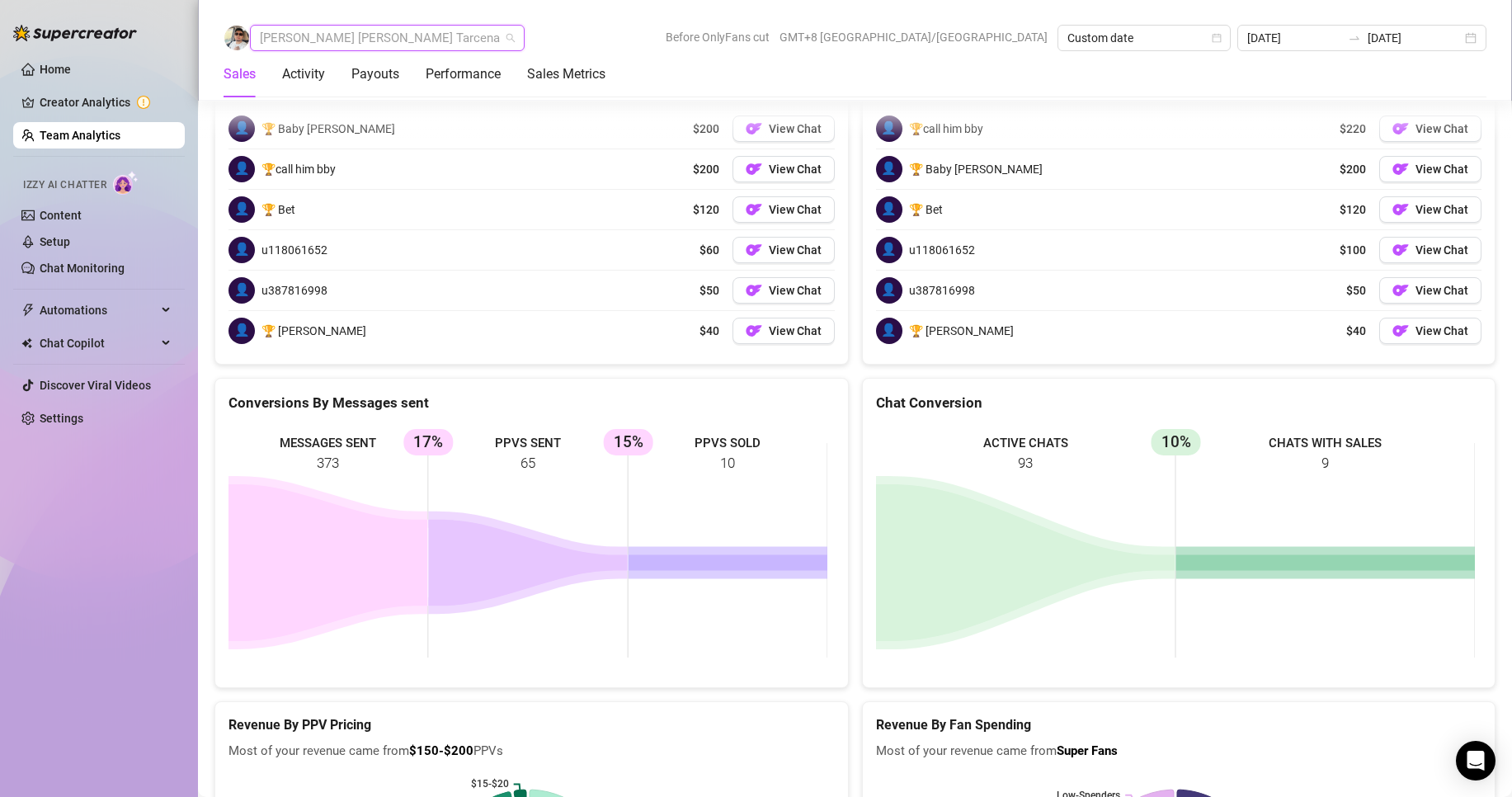
click at [328, 36] on span "[PERSON_NAME] [PERSON_NAME] Tarcena" at bounding box center [388, 37] width 255 height 25
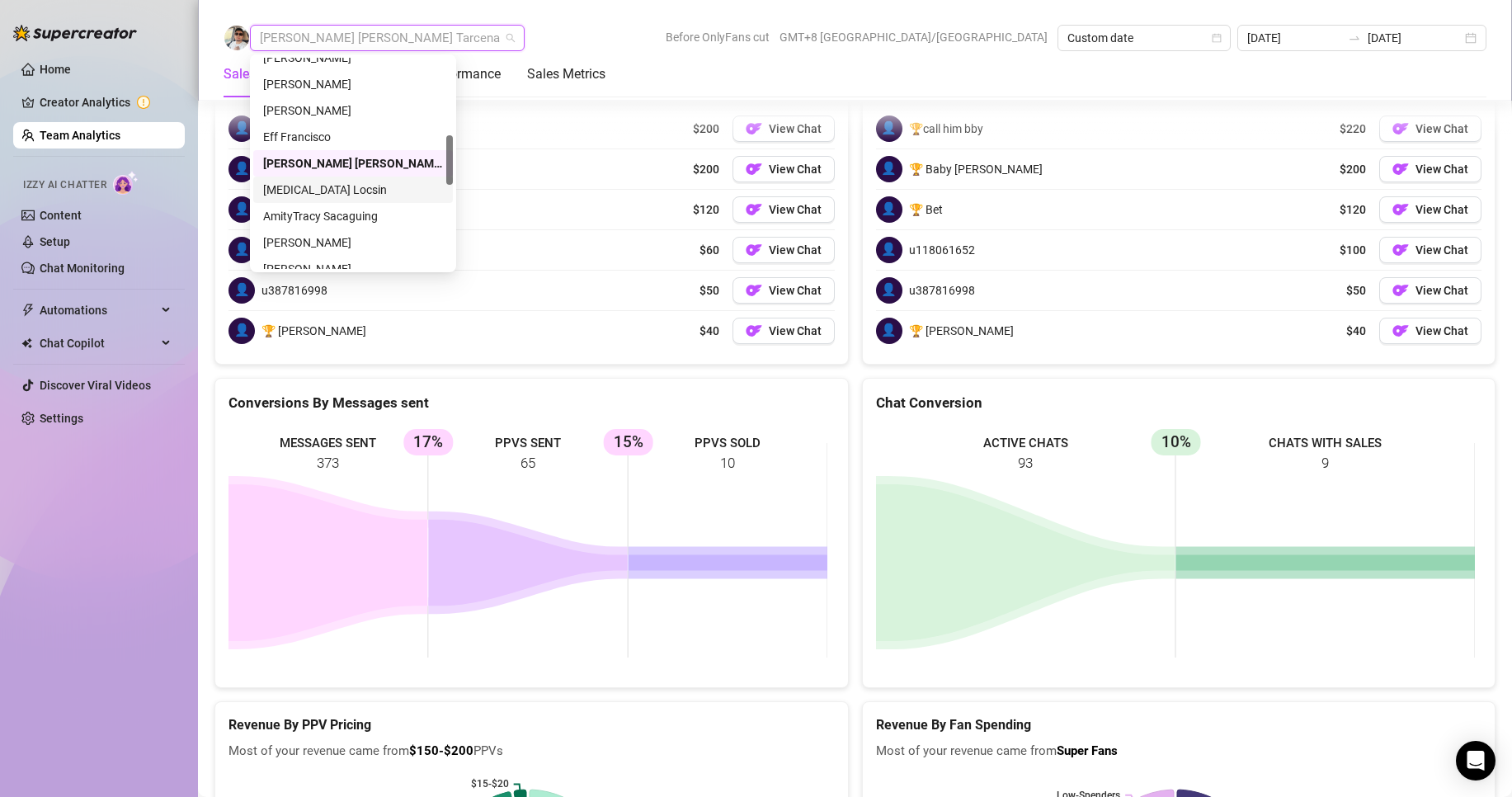
click at [309, 189] on div "[MEDICAL_DATA] Locsin" at bounding box center [353, 189] width 180 height 18
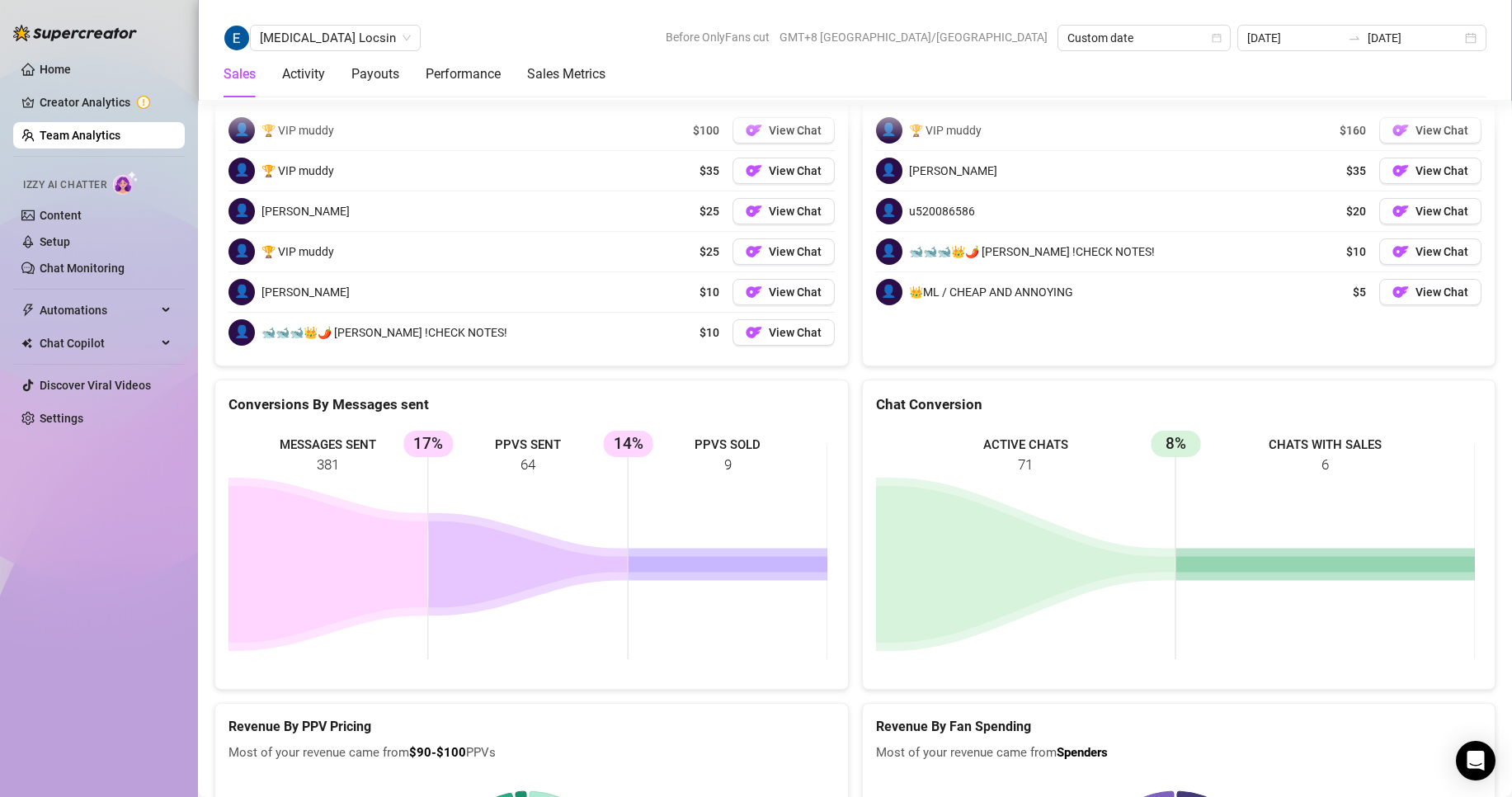
scroll to position [2534, 0]
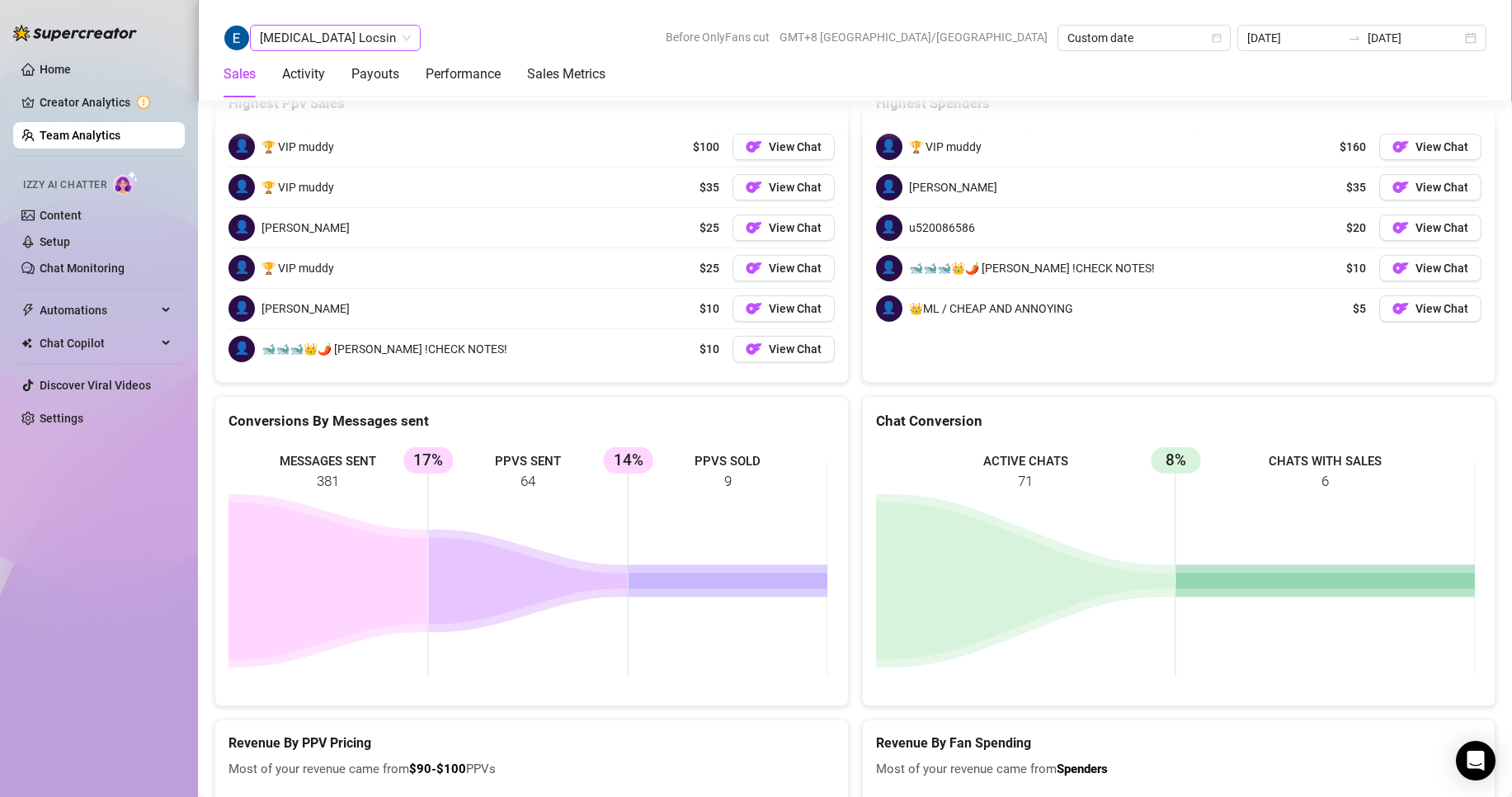
click at [299, 39] on span "[MEDICAL_DATA] Locsin" at bounding box center [335, 37] width 151 height 25
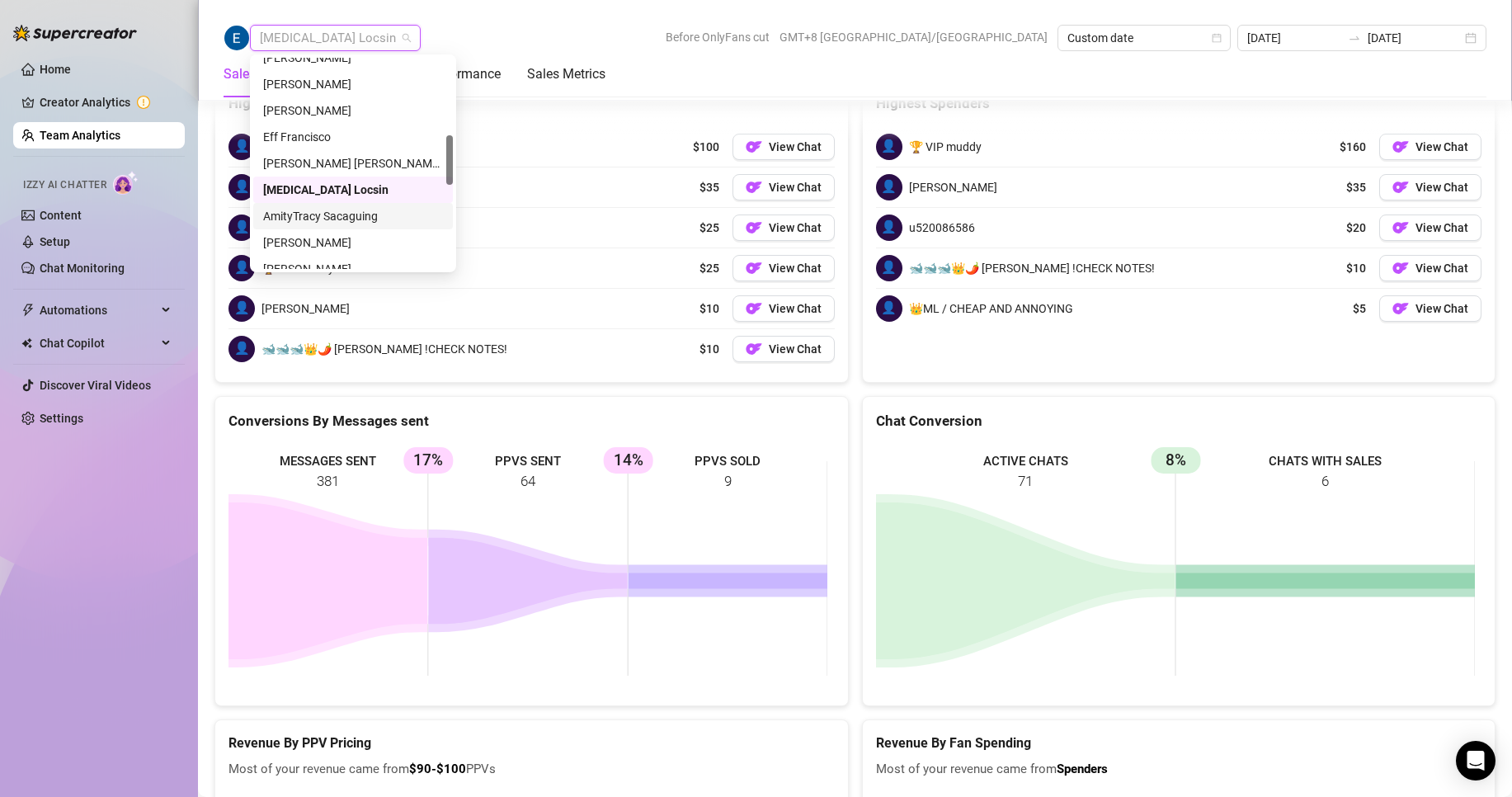
click at [325, 213] on div "AmityTracy Sacaguing" at bounding box center [353, 215] width 180 height 18
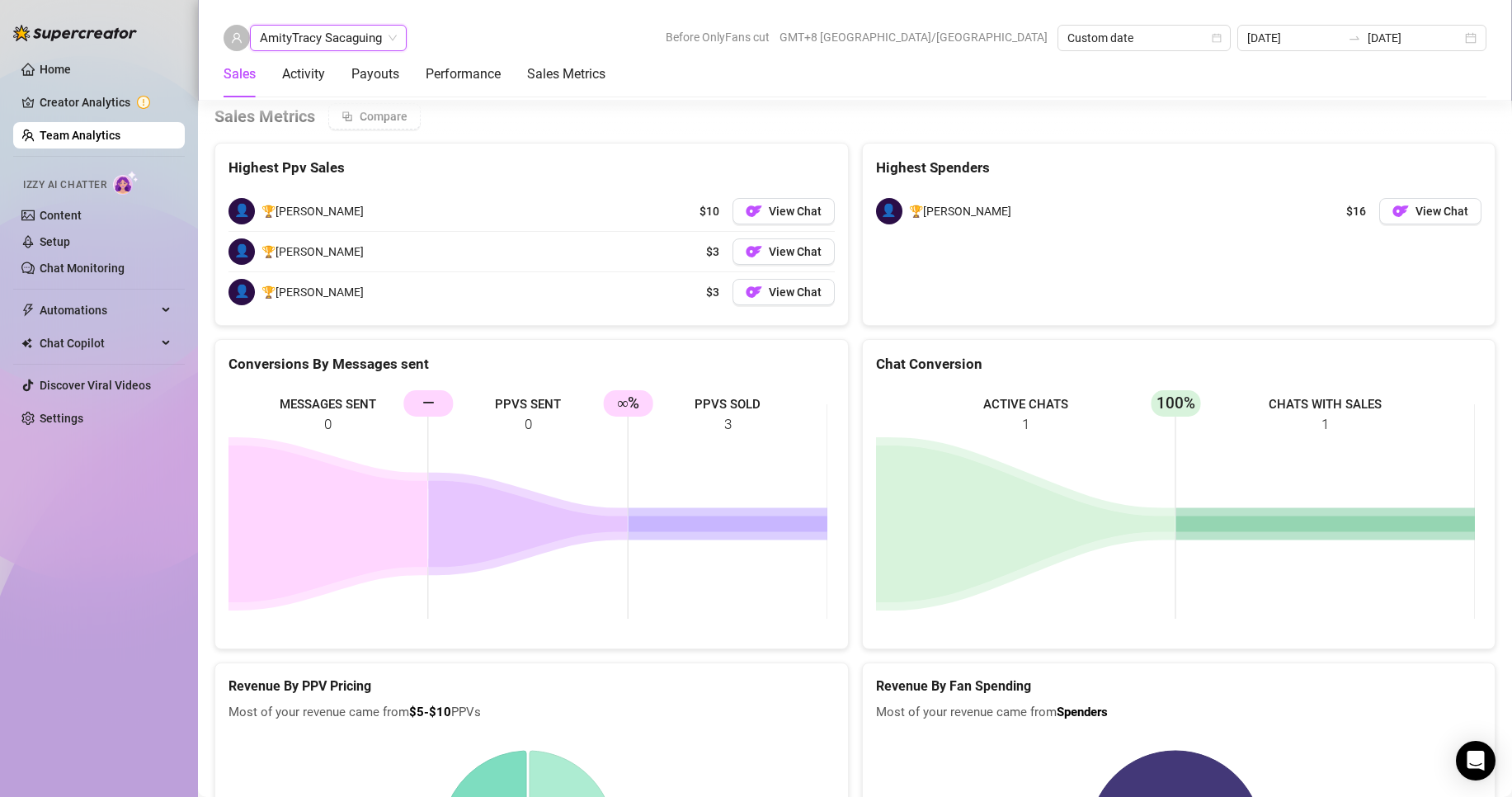
scroll to position [2209, 0]
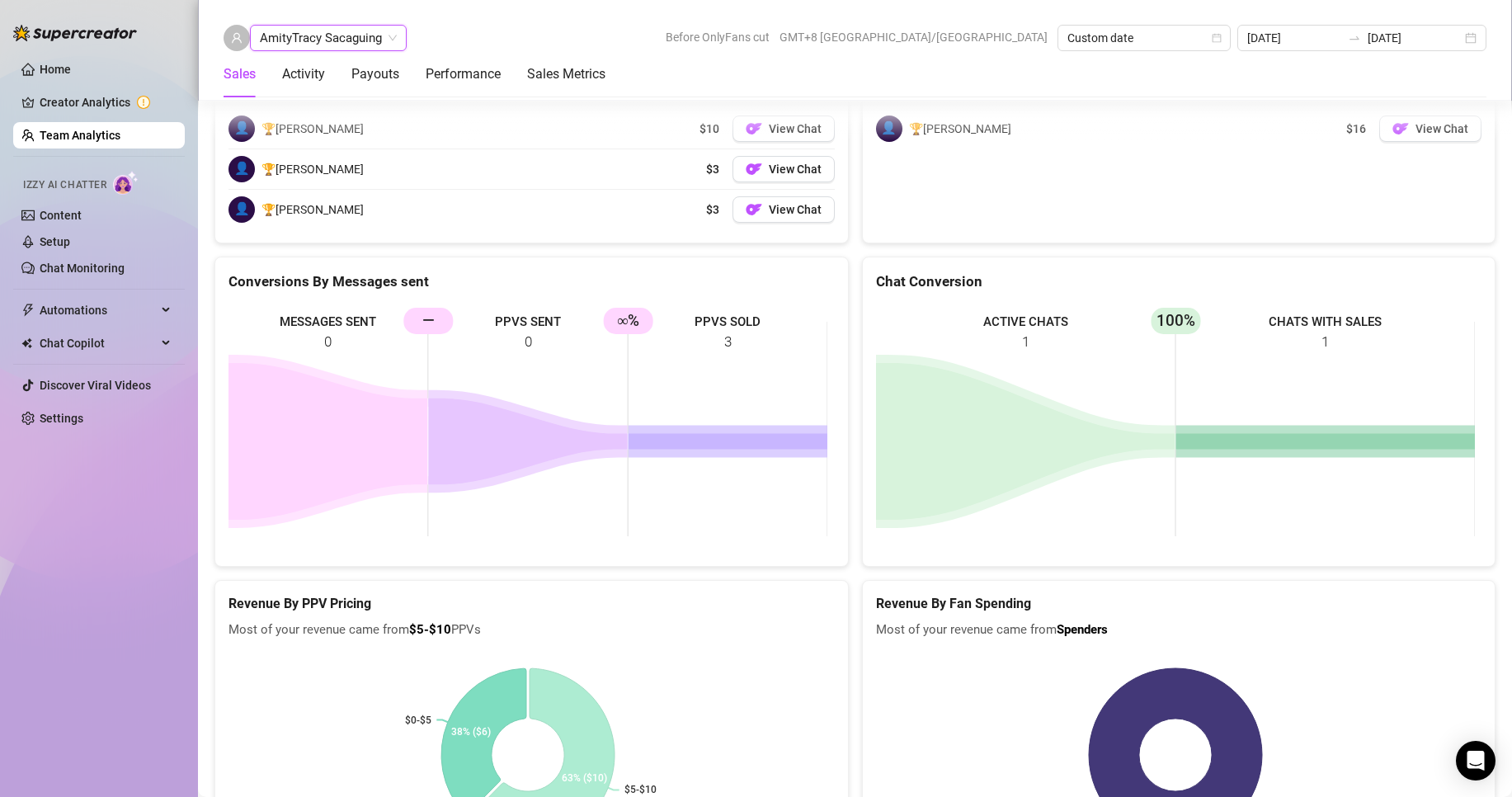
click at [336, 44] on span "AmityTracy Sacaguing" at bounding box center [328, 37] width 137 height 25
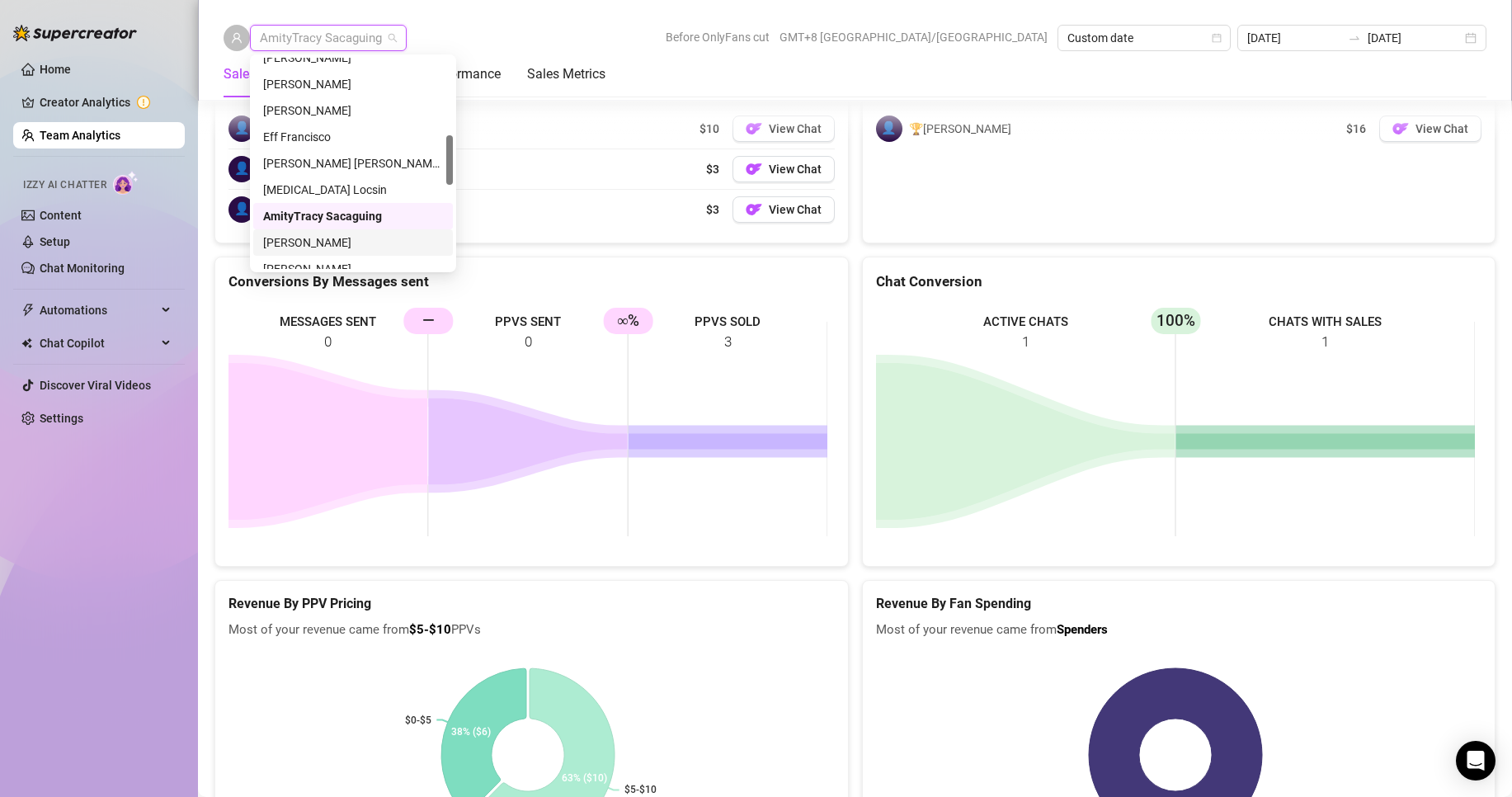
click at [331, 245] on div "[PERSON_NAME]" at bounding box center [353, 242] width 180 height 18
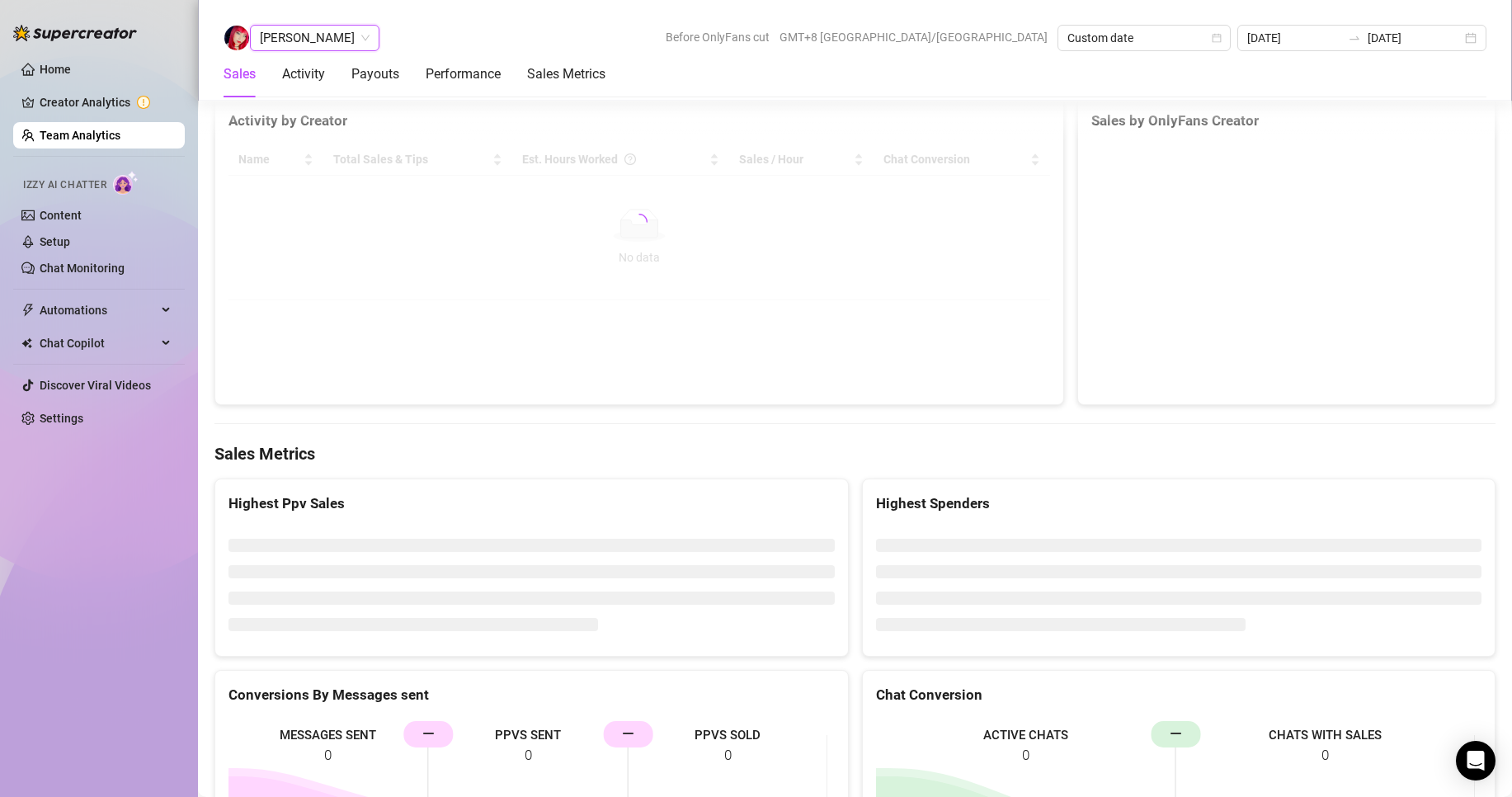
scroll to position [2663, 0]
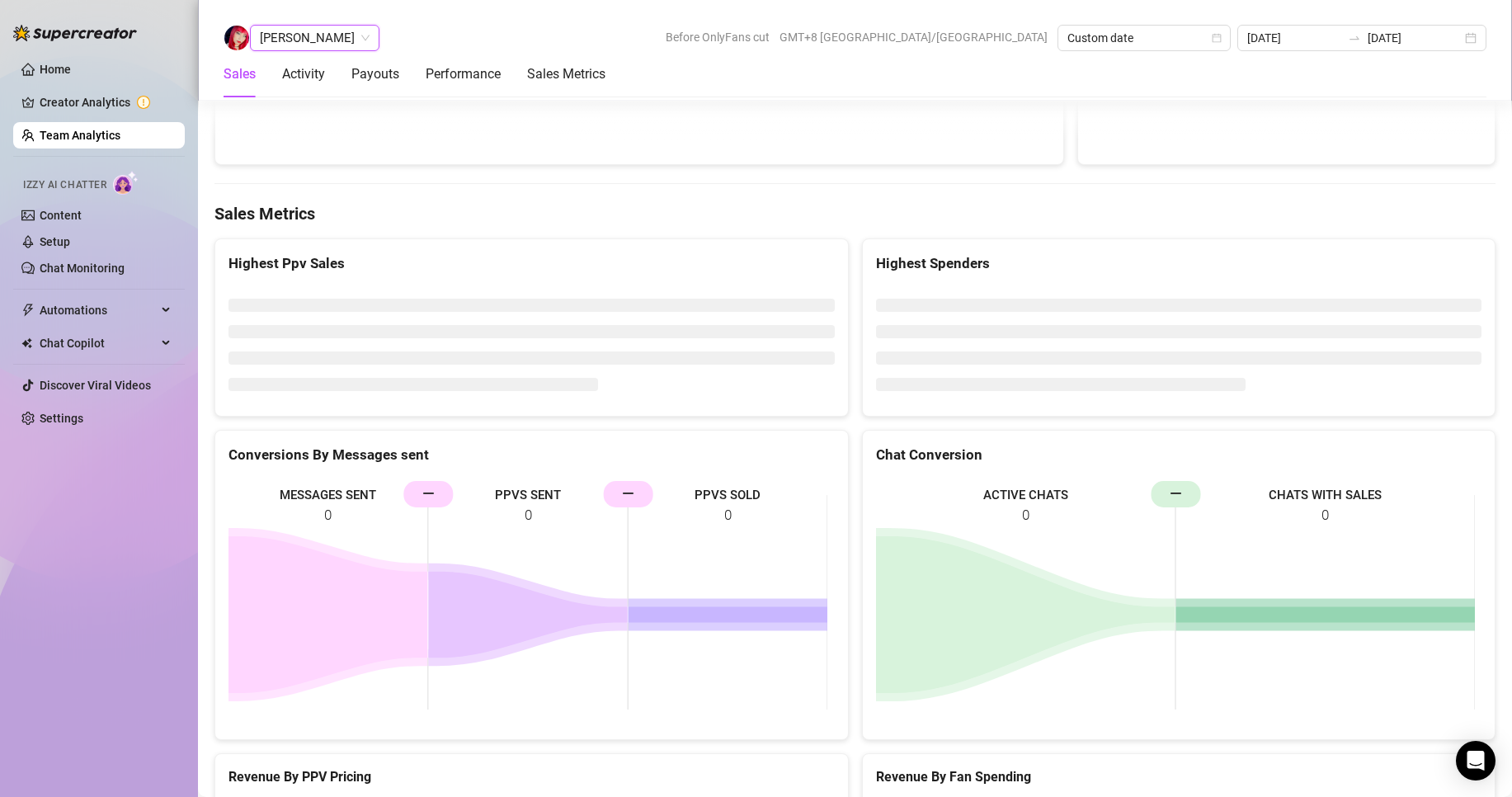
click at [484, 41] on div "[PERSON_NAME] [PERSON_NAME] Before OnlyFans cut GMT+8 [GEOGRAPHIC_DATA]/[GEOGRA…" at bounding box center [855, 38] width 1263 height 26
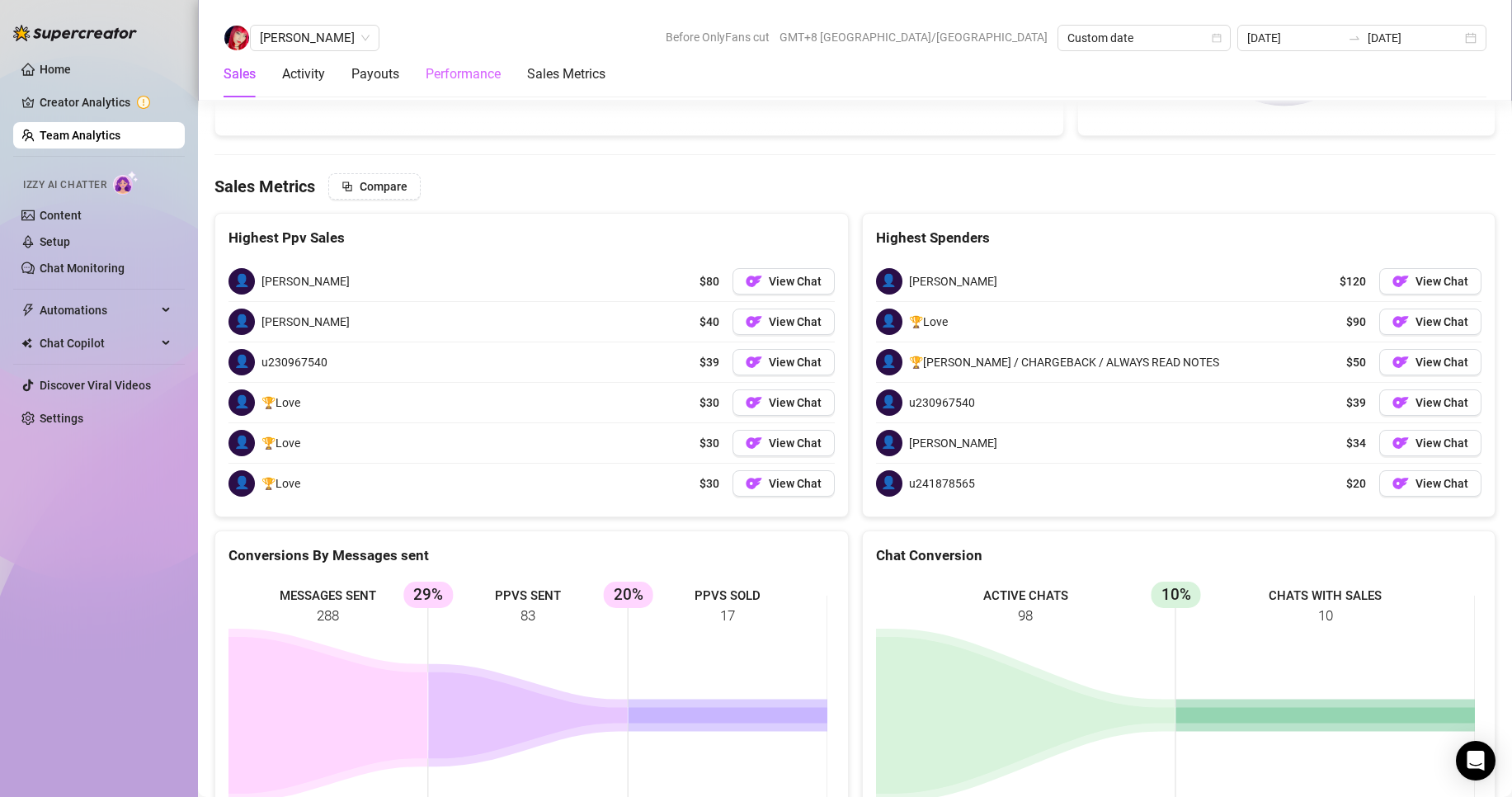
scroll to position [2623, 0]
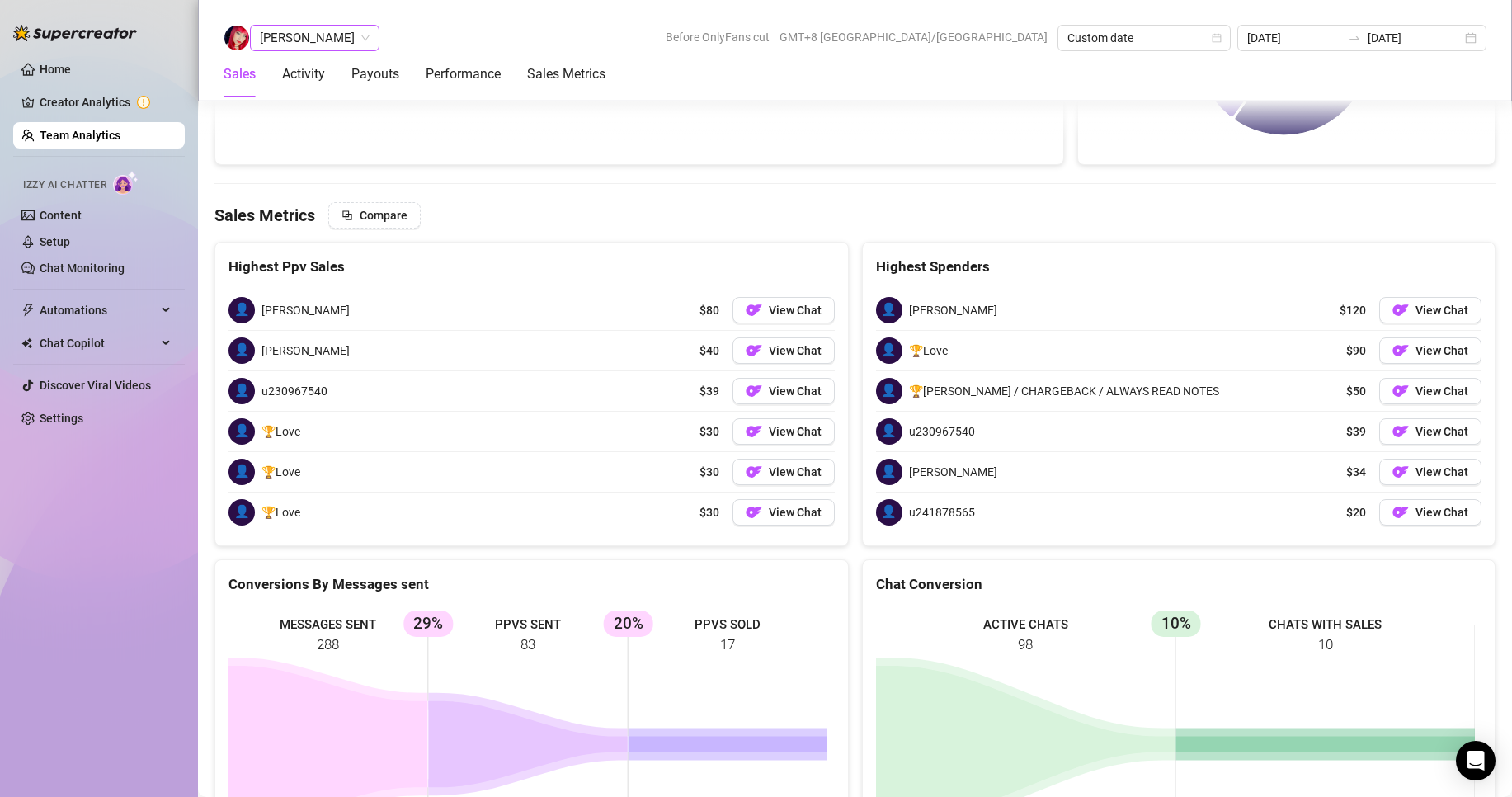
click at [319, 34] on span "[PERSON_NAME]" at bounding box center [315, 37] width 110 height 25
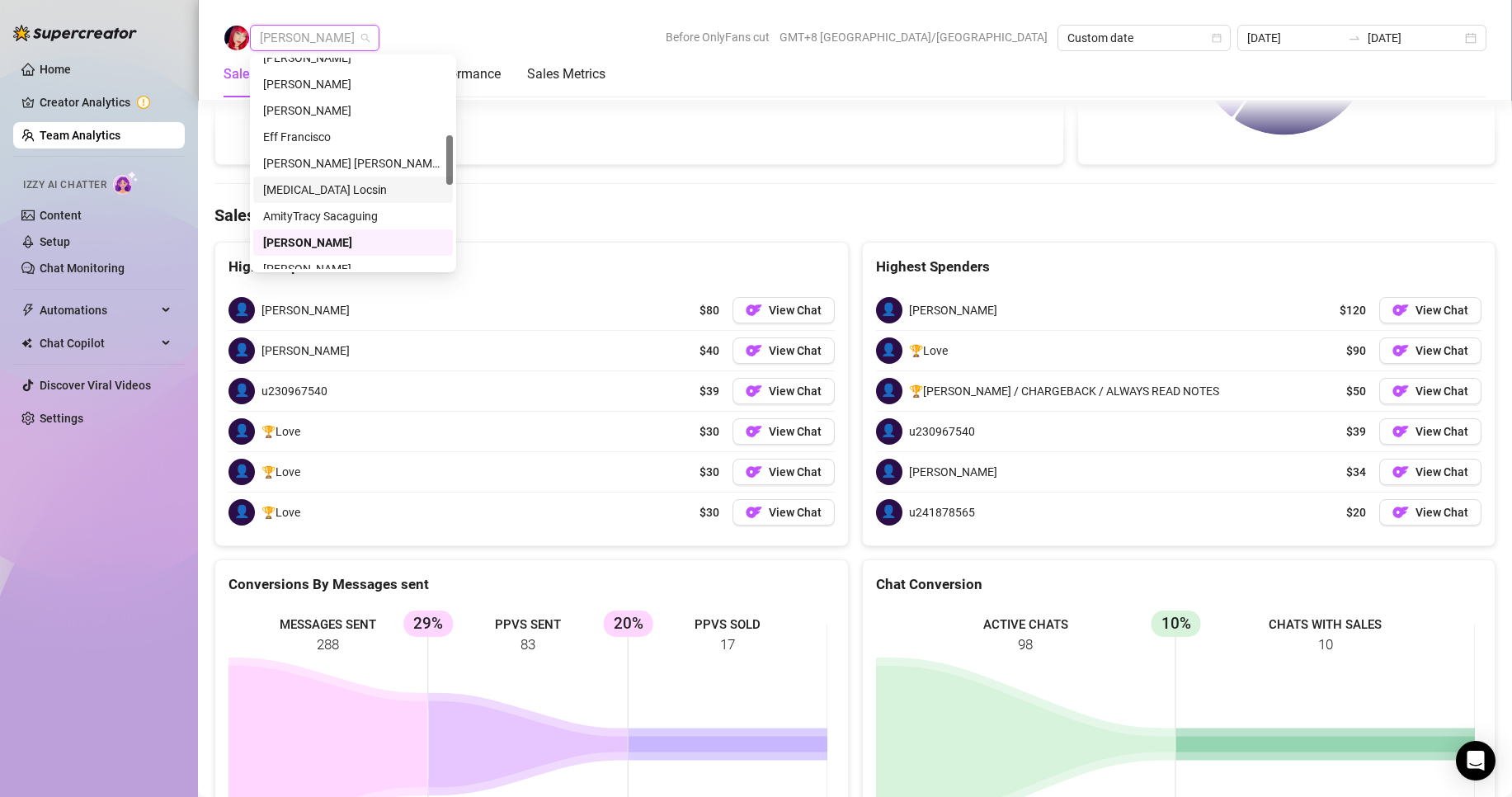
scroll to position [412, 0]
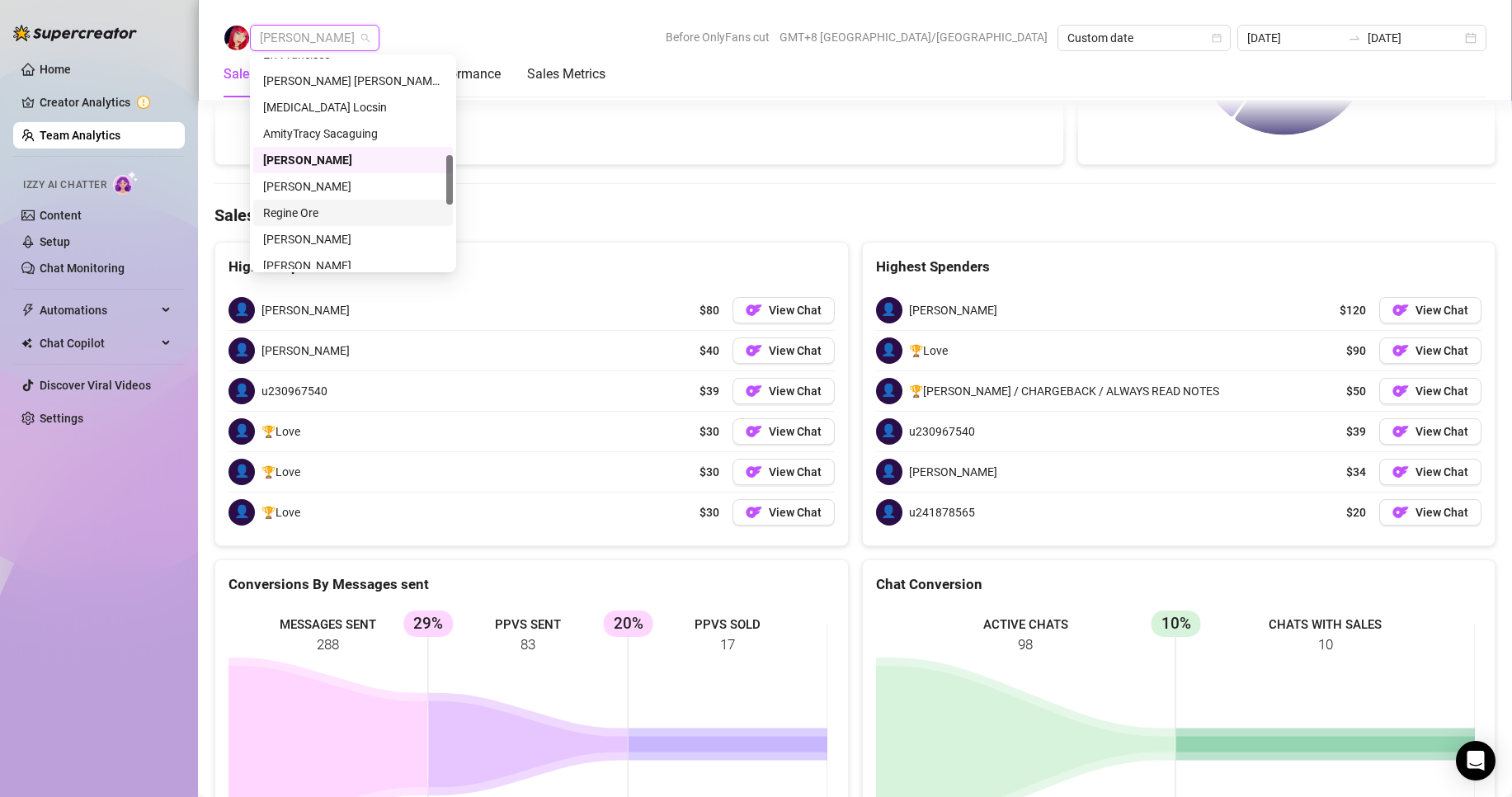
click at [303, 214] on div "Regine Ore" at bounding box center [353, 212] width 180 height 18
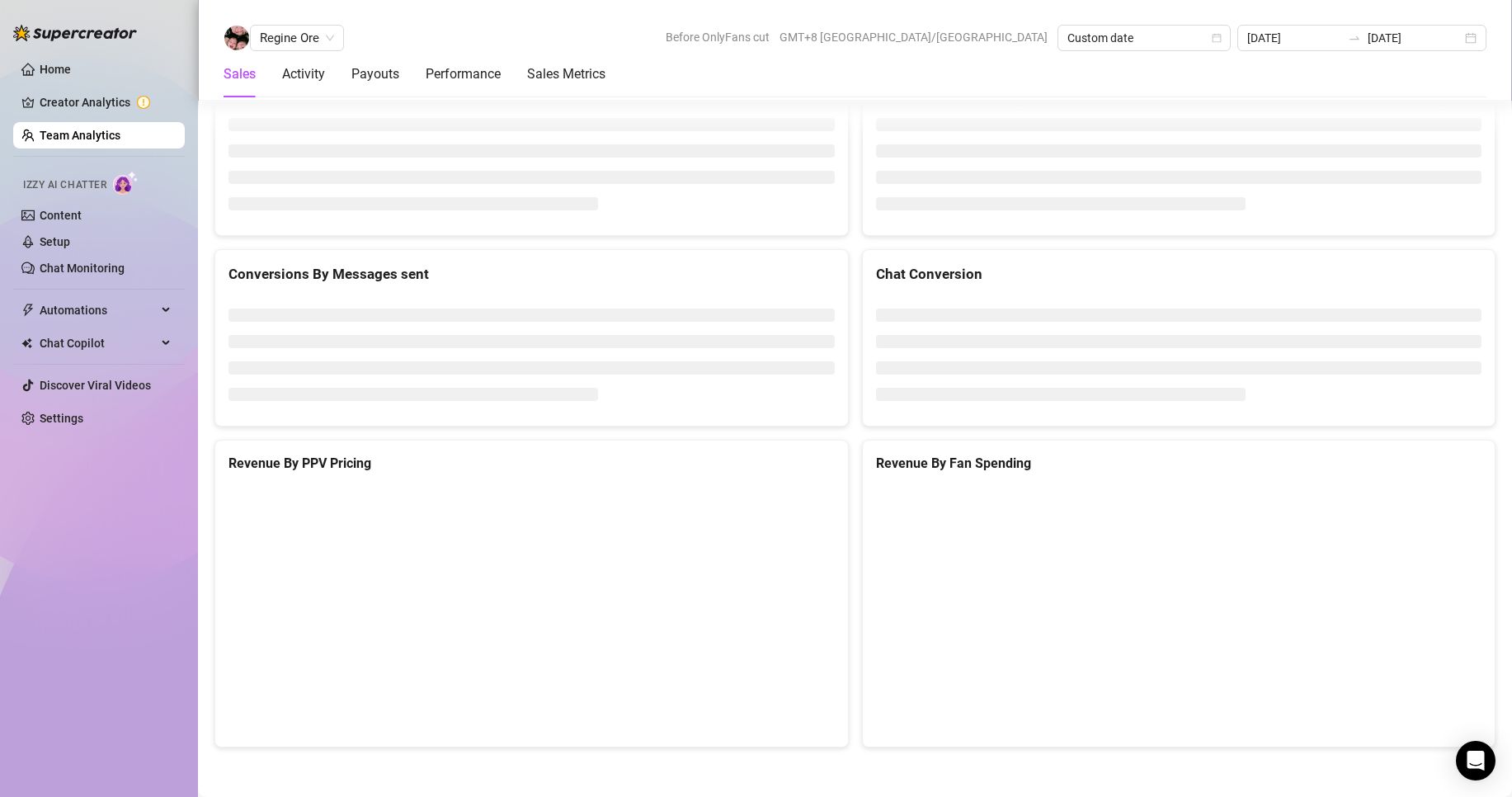
scroll to position [2209, 0]
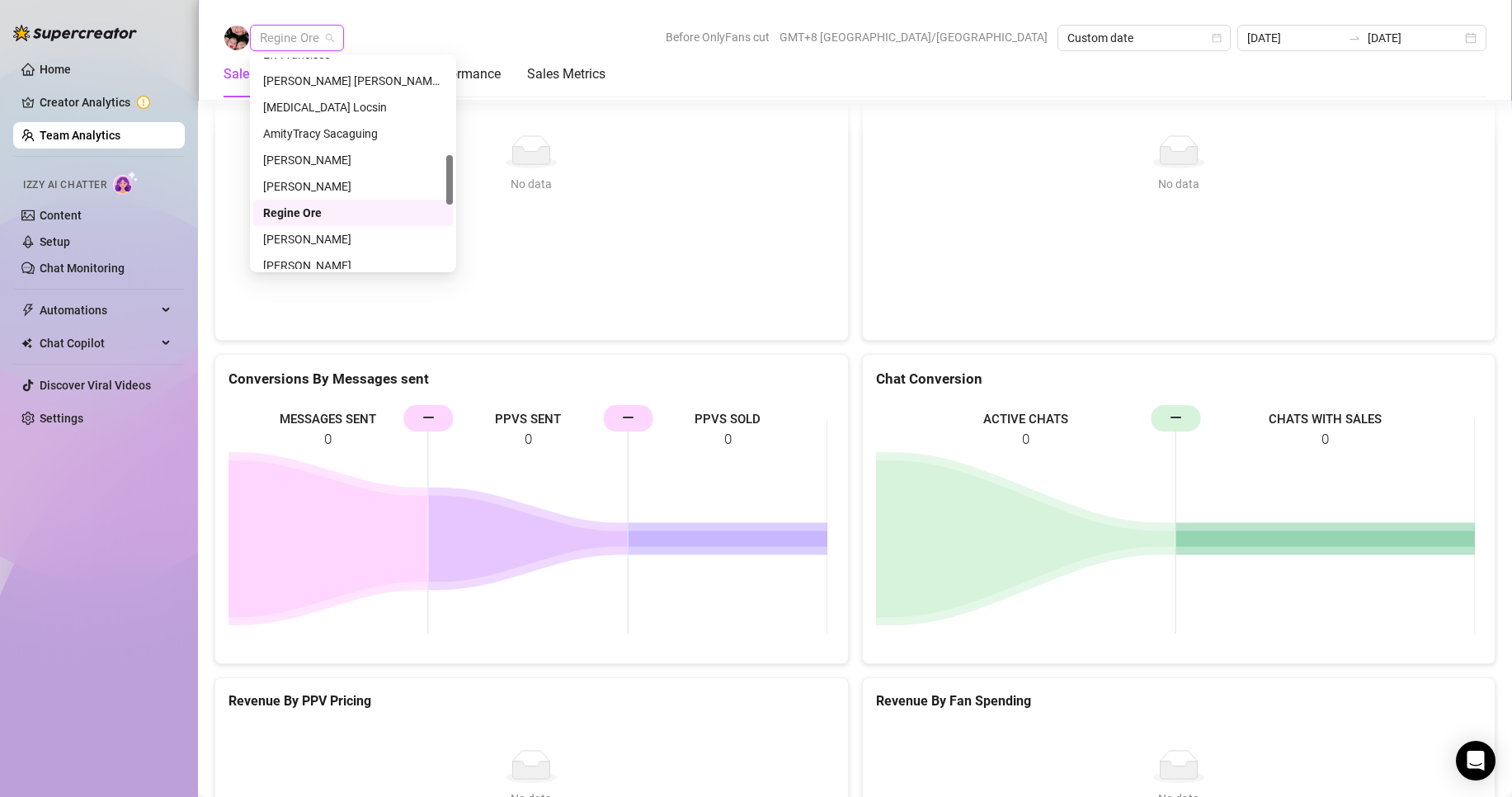
click at [299, 34] on span "Regine Ore" at bounding box center [297, 37] width 75 height 25
click at [315, 155] on div "[PERSON_NAME]" at bounding box center [353, 156] width 180 height 18
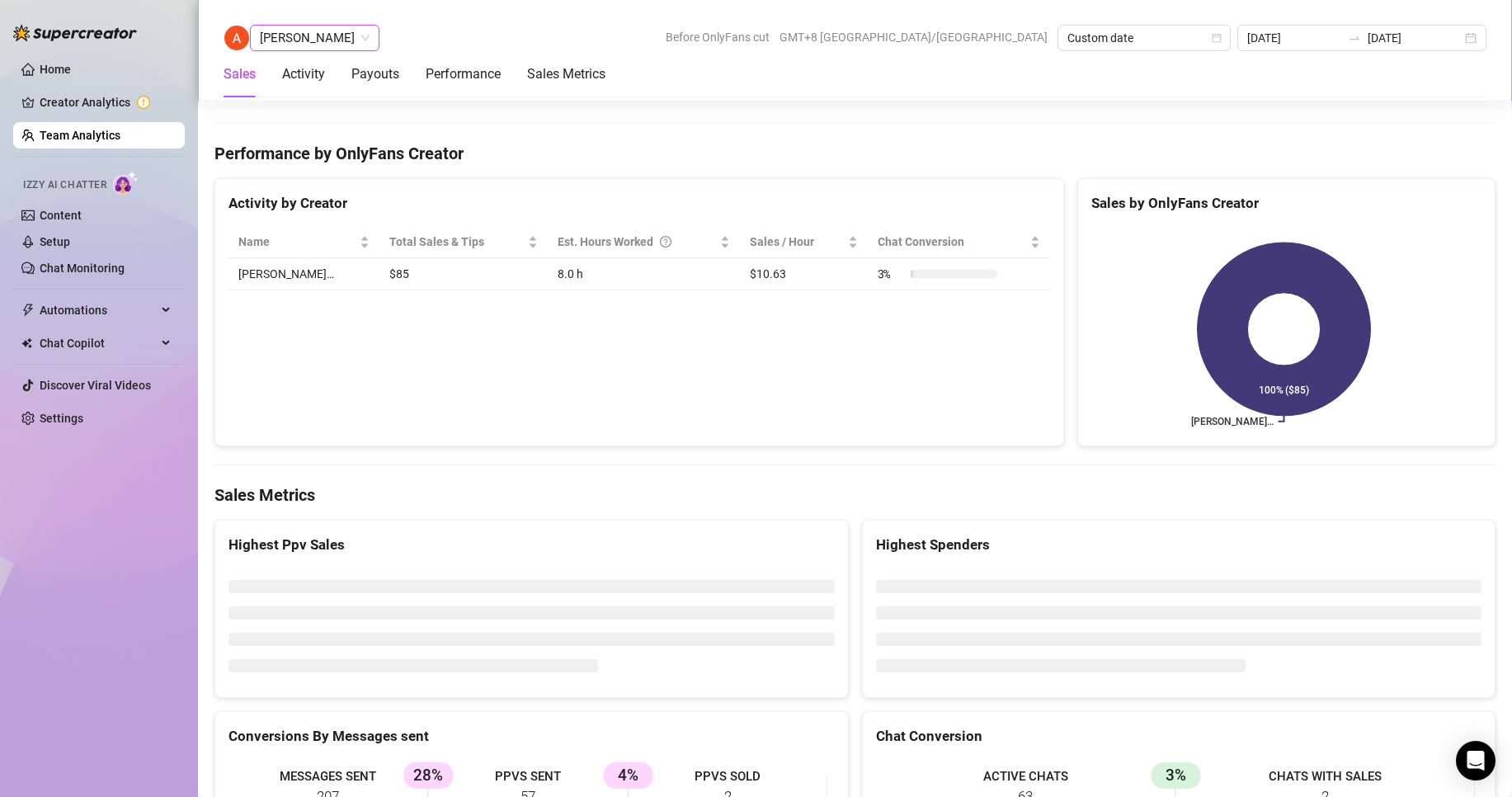
scroll to position [2636, 0]
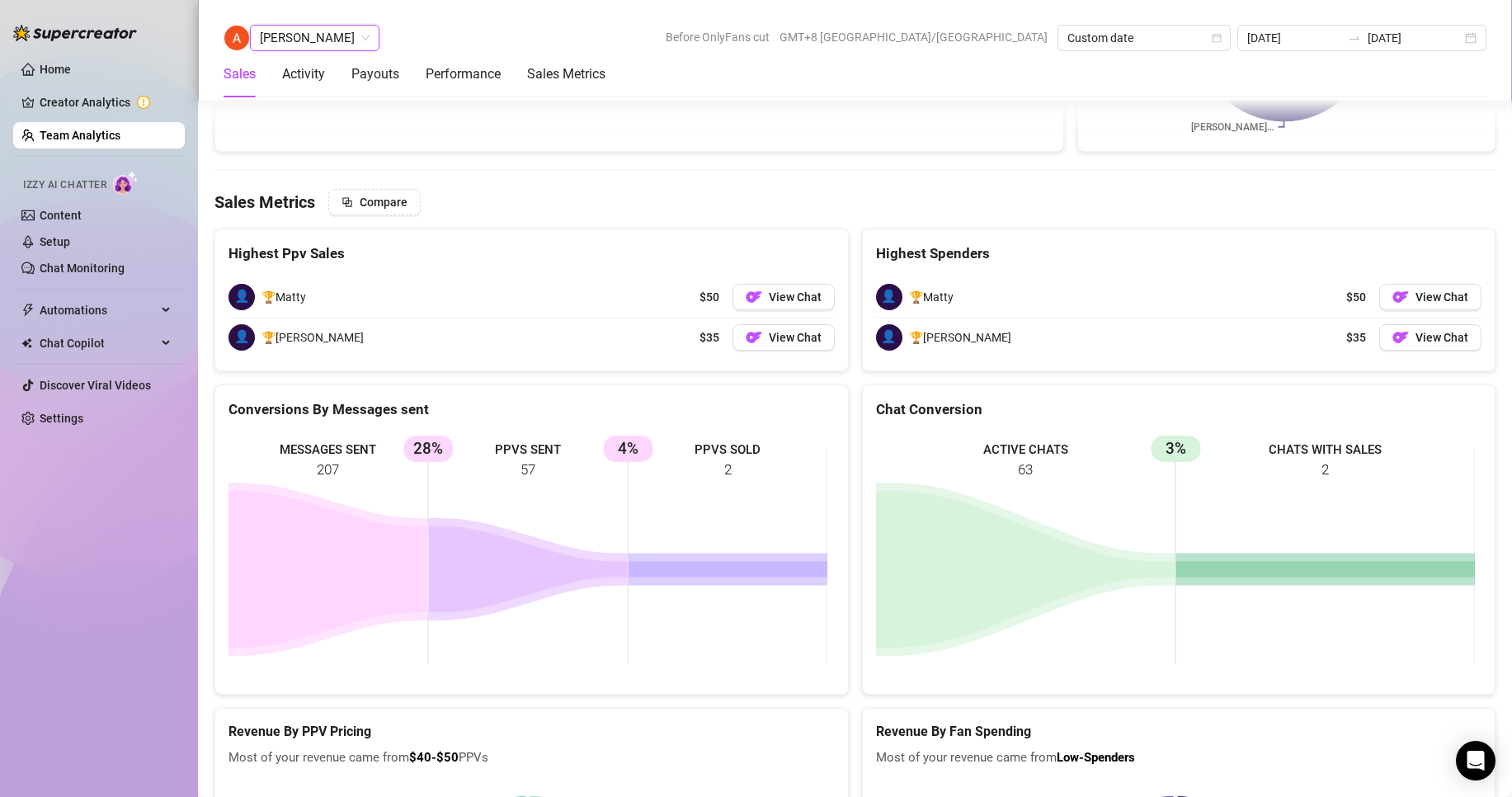
click at [126, 493] on div "Home Creator Analytics Team Analytics Izzy AI Chatter Content Setup Chat Monito…" at bounding box center [99, 391] width 171 height 782
click at [317, 33] on span "[PERSON_NAME]" at bounding box center [315, 37] width 110 height 25
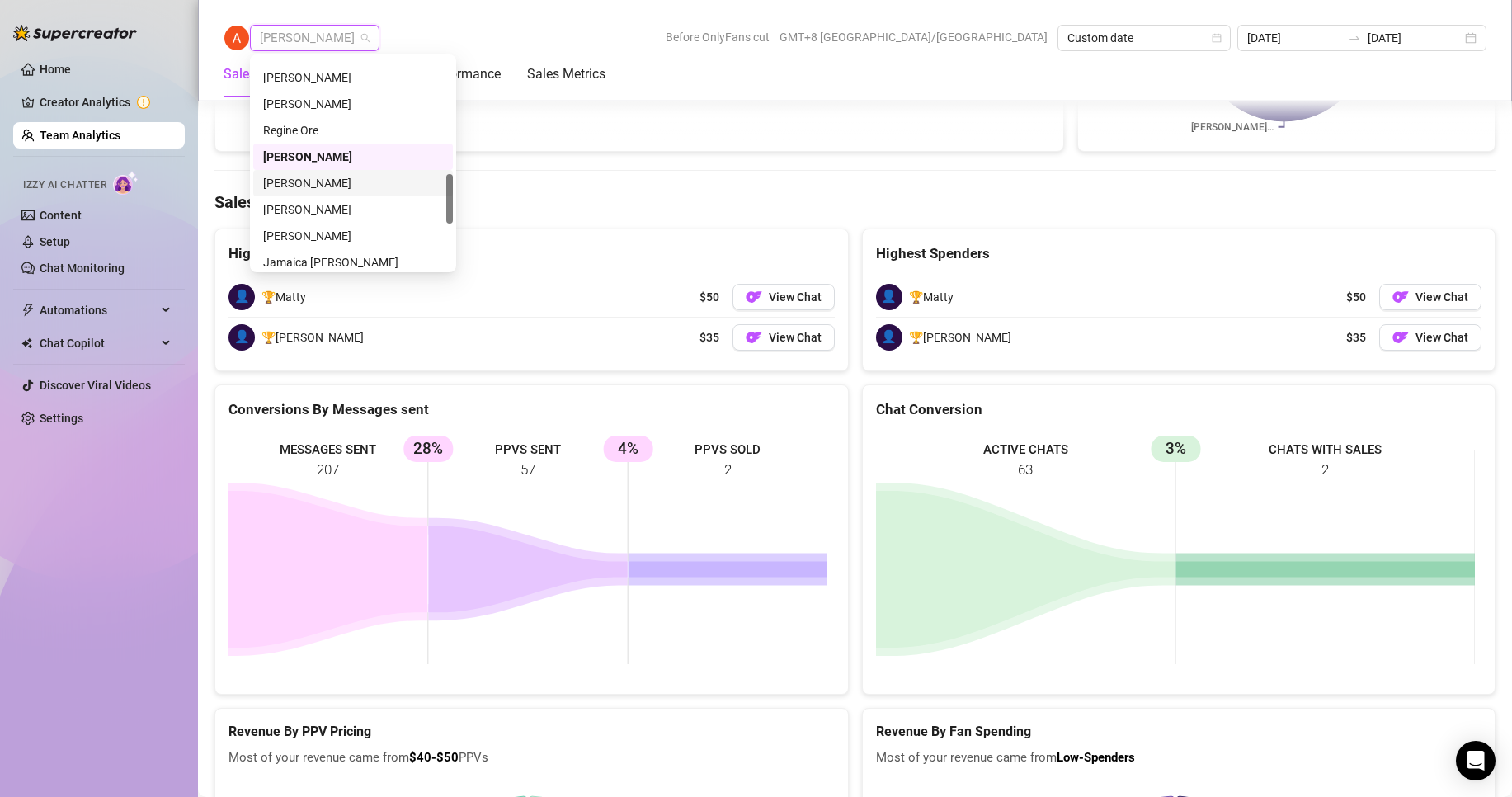
click at [310, 177] on div "[PERSON_NAME]" at bounding box center [353, 182] width 180 height 18
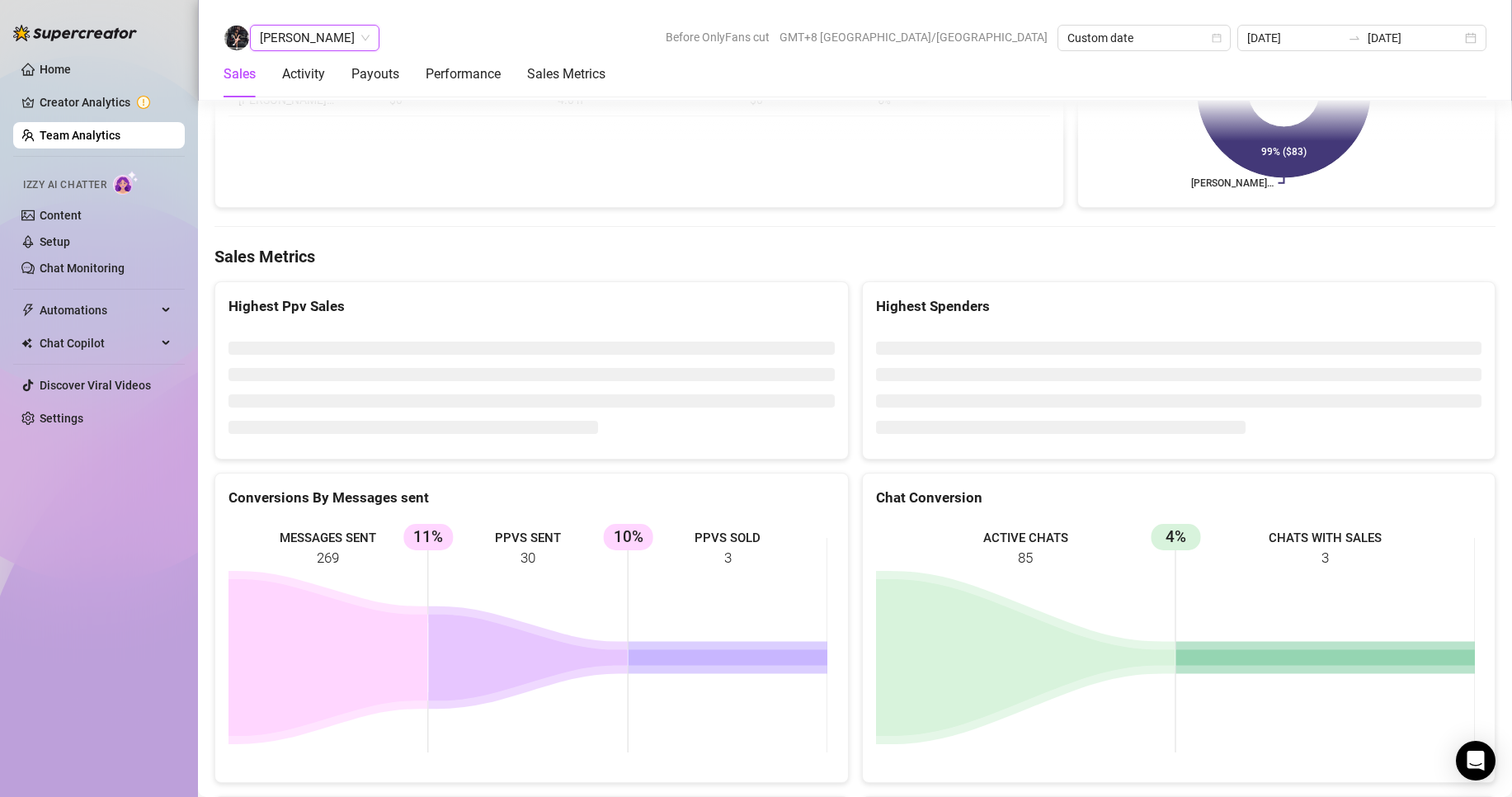
scroll to position [2563, 0]
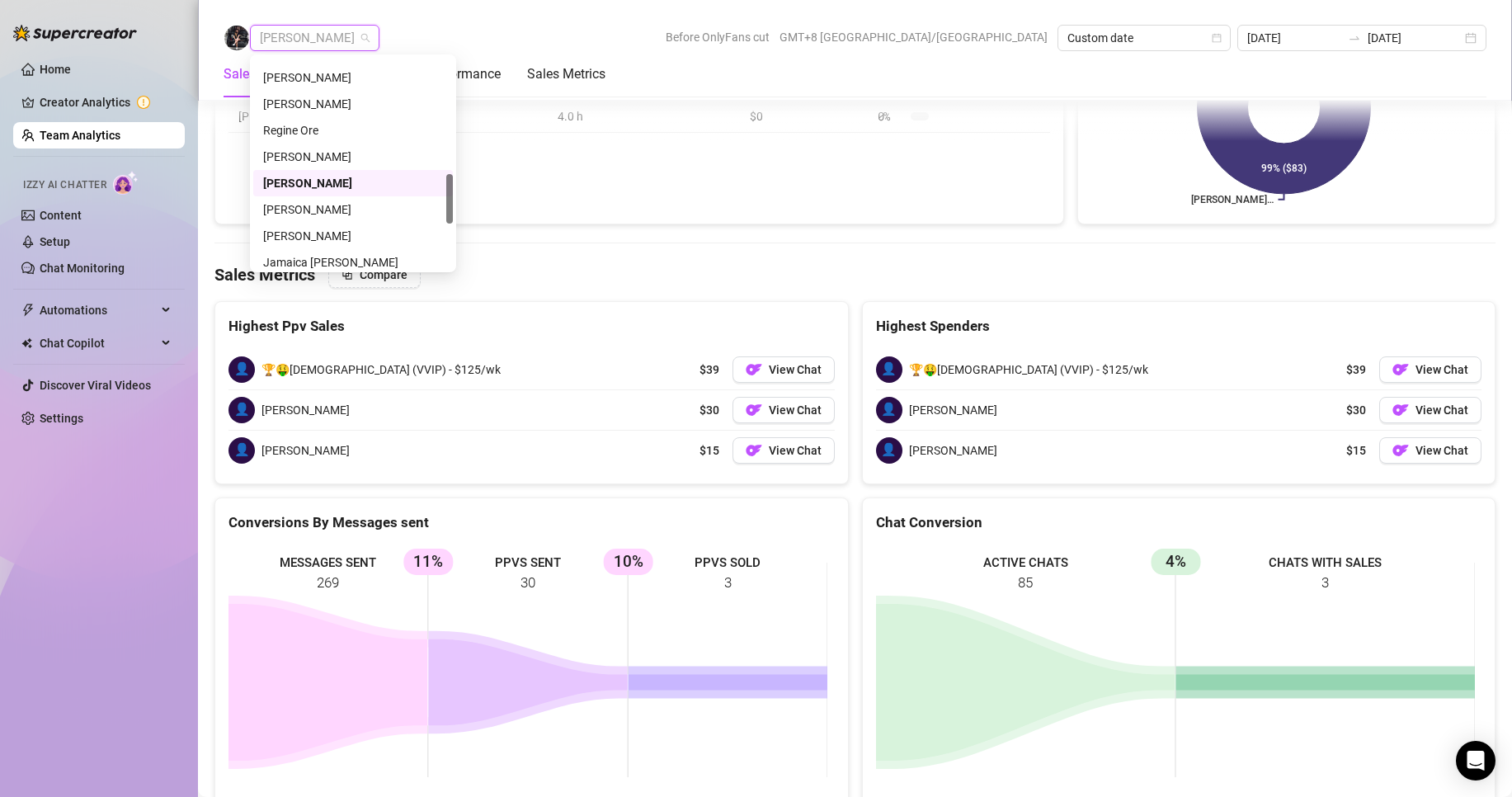
click at [339, 33] on span "[PERSON_NAME]" at bounding box center [315, 37] width 110 height 25
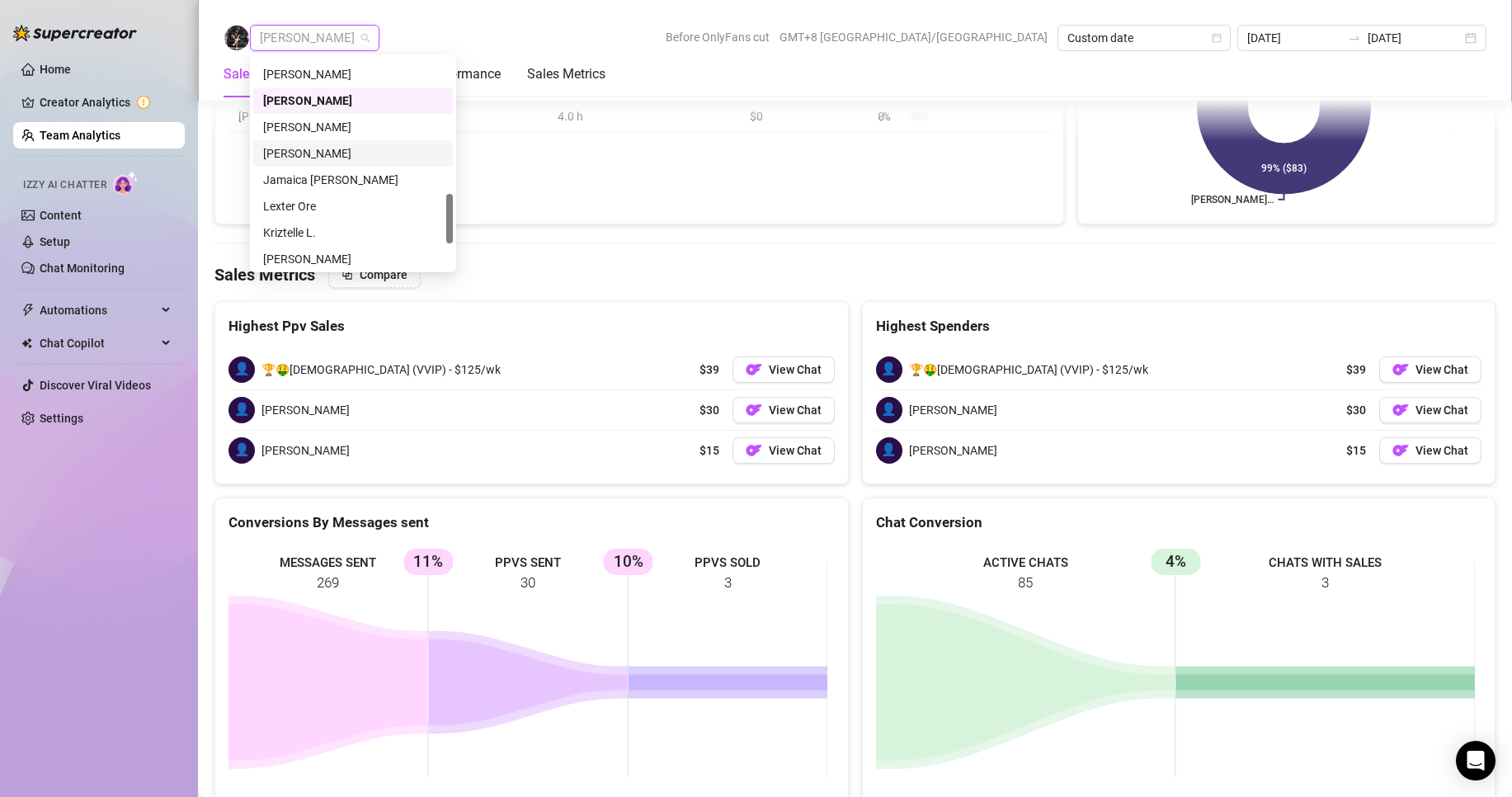
drag, startPoint x: 293, startPoint y: 148, endPoint x: 326, endPoint y: 162, distance: 35.8
click at [294, 148] on div "[PERSON_NAME]" at bounding box center [353, 153] width 180 height 18
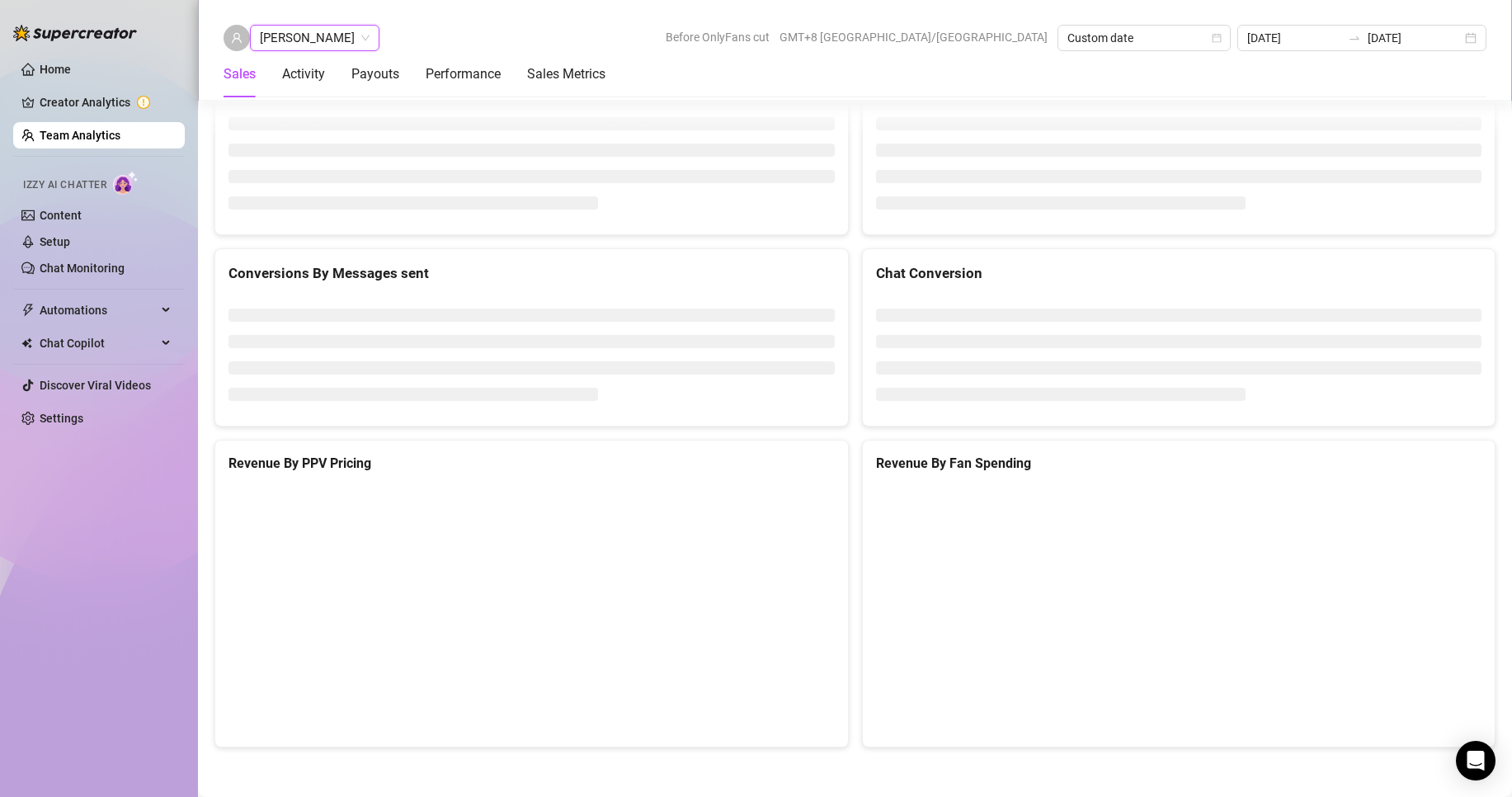
click at [333, 35] on span "[PERSON_NAME]" at bounding box center [315, 37] width 110 height 25
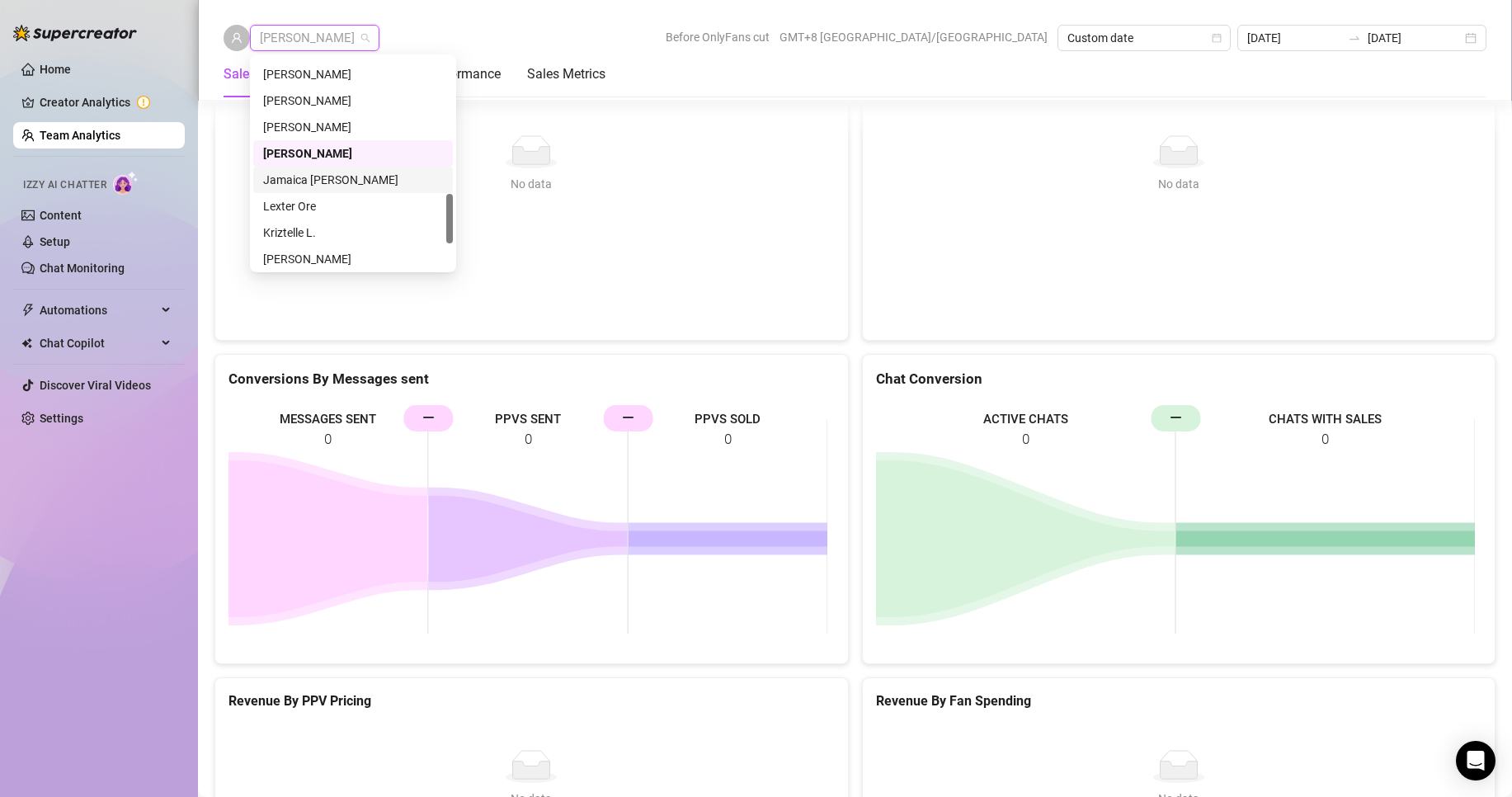
click at [306, 179] on div "Jamaica [PERSON_NAME]" at bounding box center [353, 179] width 180 height 18
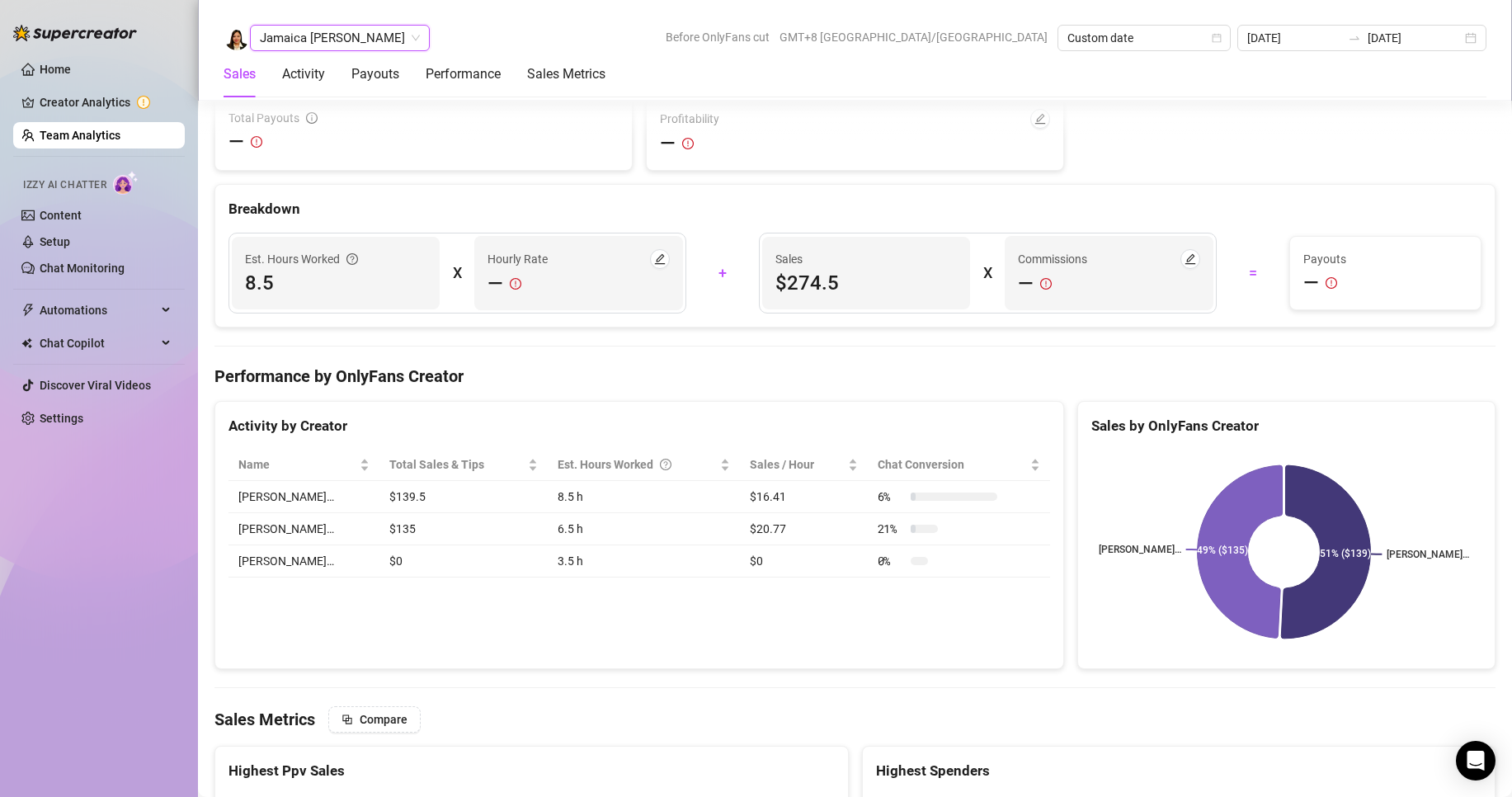
scroll to position [2612, 0]
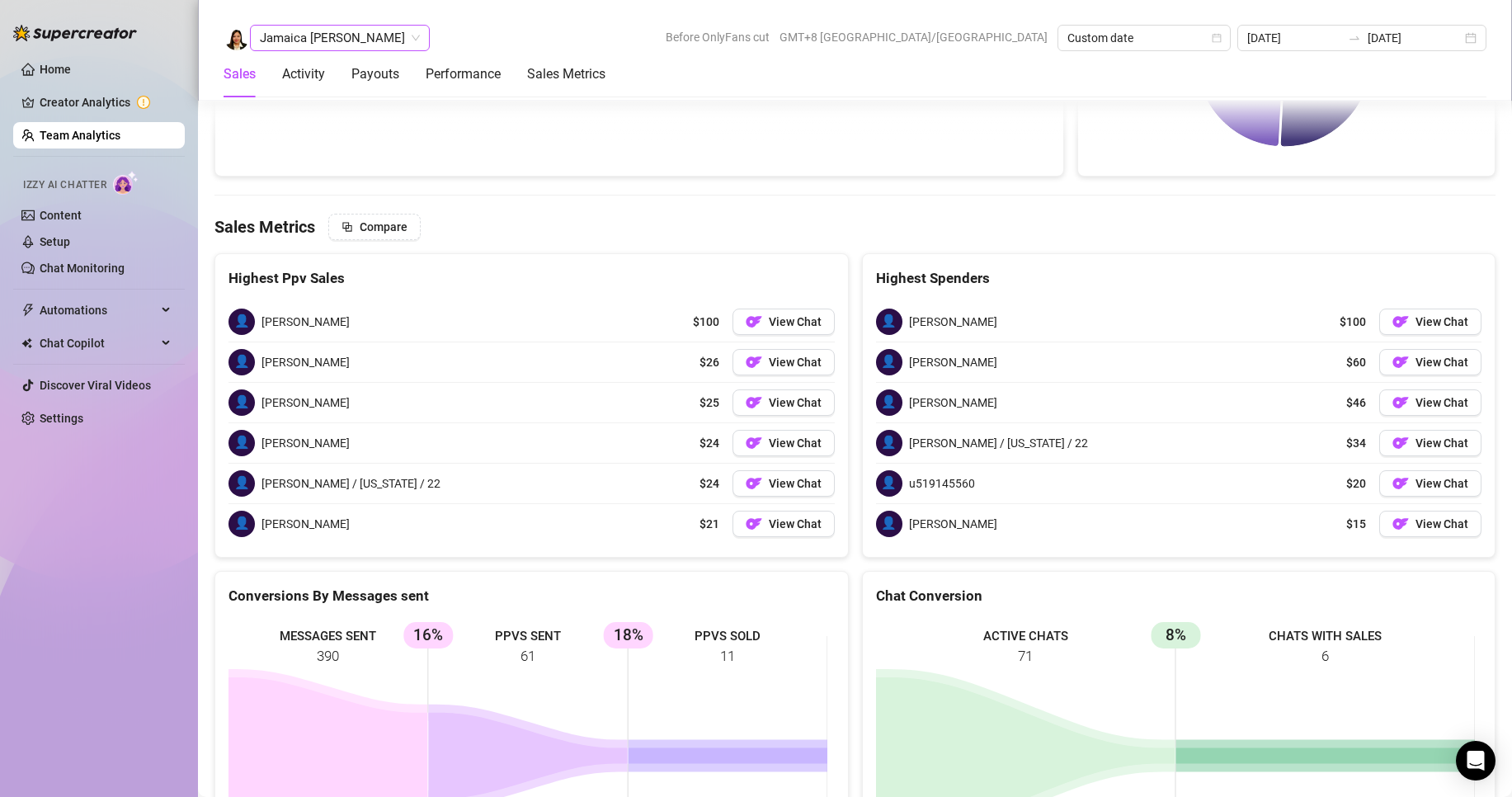
click at [351, 42] on span "Jamaica [PERSON_NAME]" at bounding box center [340, 37] width 160 height 25
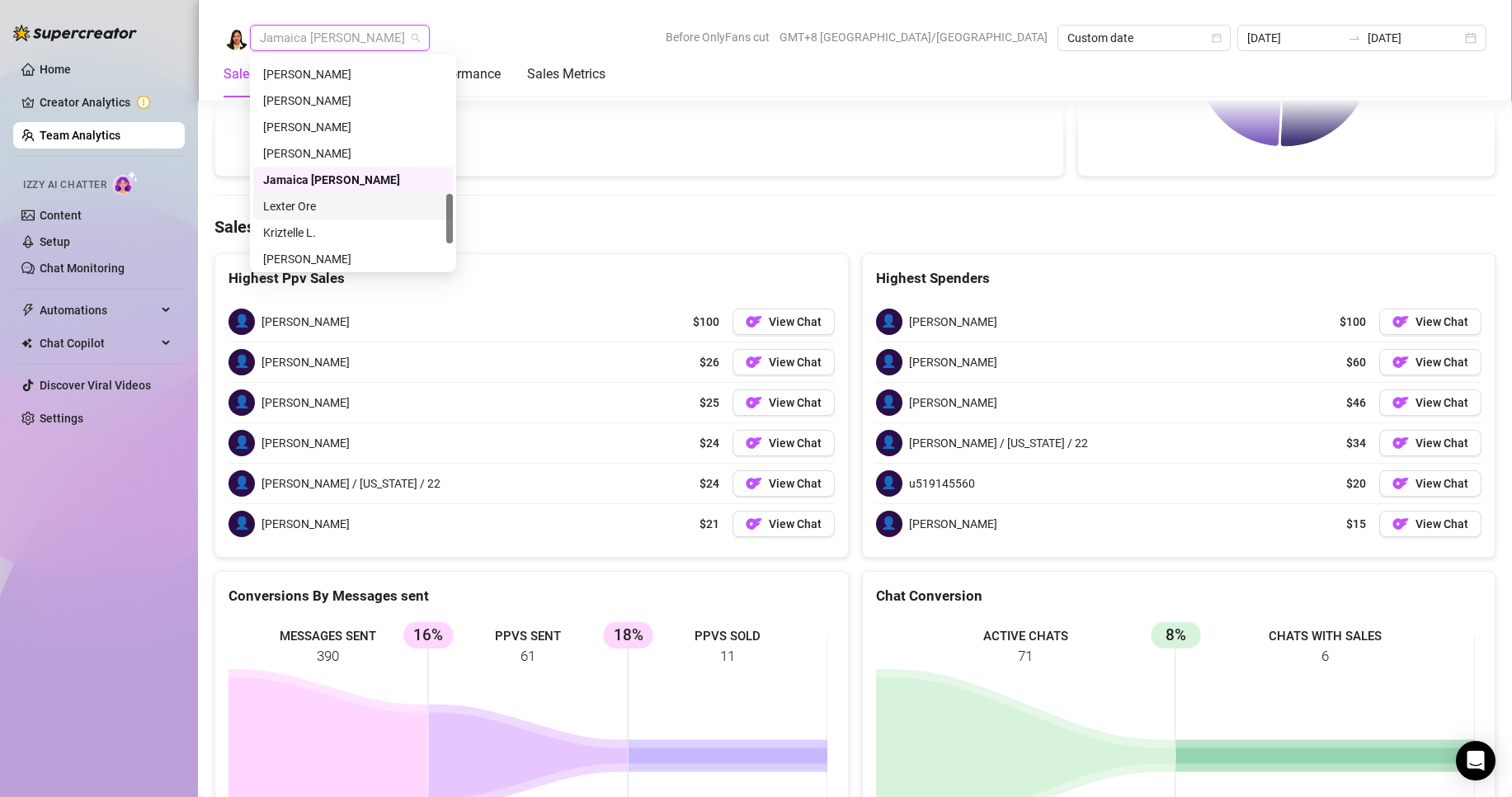
click at [300, 202] on div "Lexter Ore" at bounding box center [353, 206] width 180 height 18
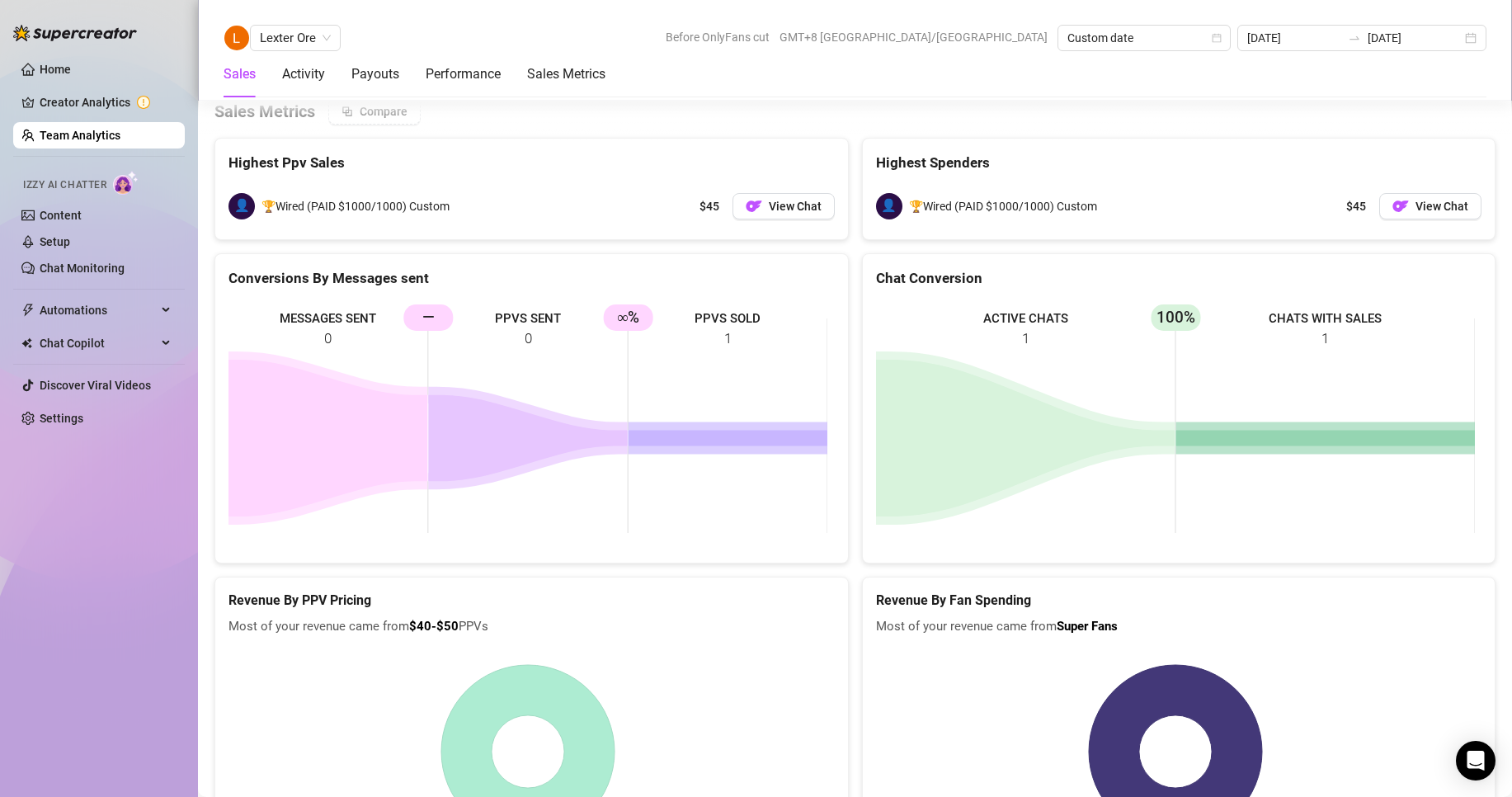
scroll to position [2209, 0]
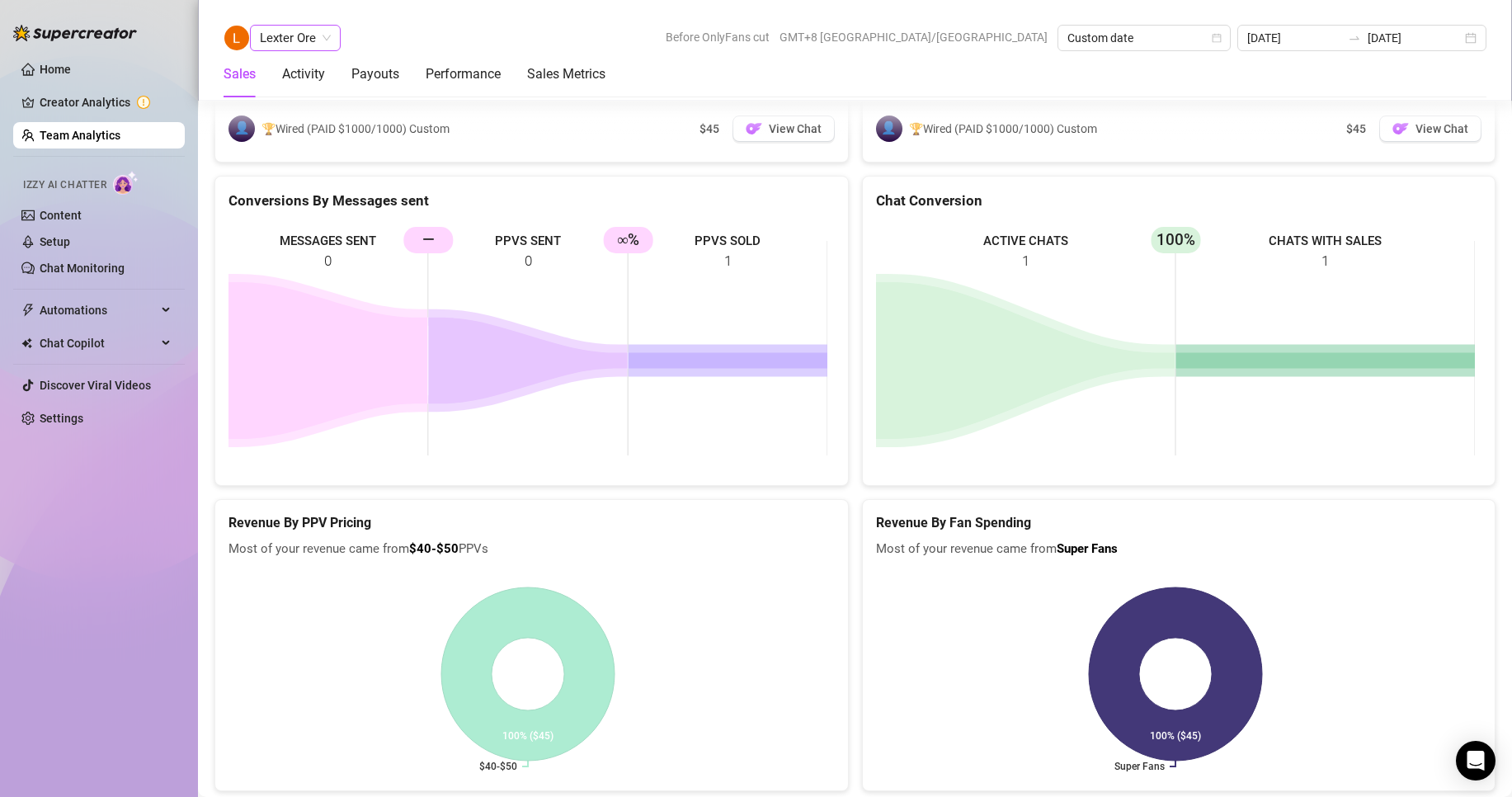
click at [306, 47] on span "Lexter Ore" at bounding box center [295, 37] width 71 height 25
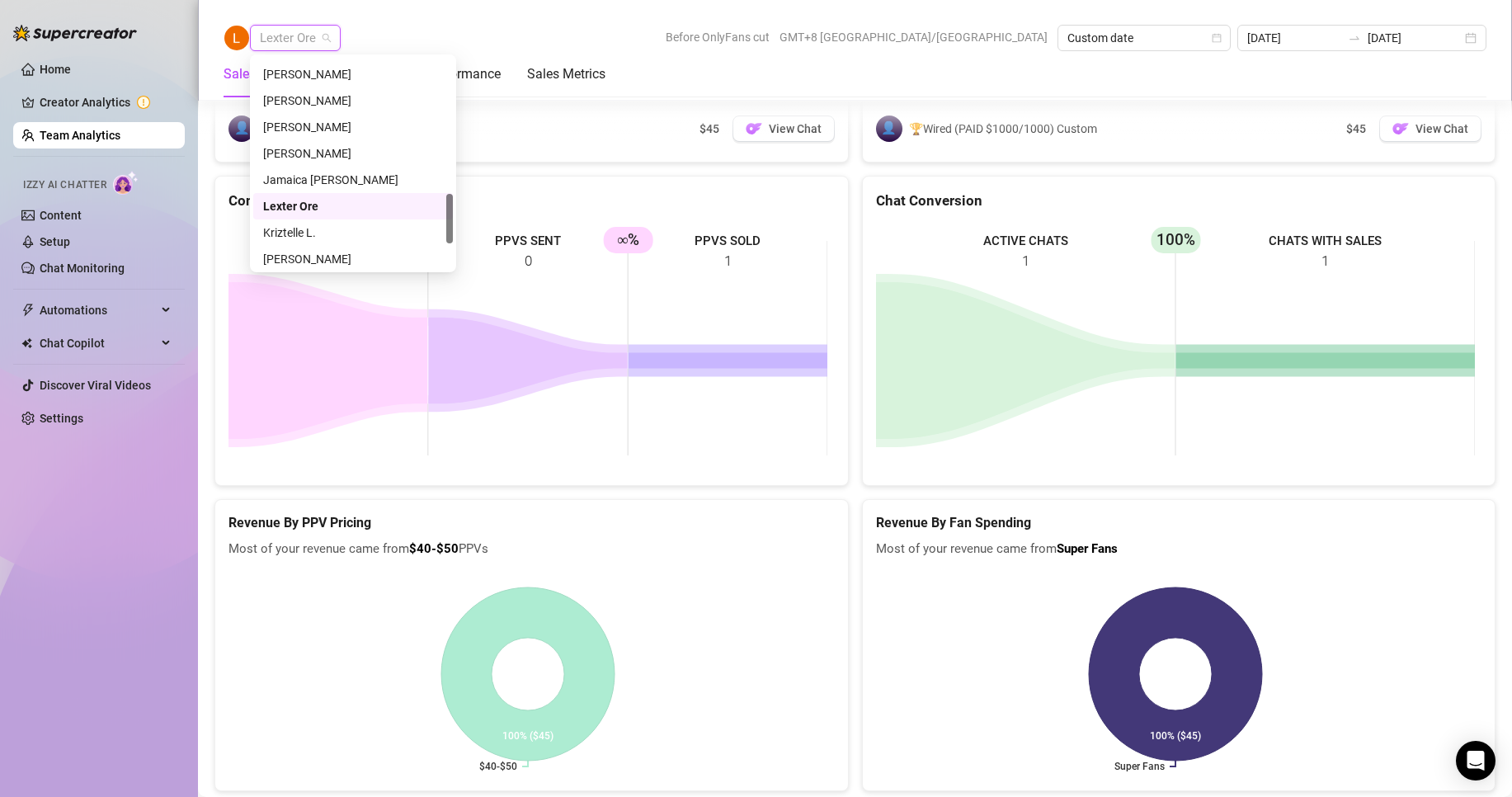
scroll to position [660, 0]
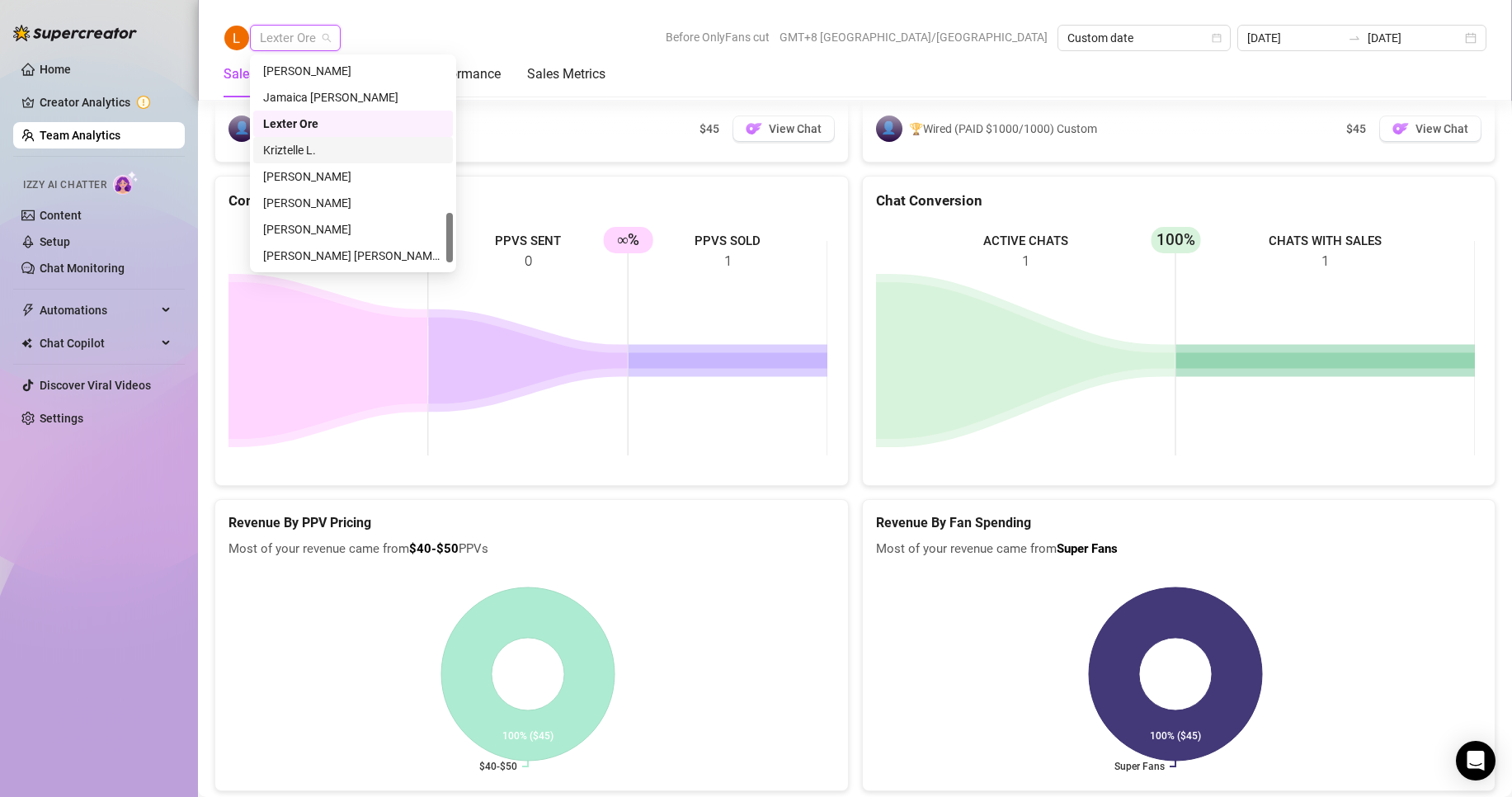
click at [293, 154] on div "Kriztelle L." at bounding box center [353, 149] width 180 height 18
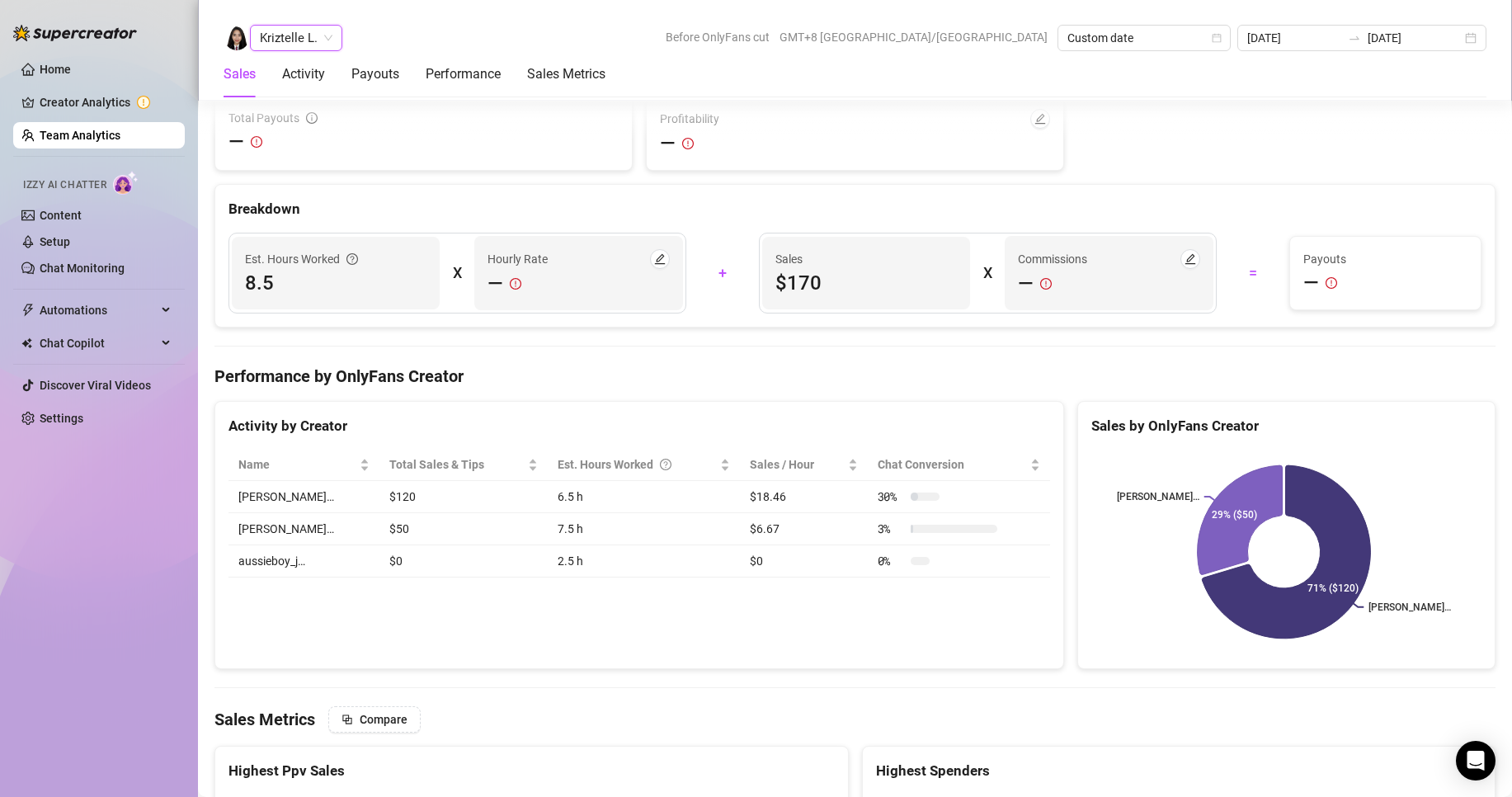
scroll to position [2590, 0]
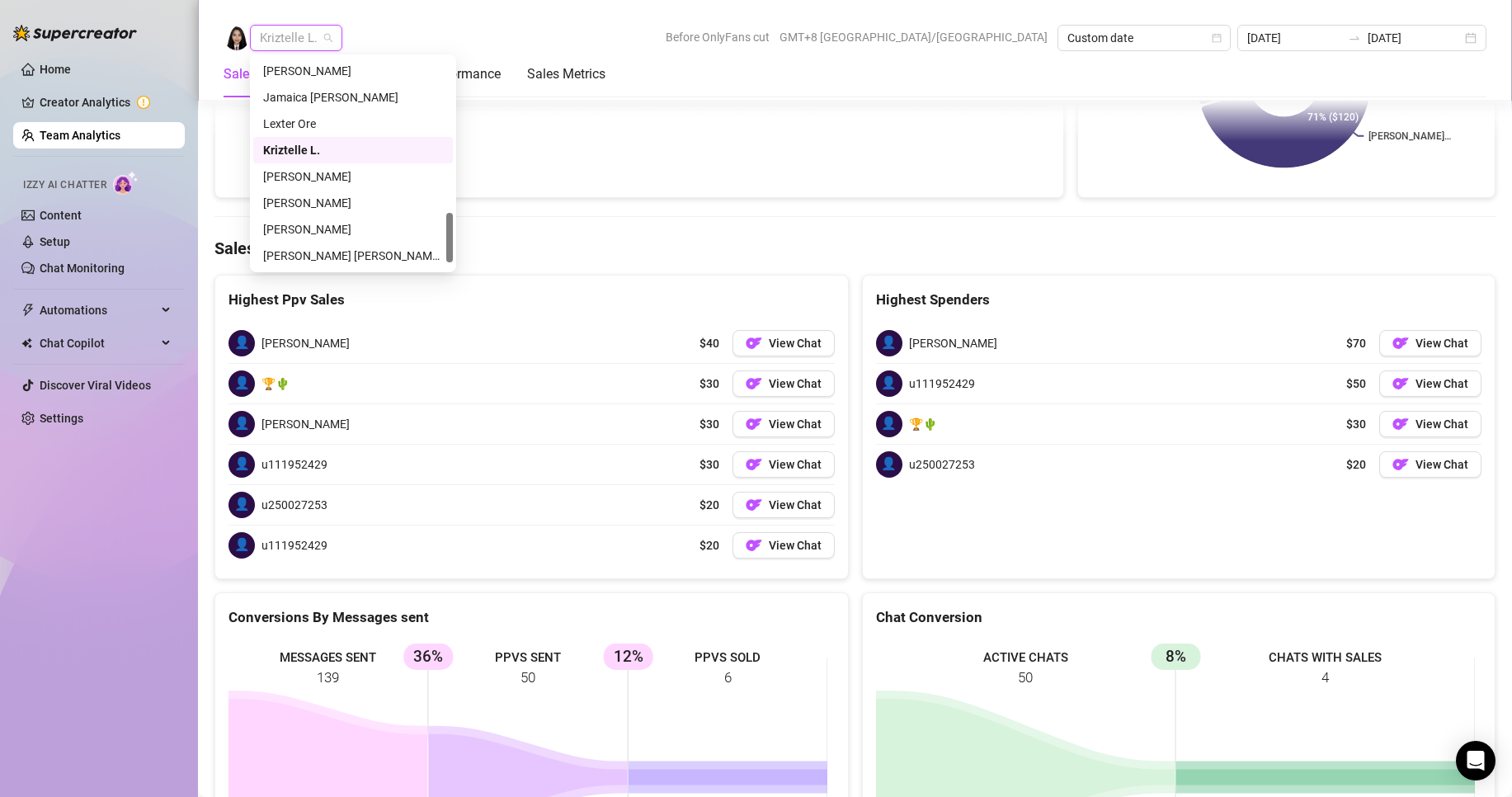
click at [293, 33] on span "Kriztelle L." at bounding box center [296, 37] width 73 height 25
click at [307, 201] on div "[PERSON_NAME]" at bounding box center [353, 202] width 180 height 18
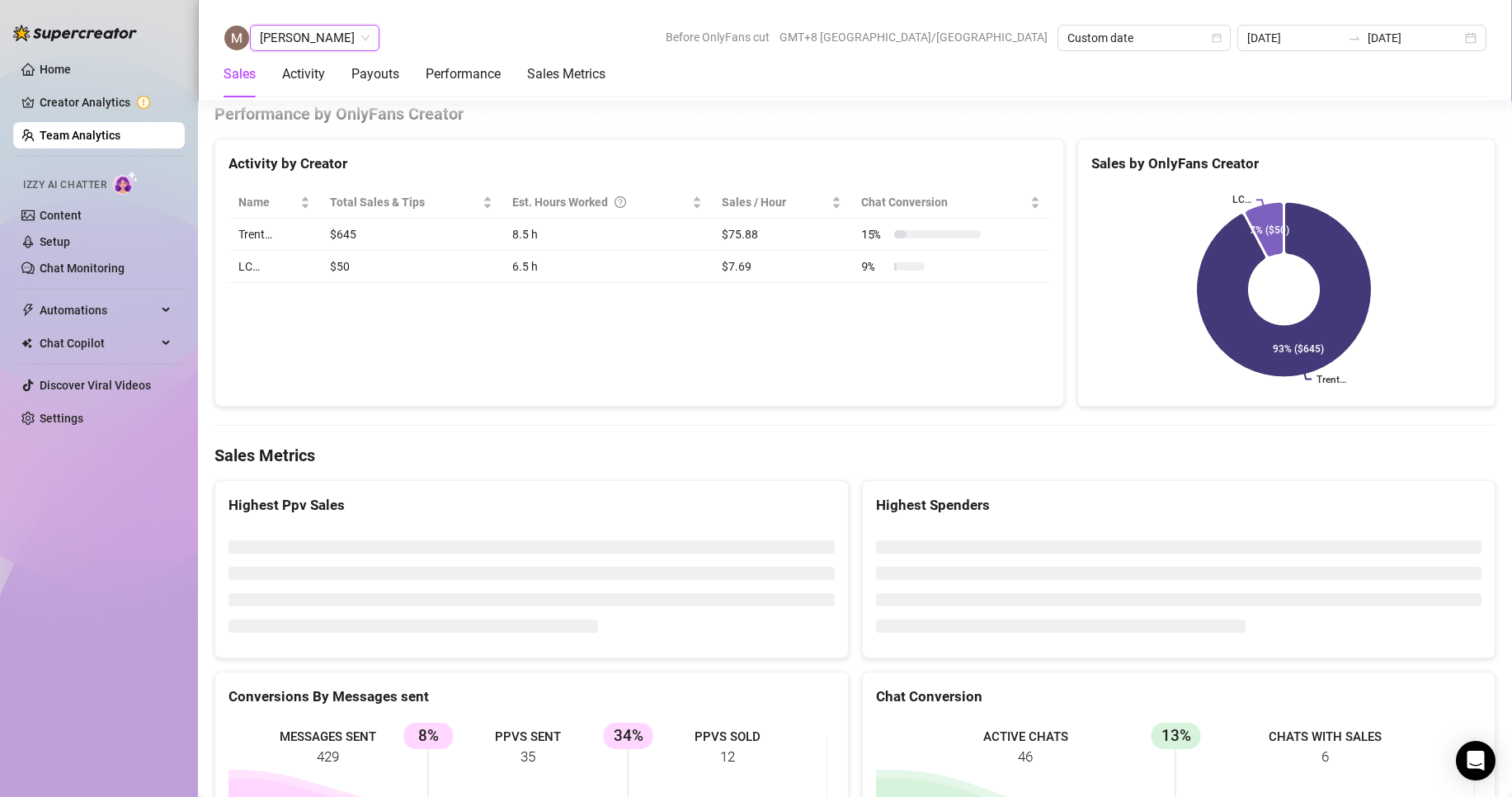
scroll to position [2524, 0]
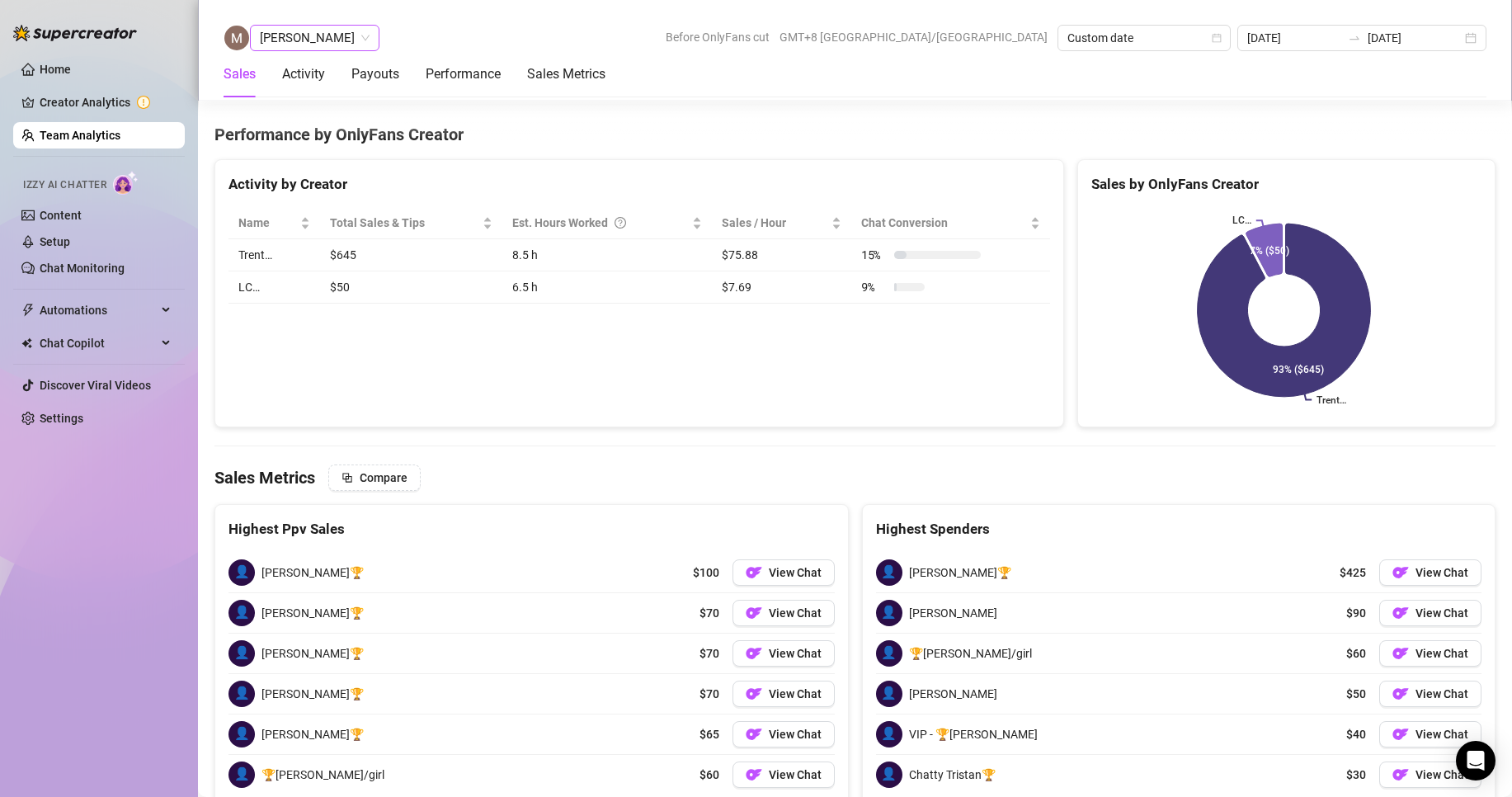
click at [351, 36] on span "[PERSON_NAME]" at bounding box center [315, 37] width 110 height 25
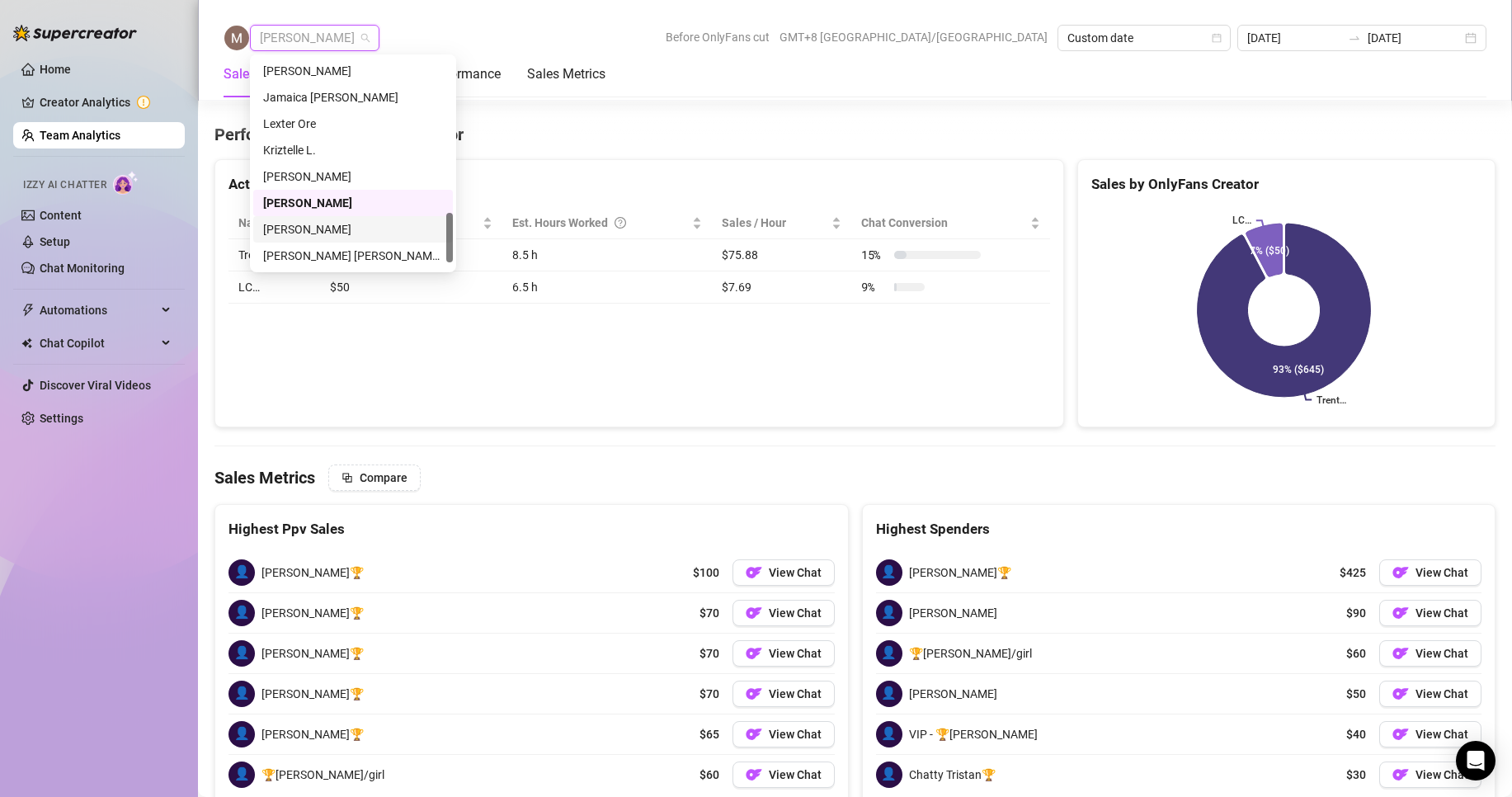
click at [296, 221] on div "[PERSON_NAME]" at bounding box center [353, 228] width 180 height 18
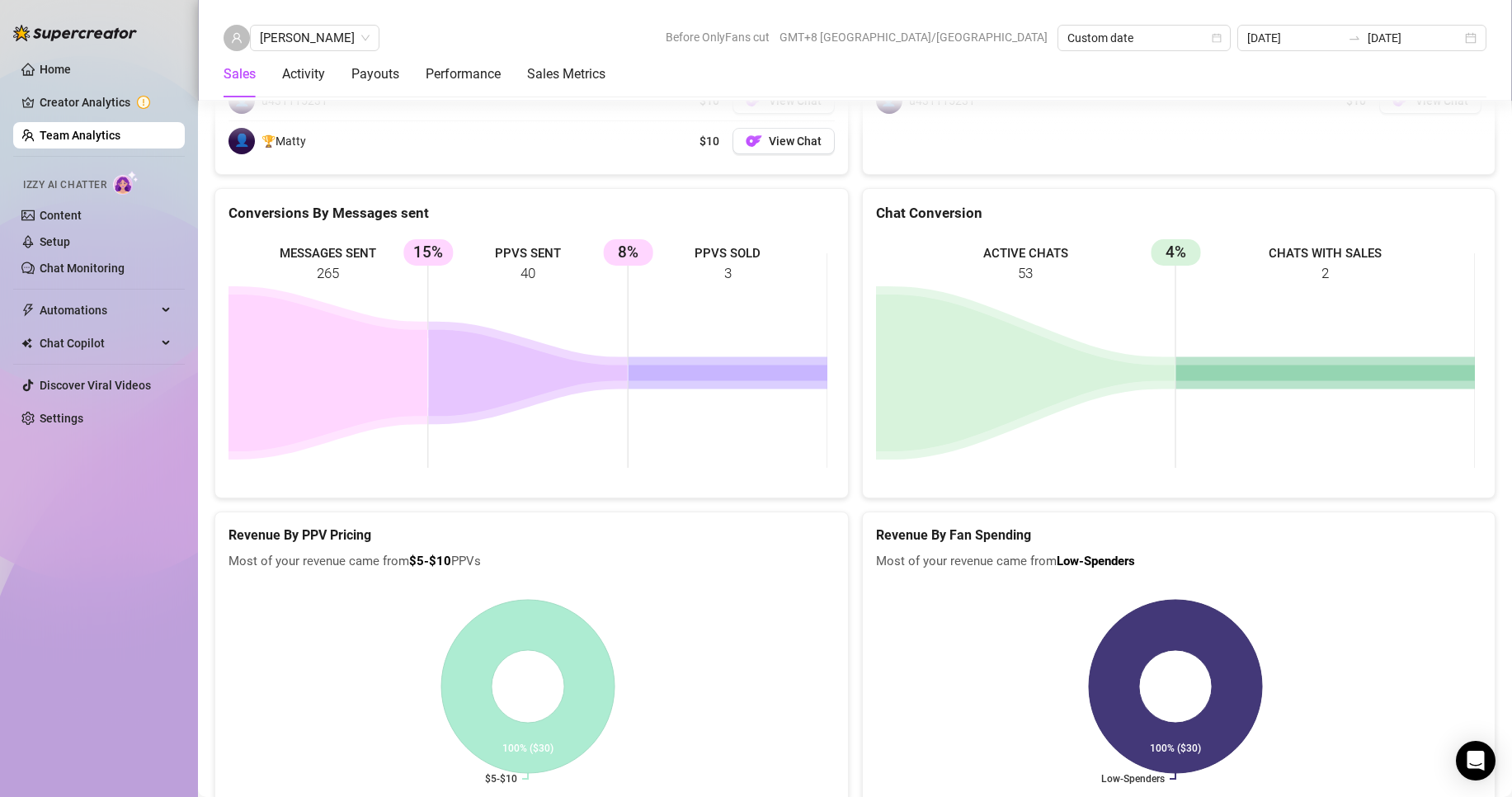
scroll to position [2790, 0]
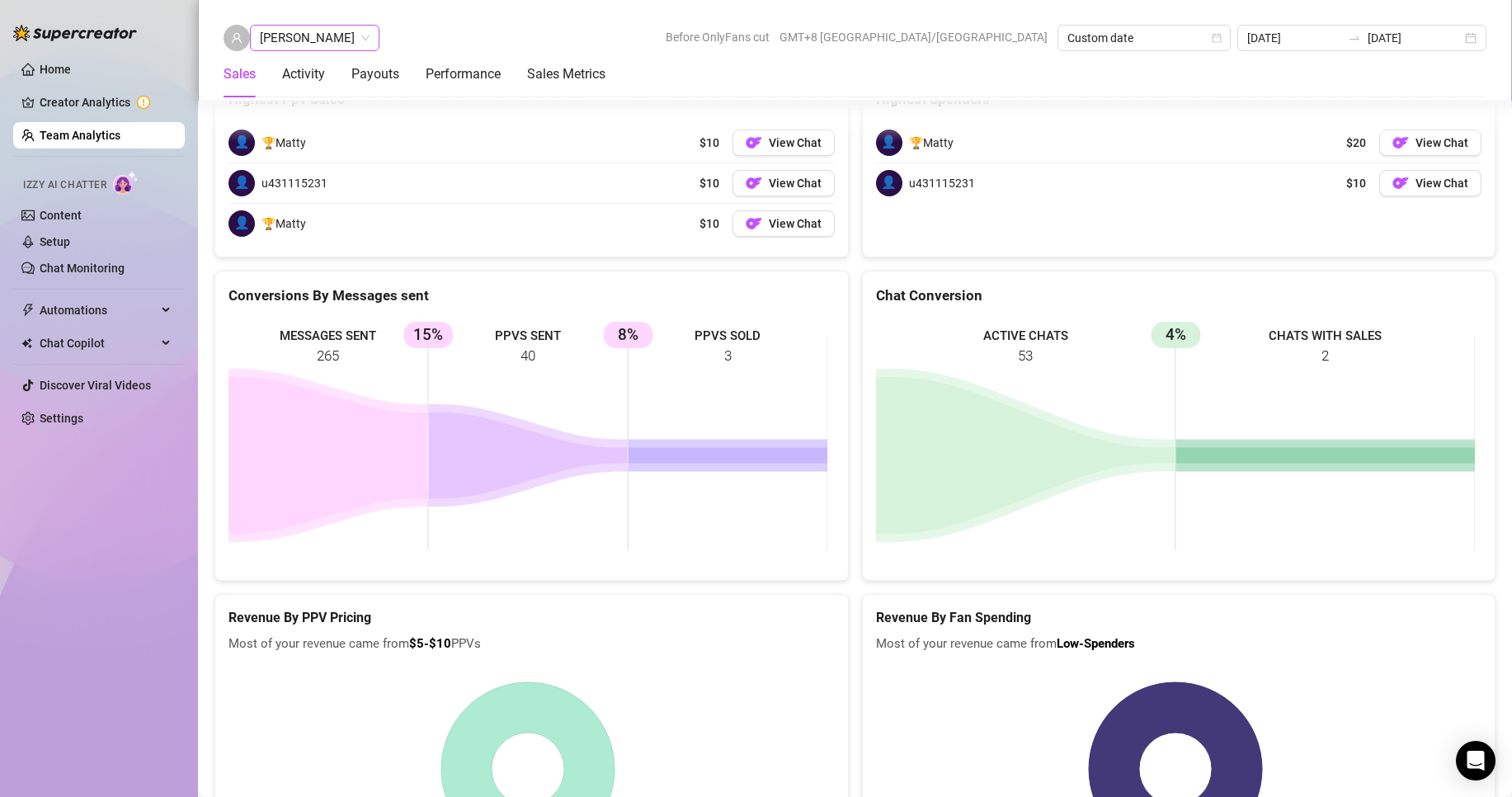
click at [311, 30] on span "[PERSON_NAME]" at bounding box center [315, 37] width 110 height 25
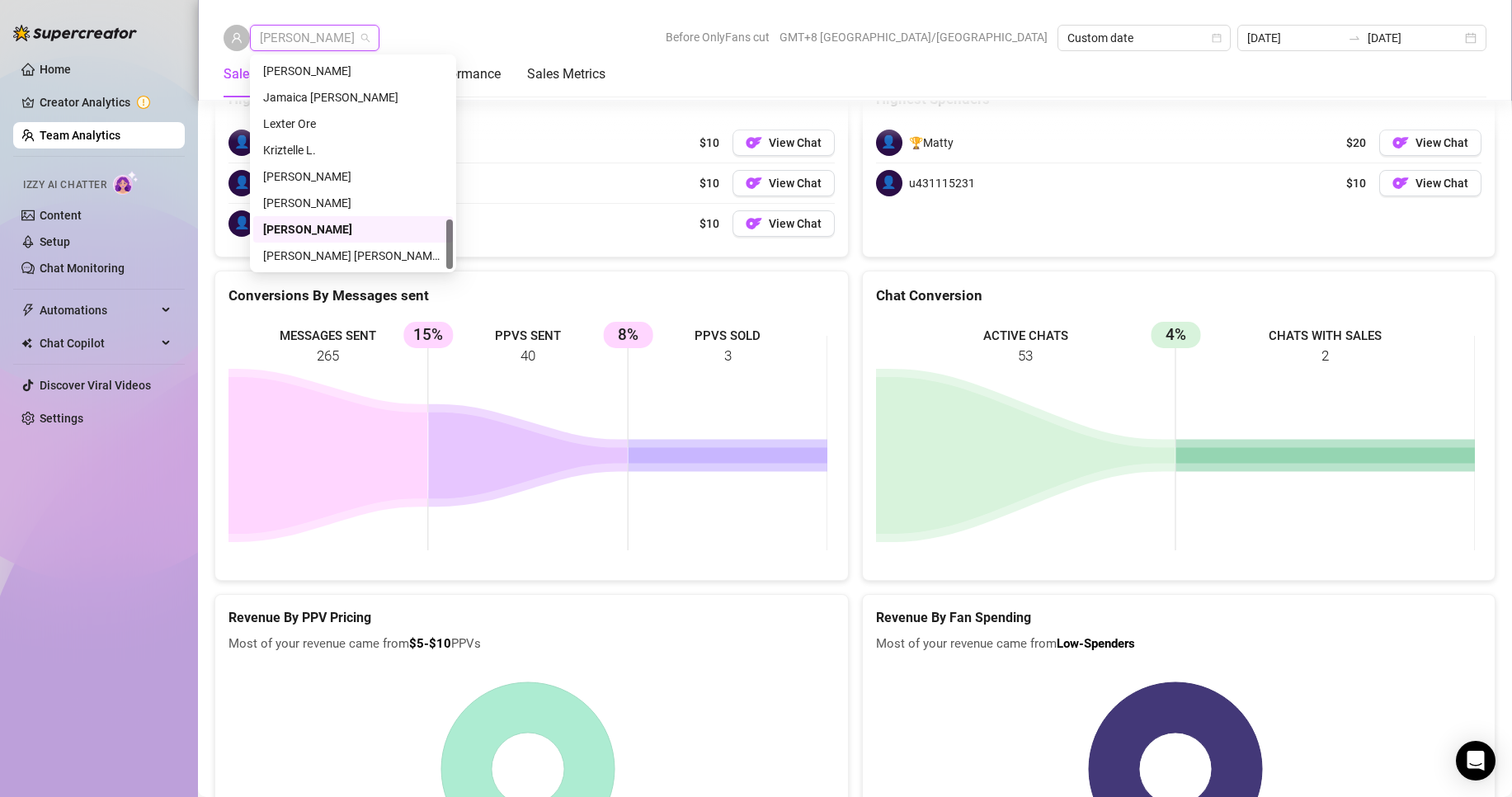
scroll to position [686, 0]
click at [319, 227] on div "[PERSON_NAME] [PERSON_NAME] Tayre" at bounding box center [353, 228] width 180 height 18
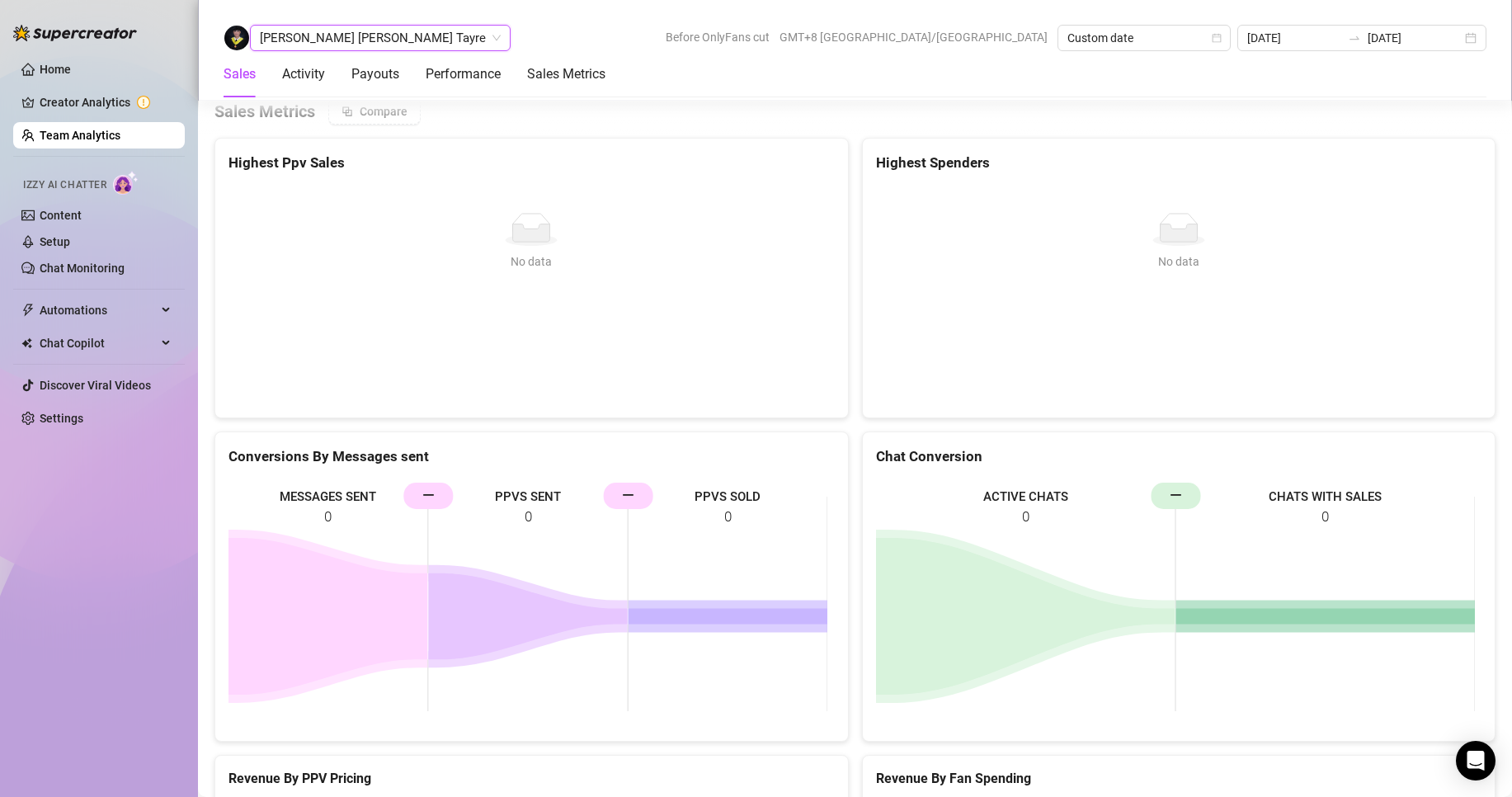
scroll to position [2250, 0]
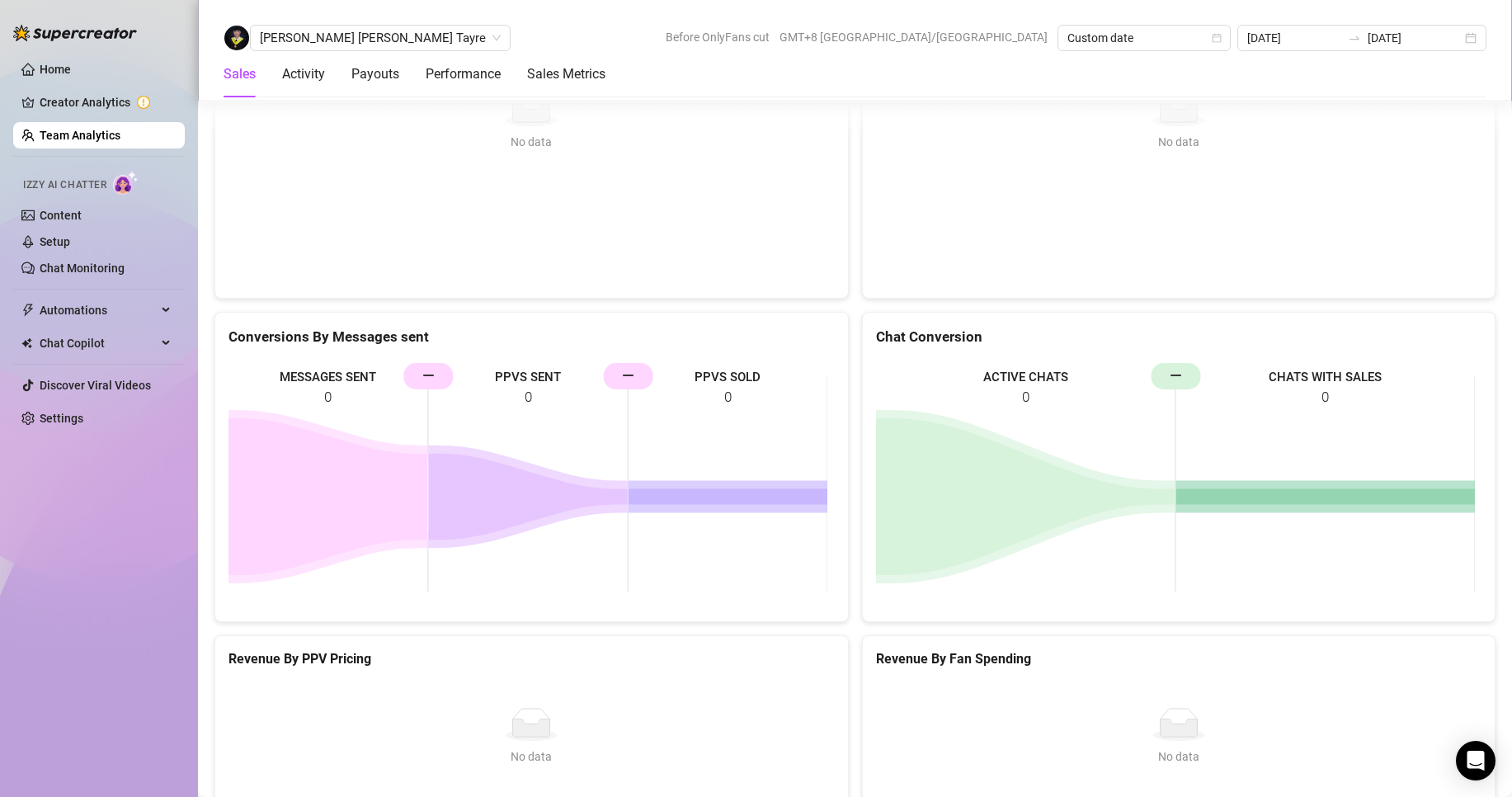
click at [119, 128] on link "Team Analytics" at bounding box center [80, 135] width 81 height 13
click at [118, 128] on link "Team Analytics" at bounding box center [80, 135] width 81 height 13
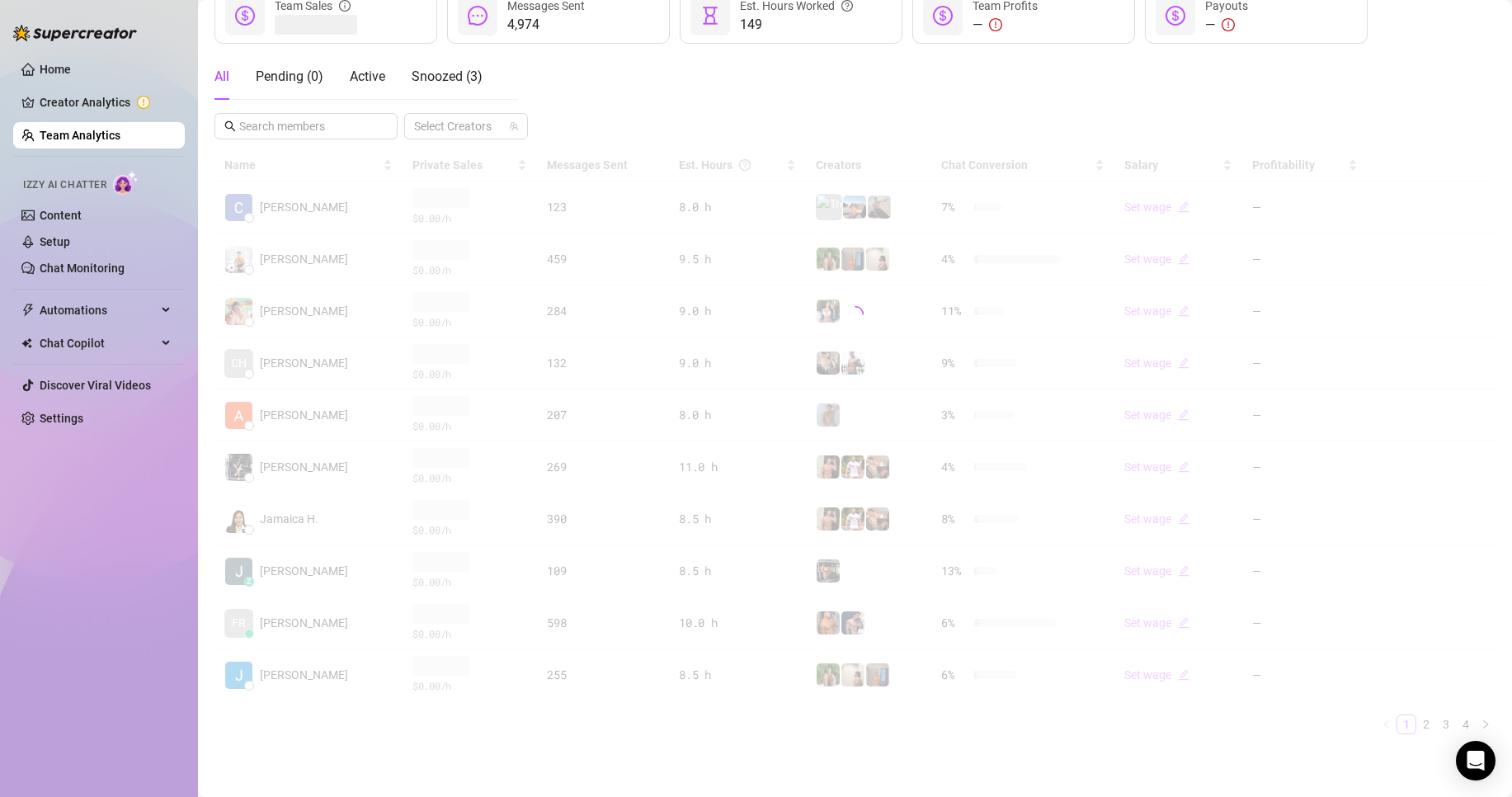
scroll to position [244, 0]
